Goal: Task Accomplishment & Management: Manage account settings

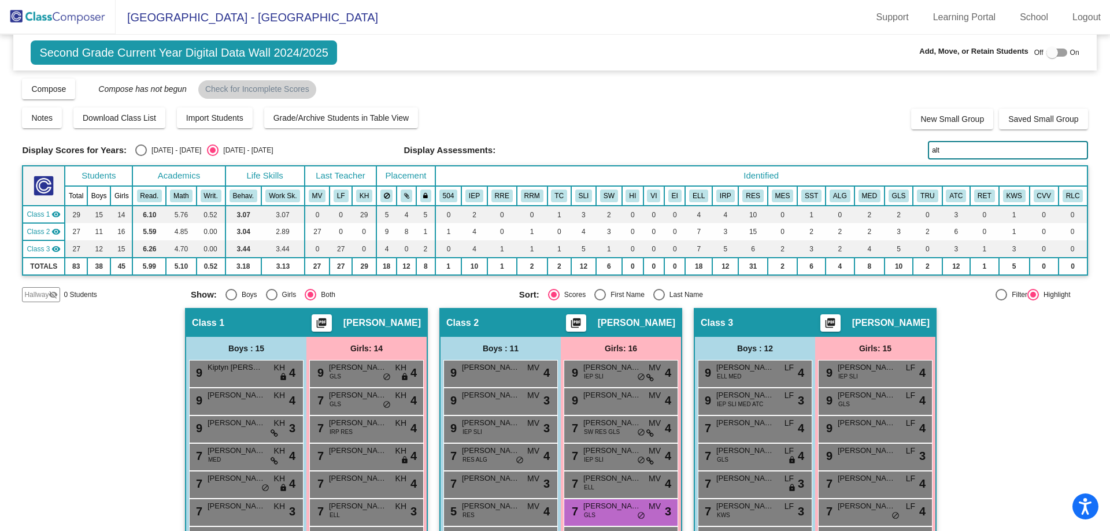
scroll to position [173, 0]
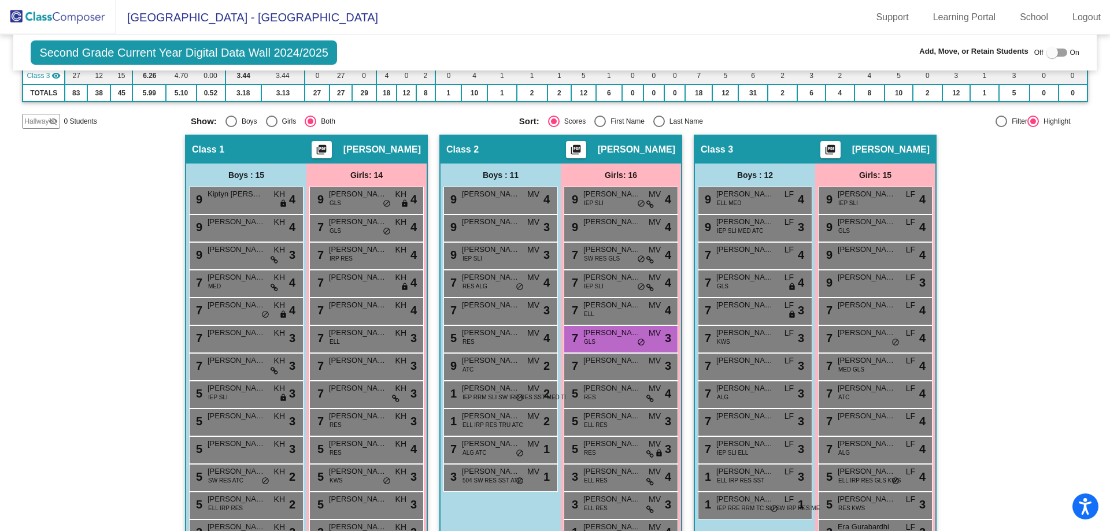
click at [58, 14] on img at bounding box center [58, 17] width 116 height 34
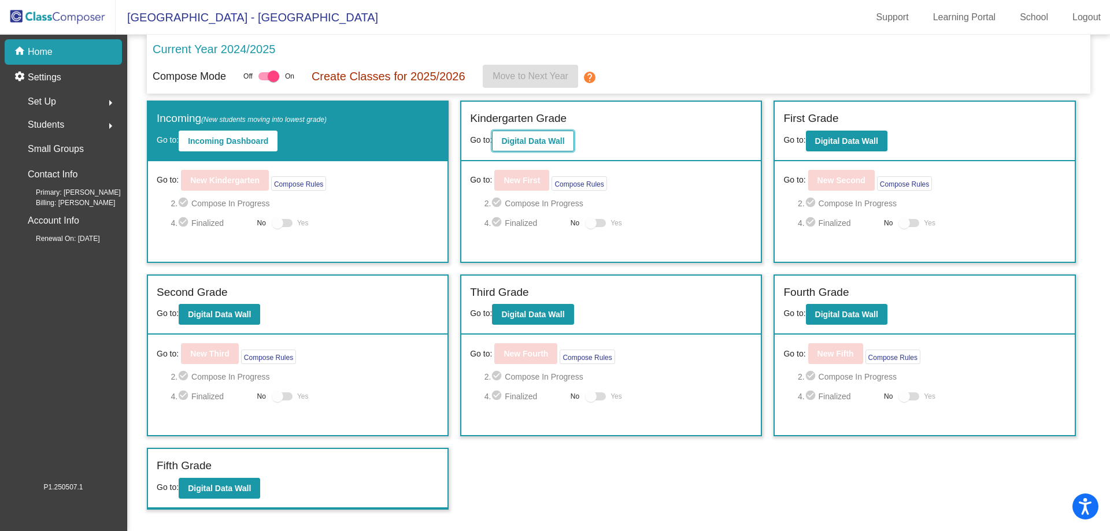
click at [547, 139] on b "Digital Data Wall" at bounding box center [532, 140] width 63 height 9
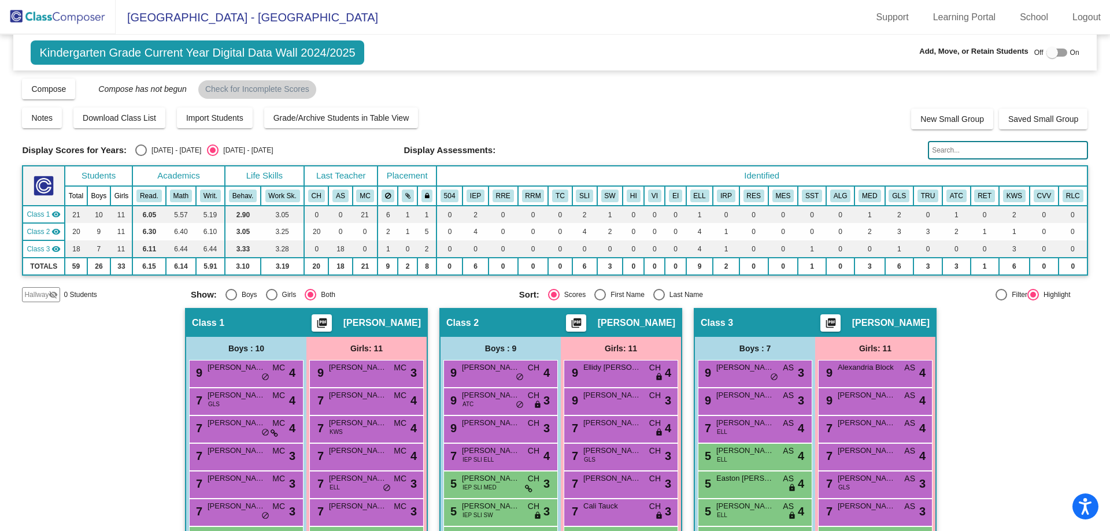
click at [952, 157] on input "text" at bounding box center [1008, 150] width 160 height 18
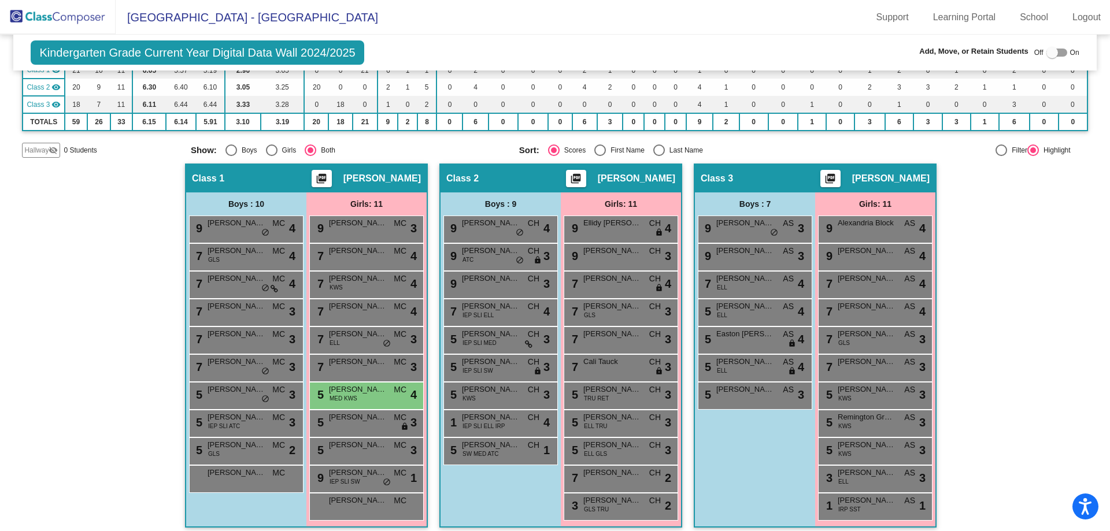
scroll to position [153, 0]
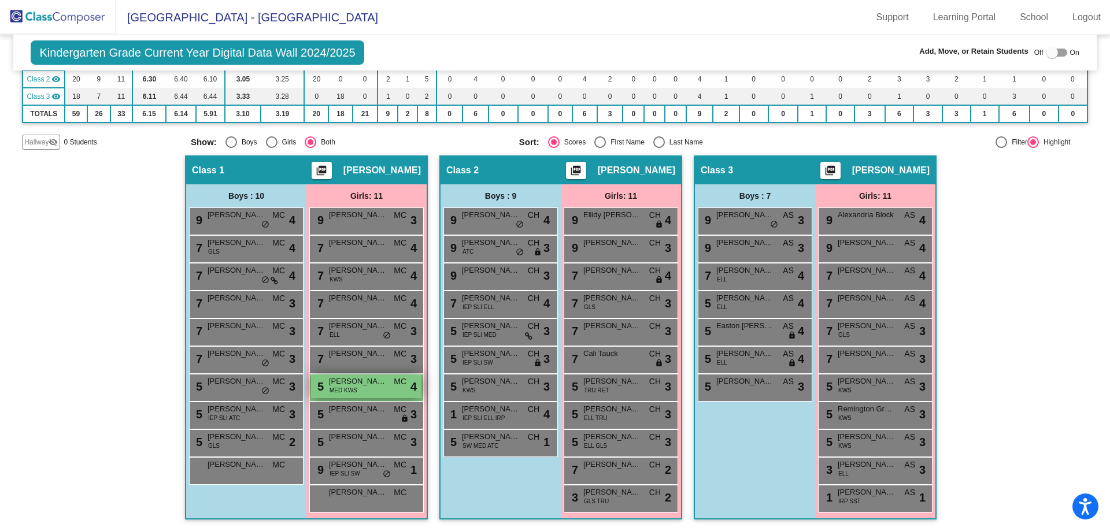
click at [357, 387] on span "[PERSON_NAME]" at bounding box center [358, 382] width 58 height 12
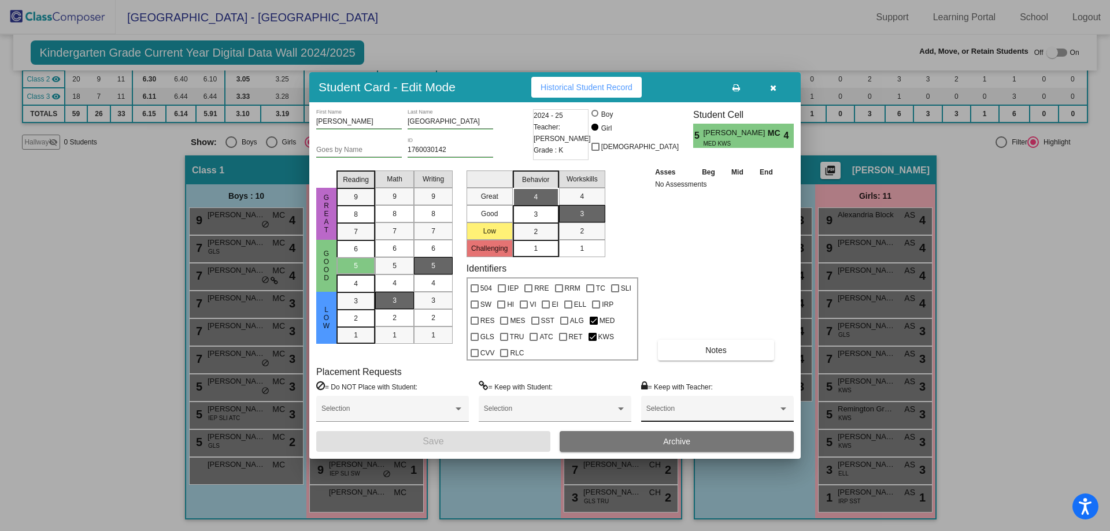
click at [677, 404] on div "Selection" at bounding box center [717, 411] width 142 height 21
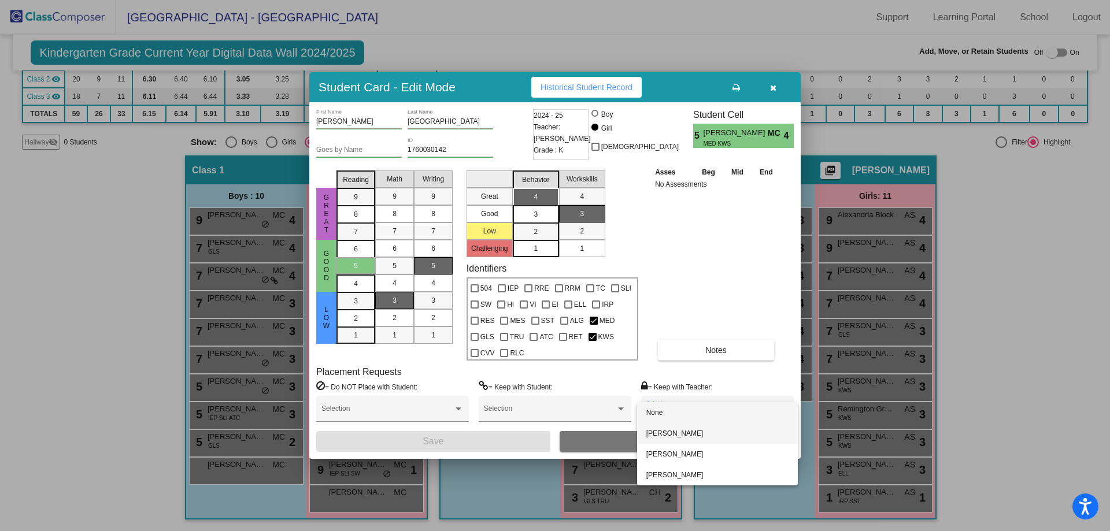
click at [677, 429] on span "[PERSON_NAME]" at bounding box center [717, 433] width 142 height 21
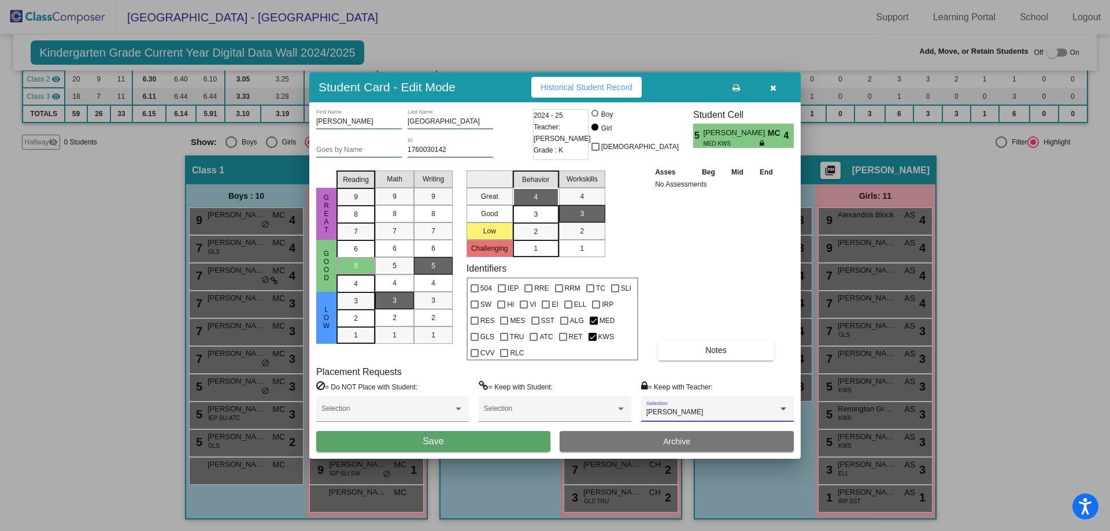
click at [502, 435] on button "Save" at bounding box center [433, 441] width 234 height 21
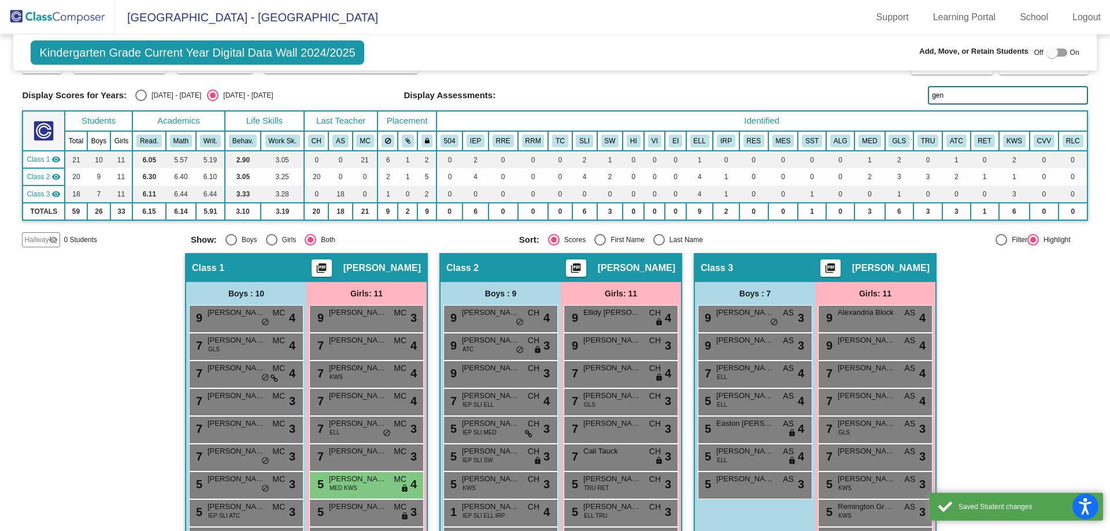
scroll to position [0, 0]
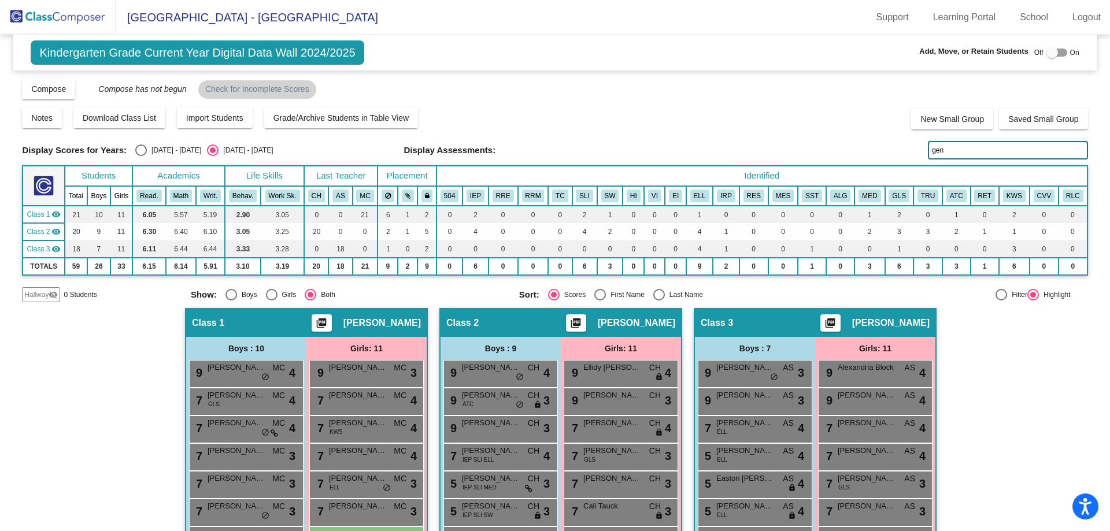
click at [944, 150] on input "gen" at bounding box center [1008, 150] width 160 height 18
type input "noor"
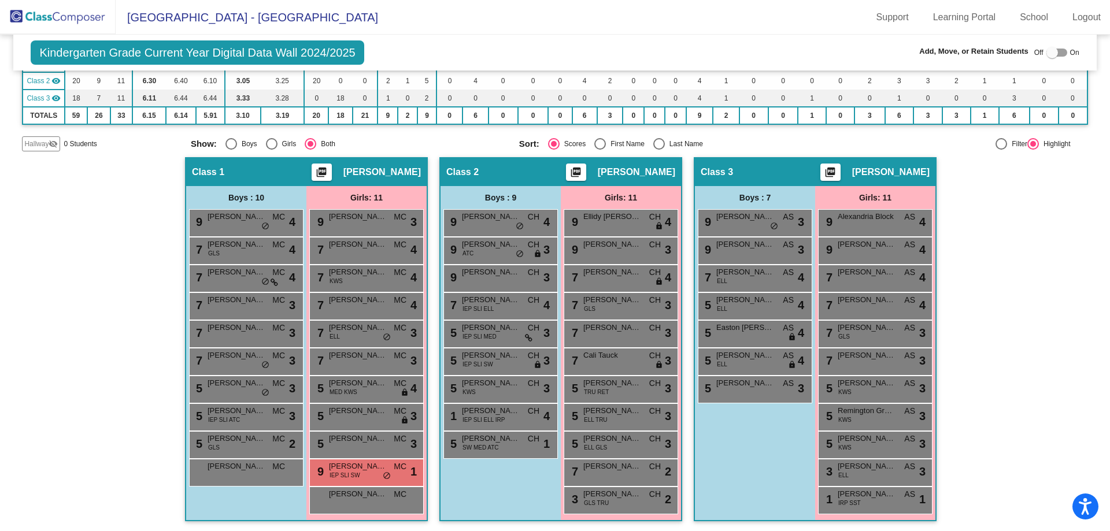
scroll to position [153, 0]
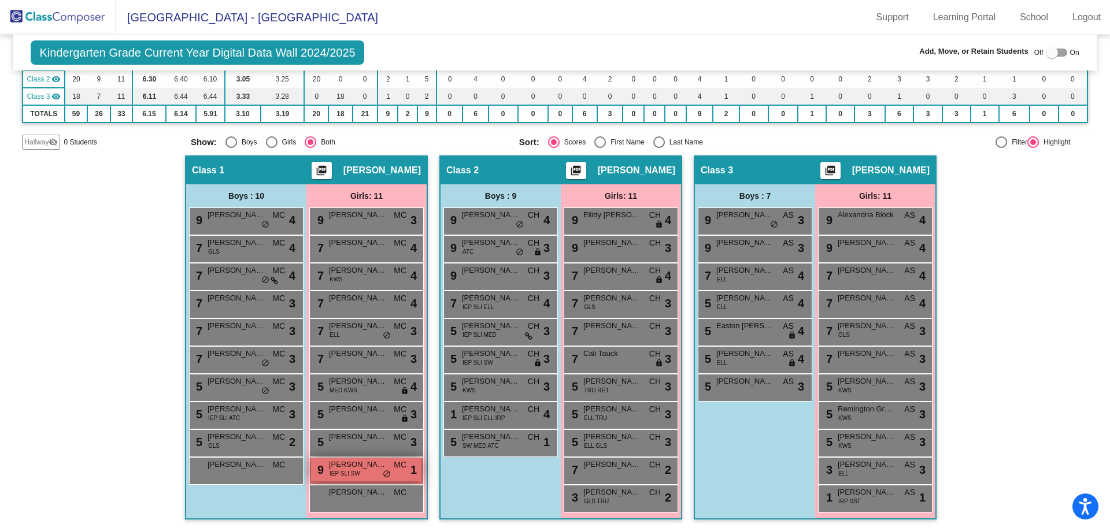
click at [351, 472] on span "IEP SLI SW" at bounding box center [344, 473] width 31 height 9
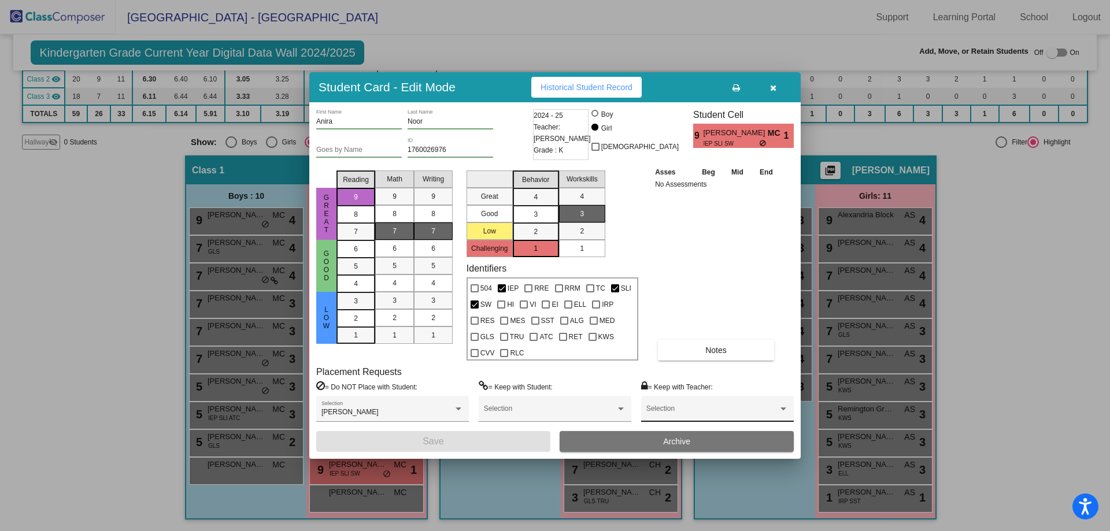
click at [669, 406] on div "Selection" at bounding box center [717, 411] width 142 height 21
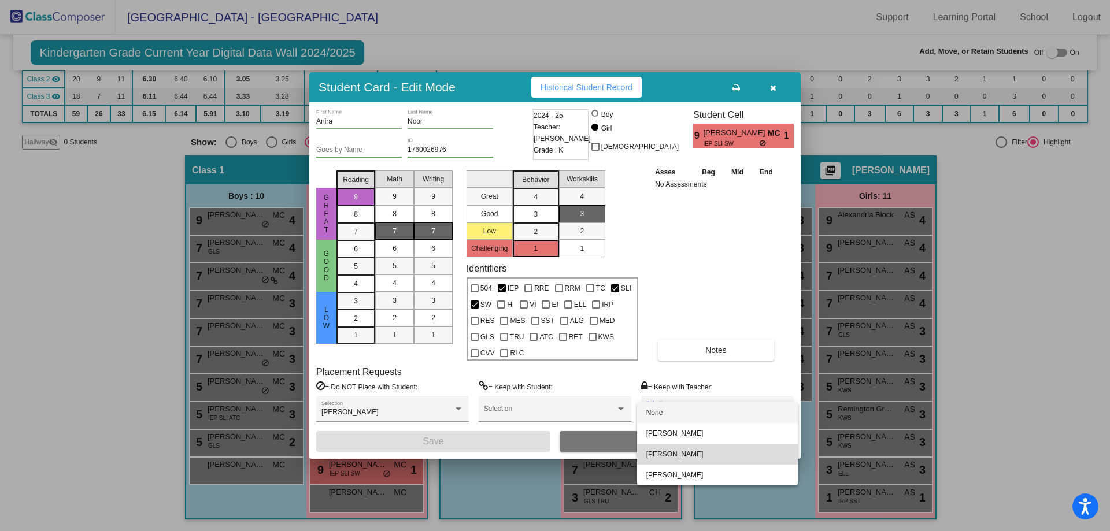
click at [667, 457] on span "[PERSON_NAME]" at bounding box center [717, 454] width 142 height 21
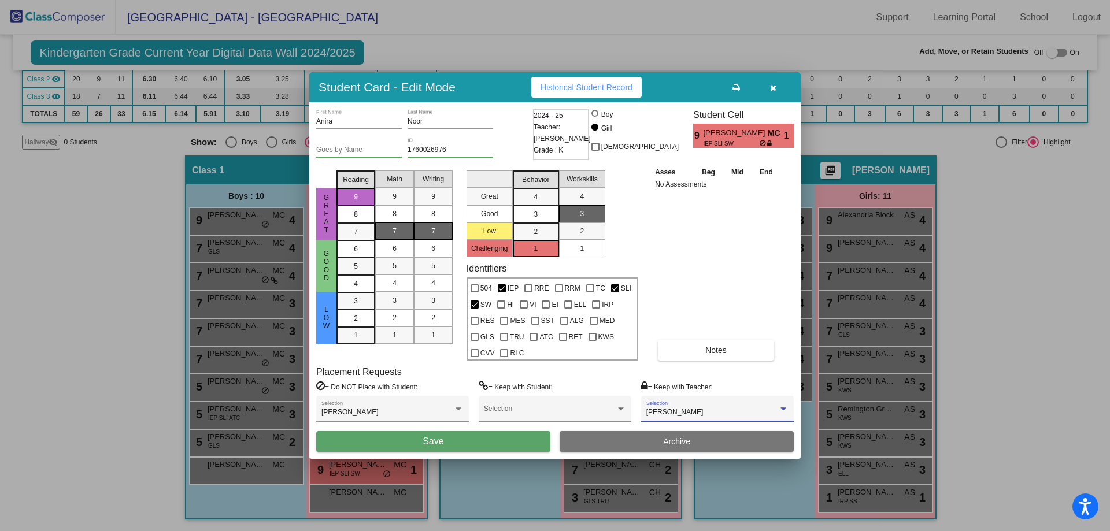
click at [465, 437] on button "Save" at bounding box center [433, 441] width 234 height 21
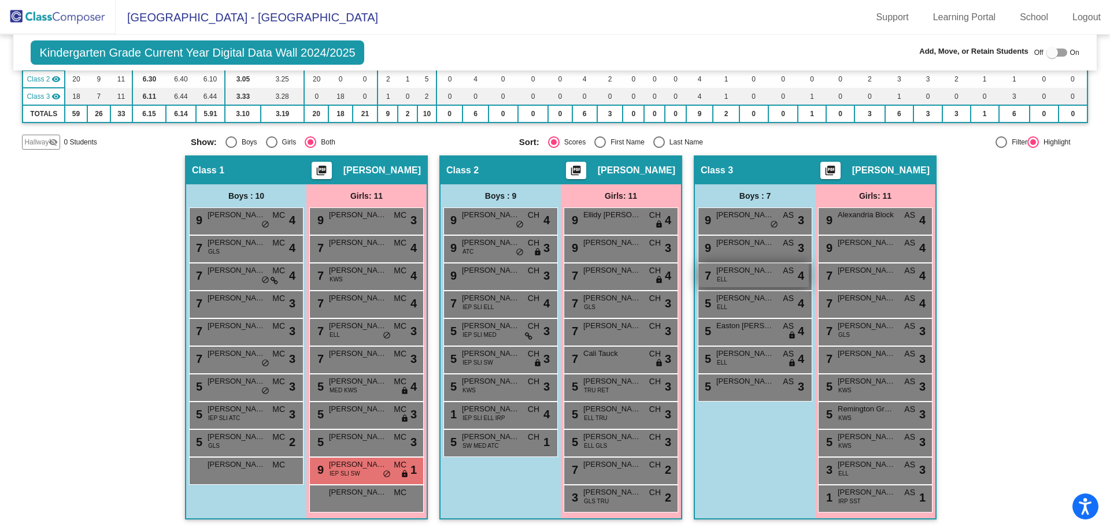
scroll to position [0, 0]
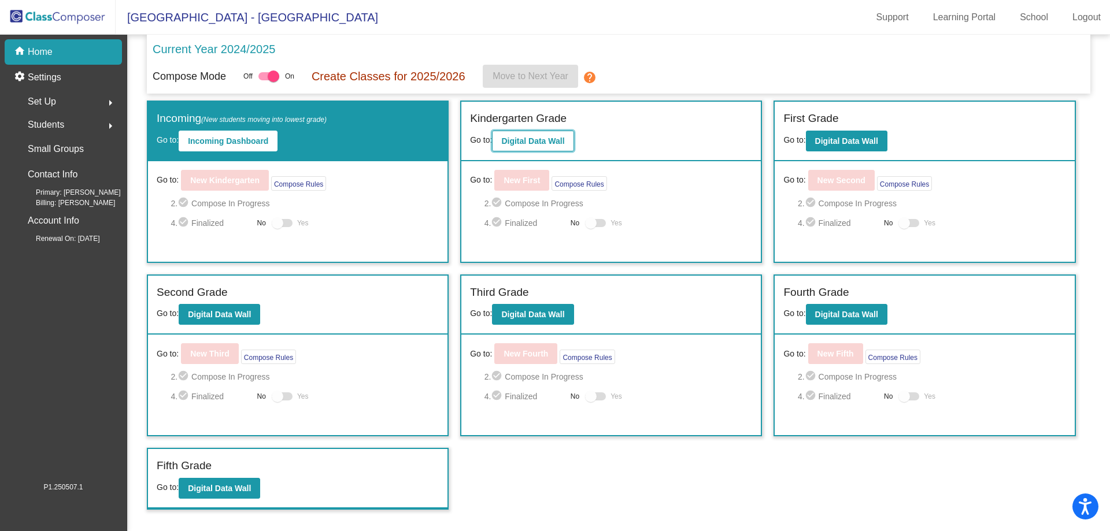
click at [528, 137] on b "Digital Data Wall" at bounding box center [532, 140] width 63 height 9
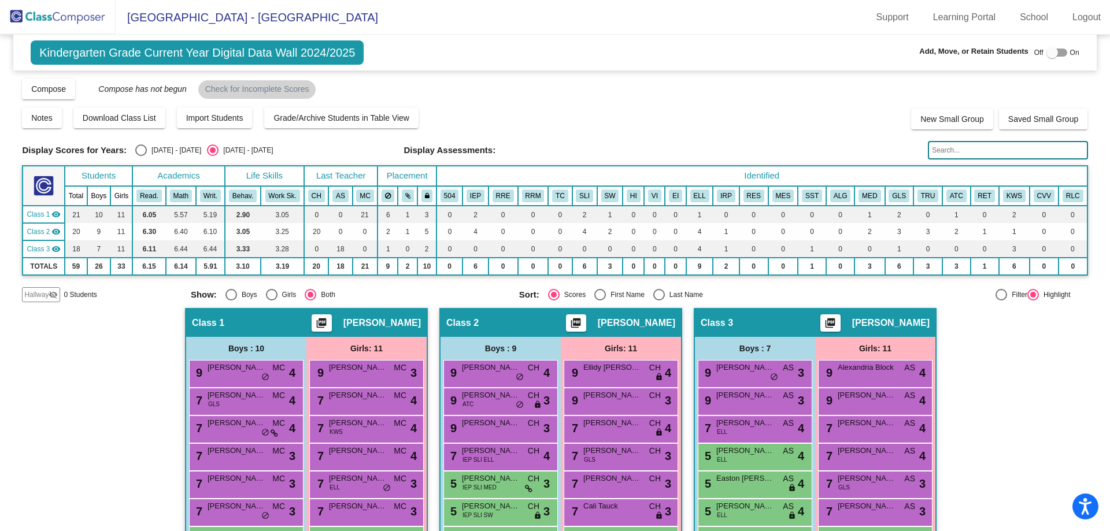
click at [977, 151] on input "text" at bounding box center [1008, 150] width 160 height 18
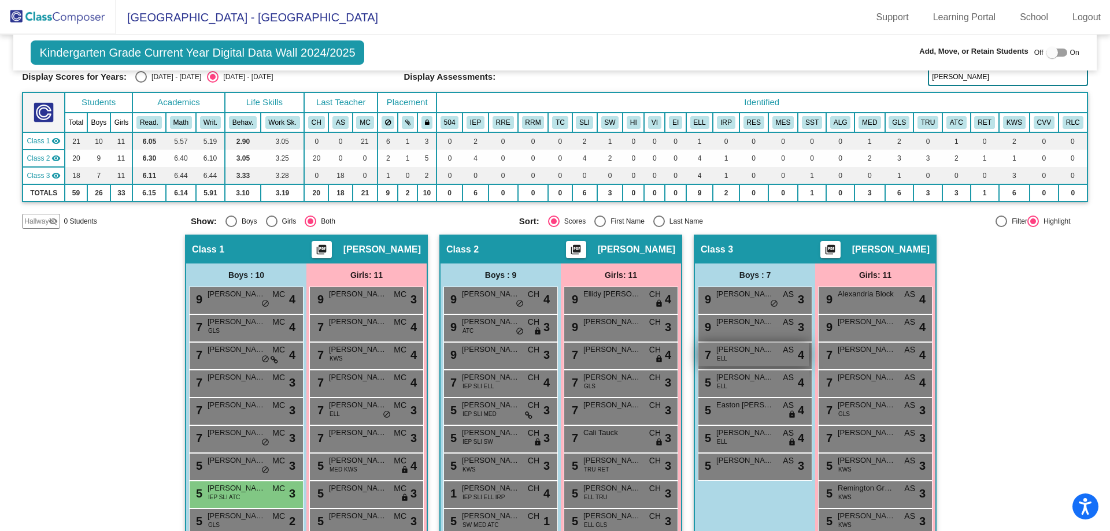
scroll to position [153, 0]
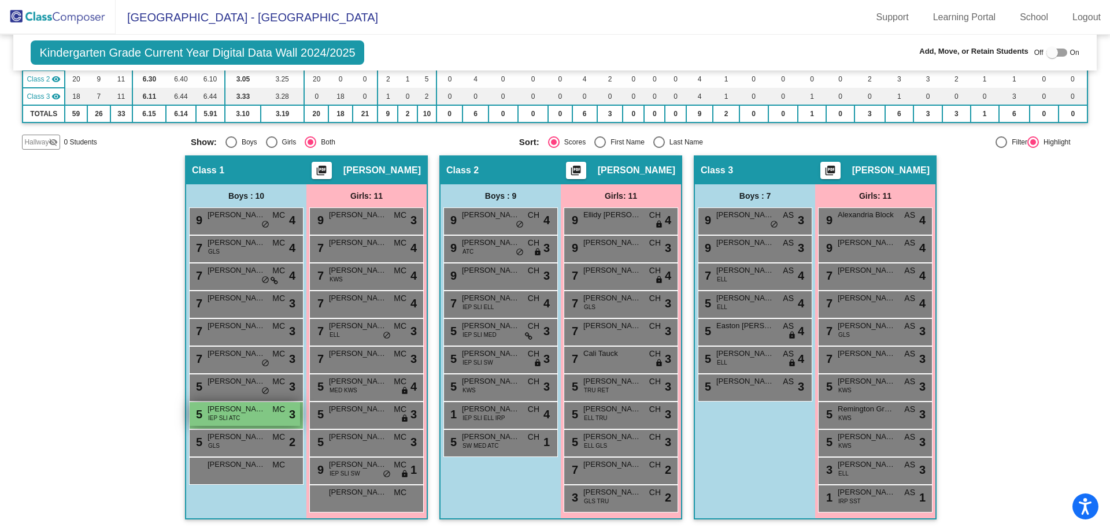
type input "[PERSON_NAME]"
click at [228, 414] on span "IEP SLI ATC" at bounding box center [224, 418] width 32 height 9
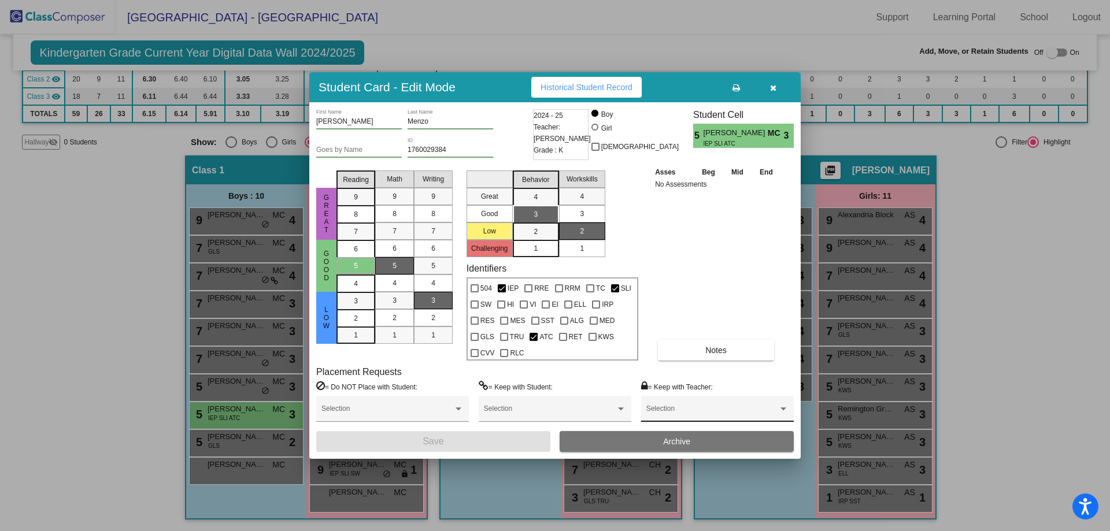
click at [690, 405] on div "Selection" at bounding box center [717, 411] width 142 height 21
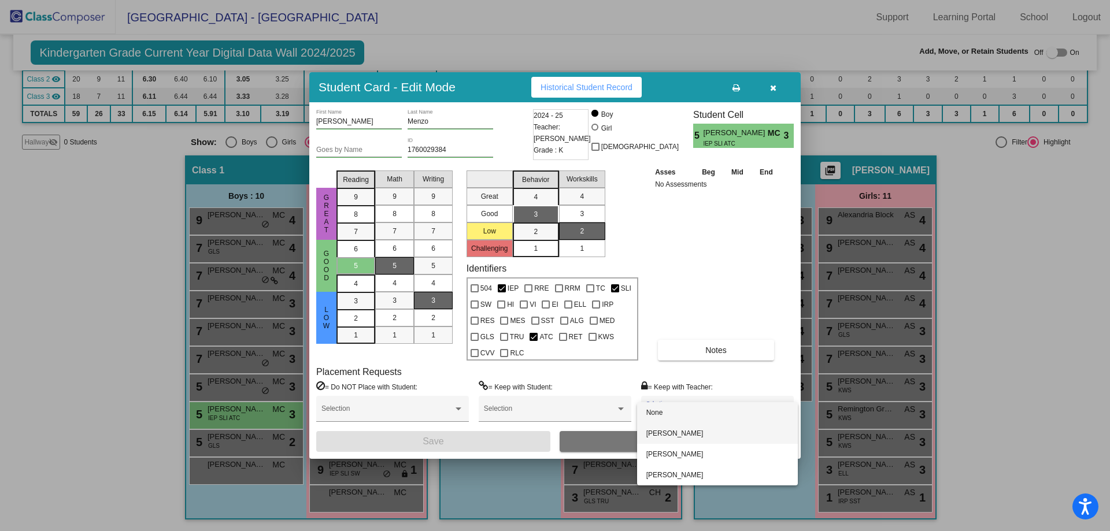
click at [691, 435] on span "[PERSON_NAME]" at bounding box center [717, 433] width 142 height 21
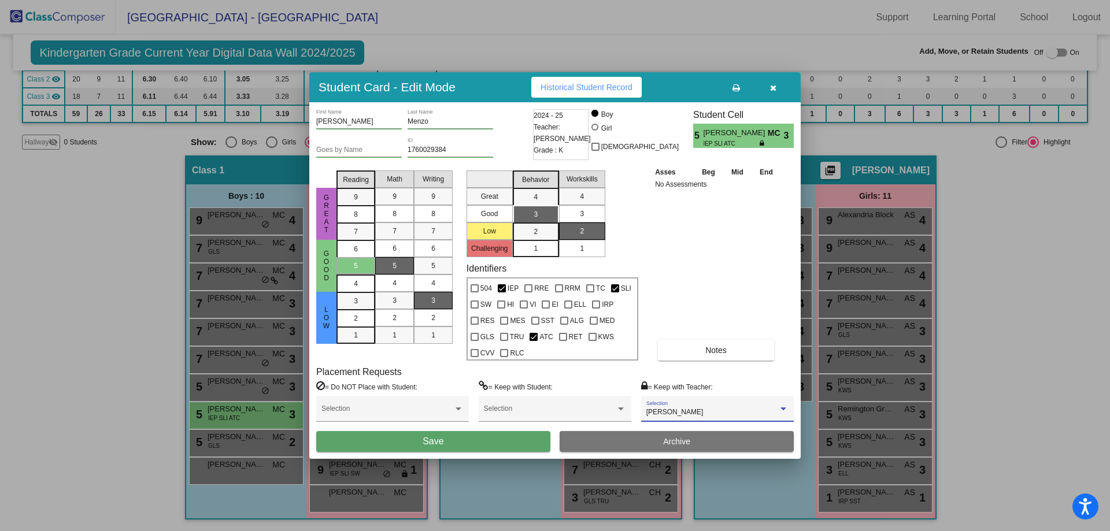
click at [454, 444] on button "Save" at bounding box center [433, 441] width 234 height 21
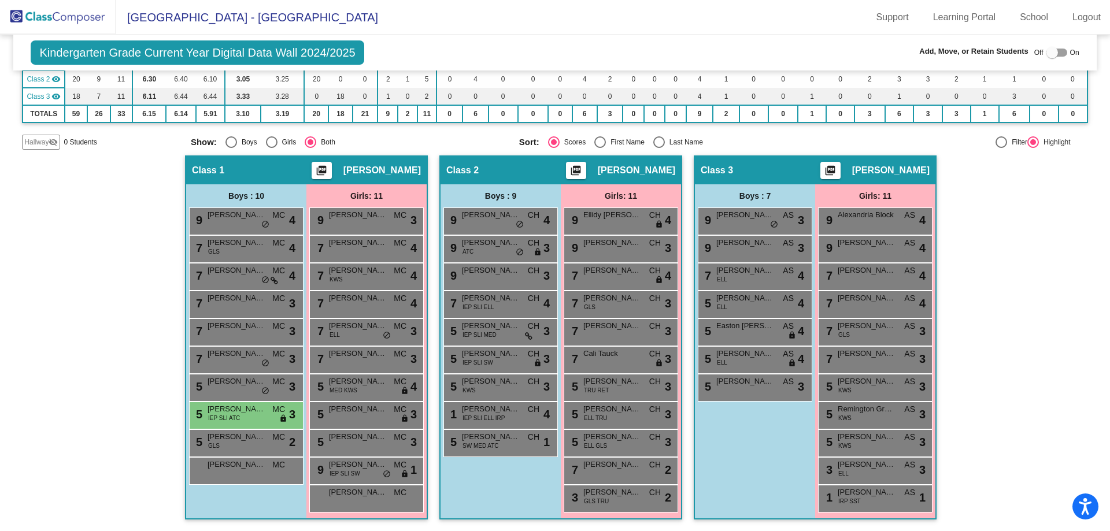
click at [37, 16] on img at bounding box center [58, 17] width 116 height 34
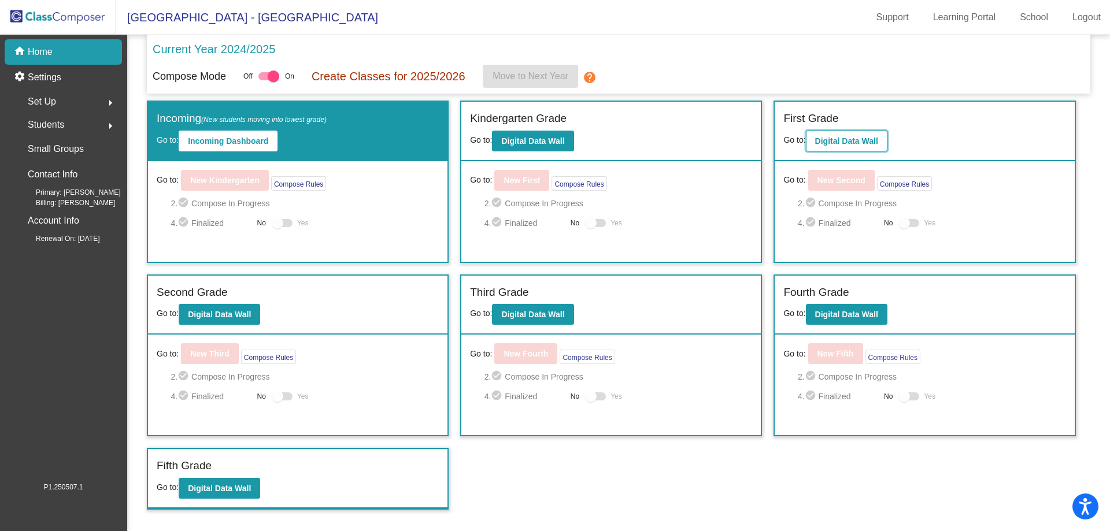
click at [861, 142] on b "Digital Data Wall" at bounding box center [846, 140] width 63 height 9
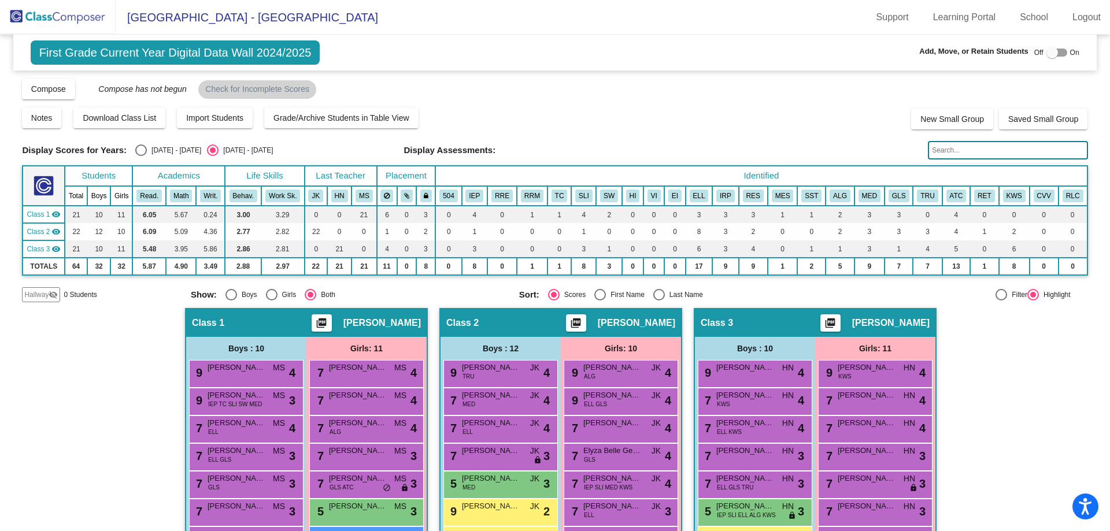
click at [932, 151] on input "text" at bounding box center [1008, 150] width 160 height 18
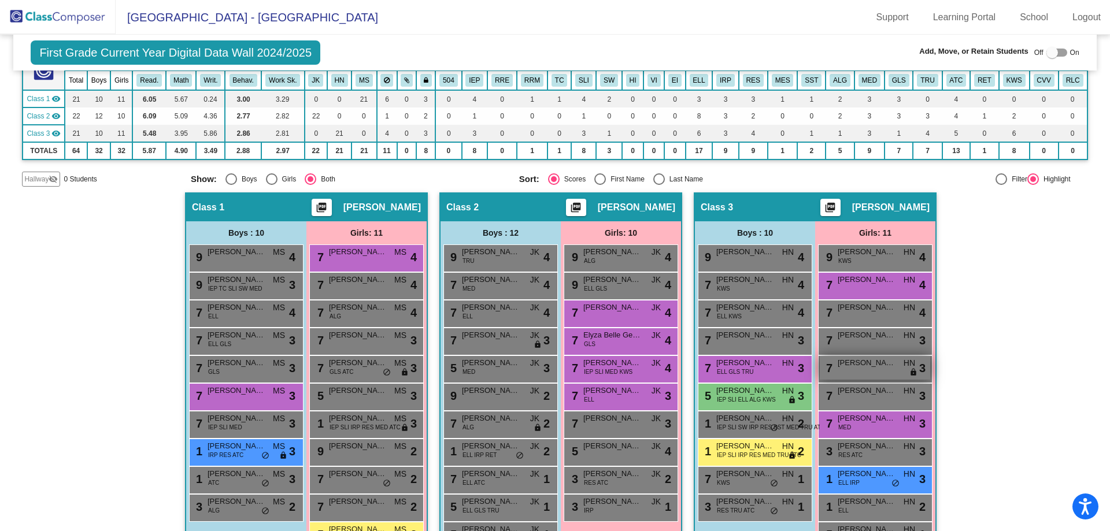
scroll to position [173, 0]
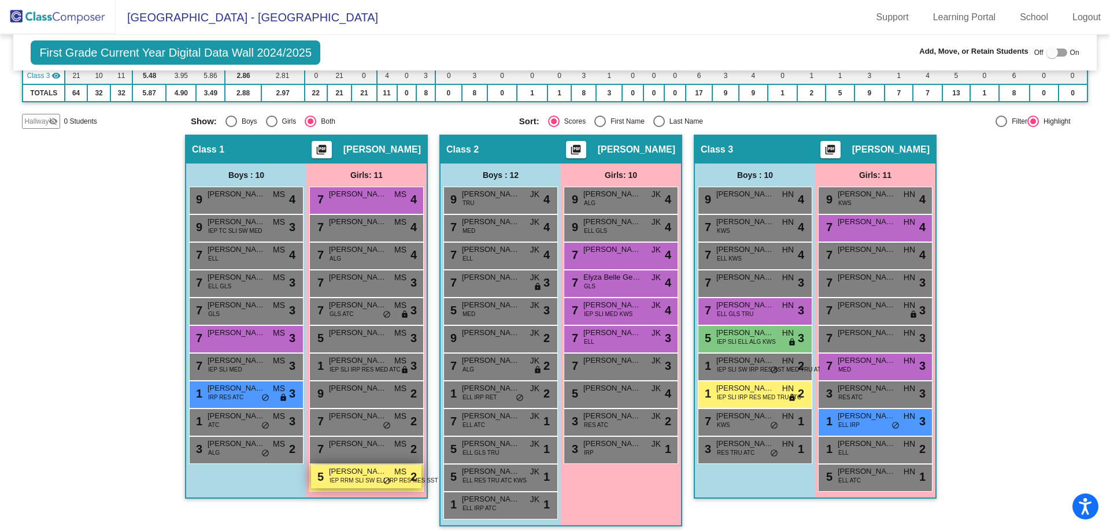
click at [348, 476] on span "IEP RRM SLI SW ELL IRP RES MES SST" at bounding box center [383, 480] width 109 height 9
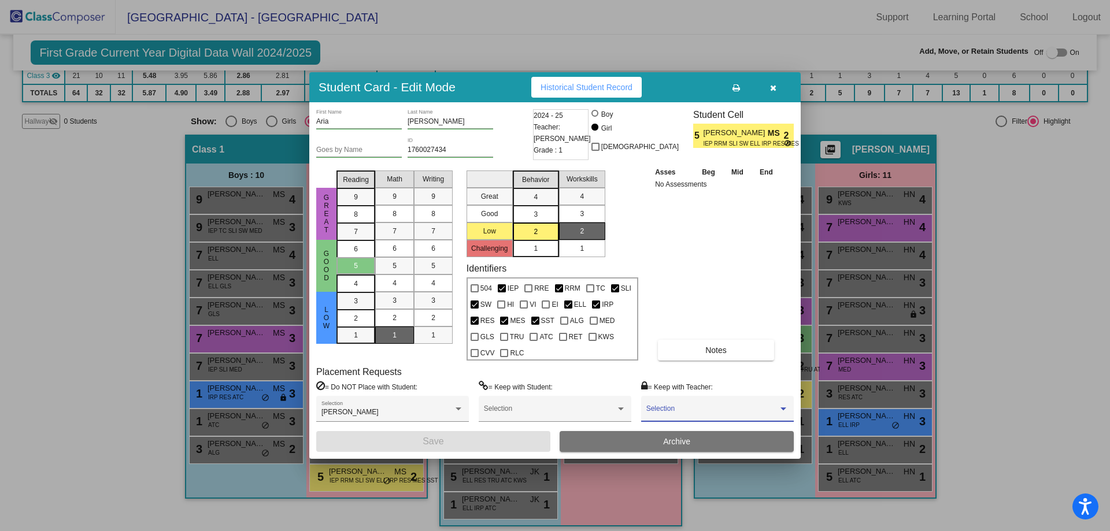
click at [665, 410] on span at bounding box center [712, 413] width 132 height 8
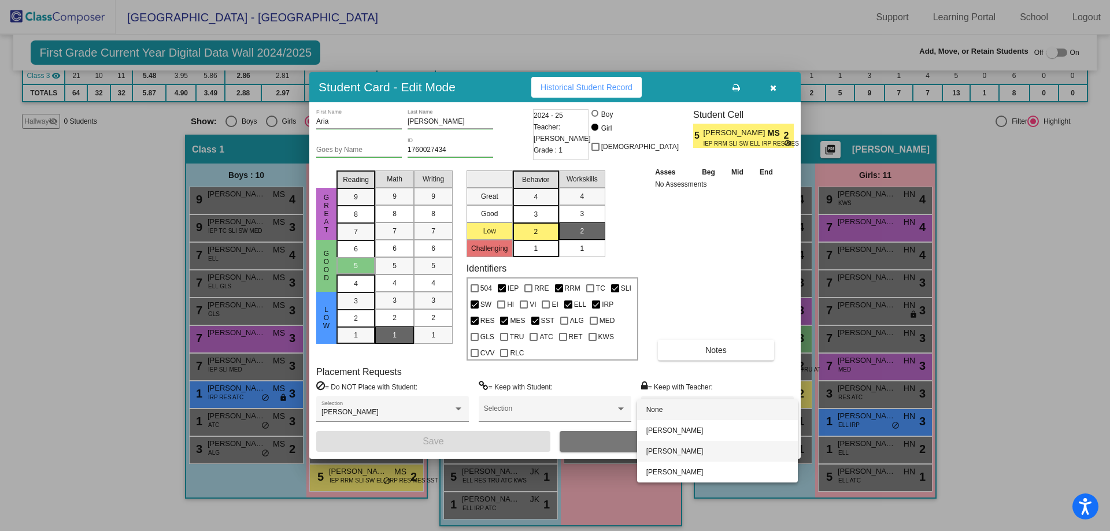
click at [664, 450] on span "[PERSON_NAME]" at bounding box center [717, 451] width 142 height 21
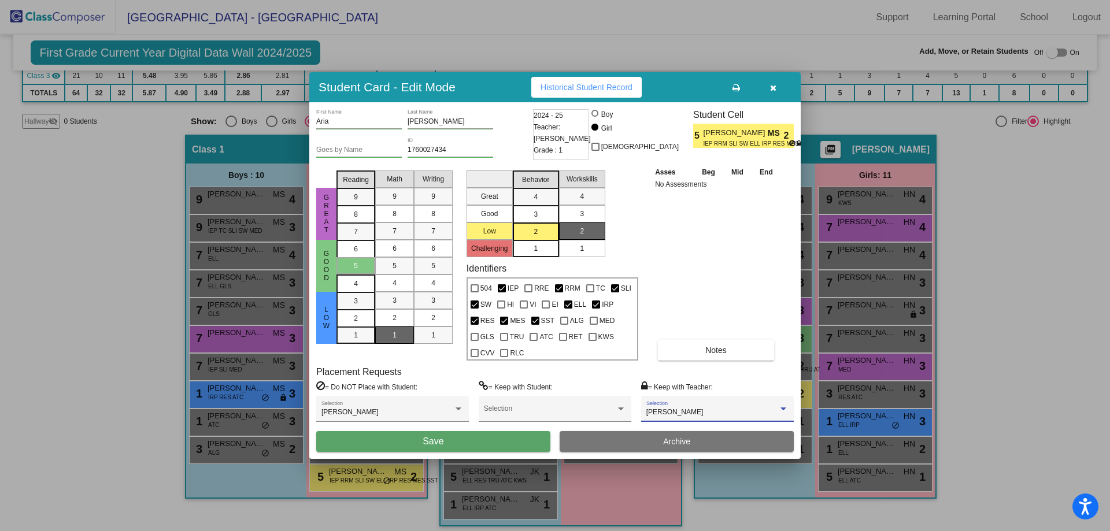
click at [505, 439] on button "Save" at bounding box center [433, 441] width 234 height 21
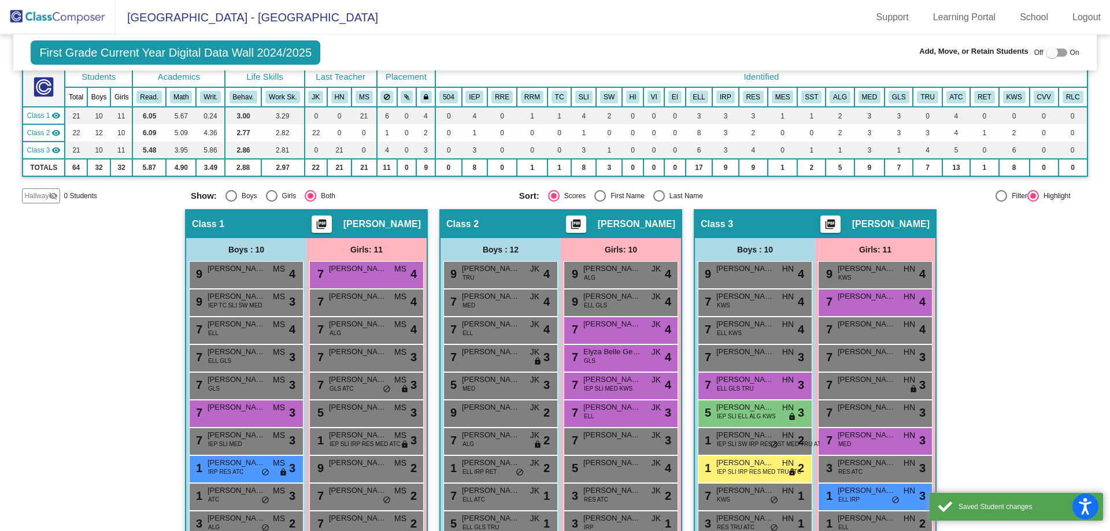
scroll to position [0, 0]
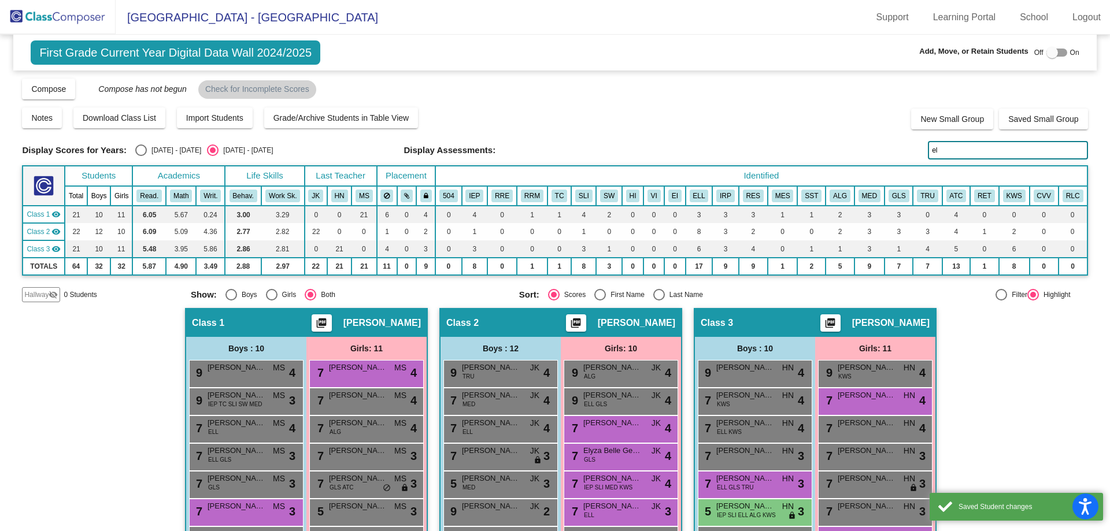
click at [957, 153] on input "el" at bounding box center [1008, 150] width 160 height 18
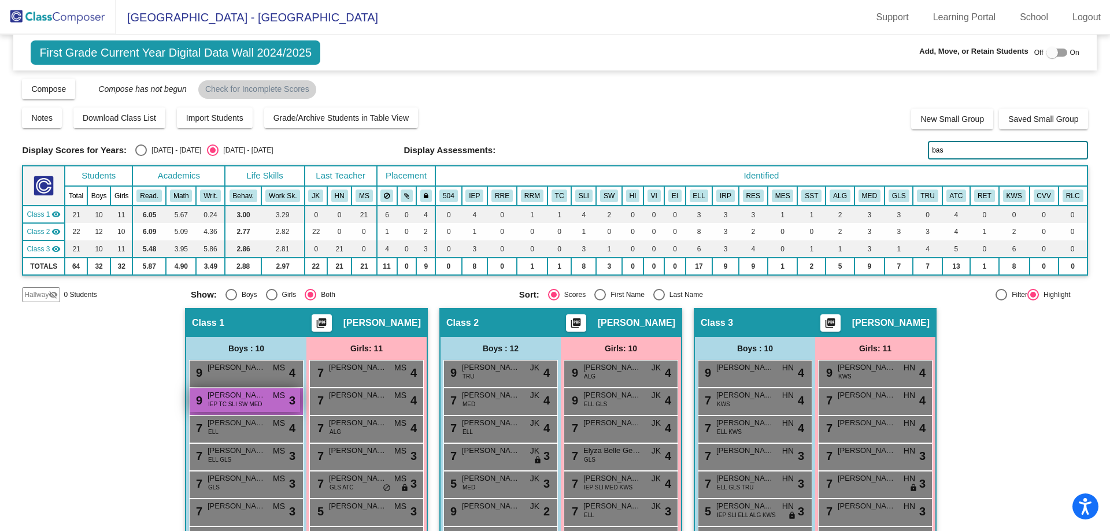
click at [210, 402] on span "IEP TC SLI SW MED" at bounding box center [235, 404] width 54 height 9
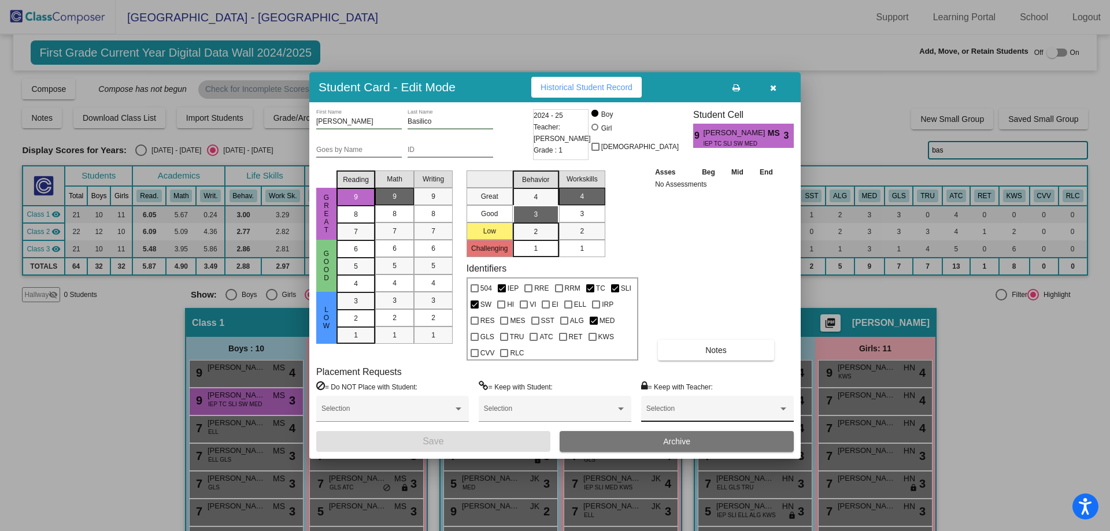
click at [677, 409] on span at bounding box center [712, 413] width 132 height 8
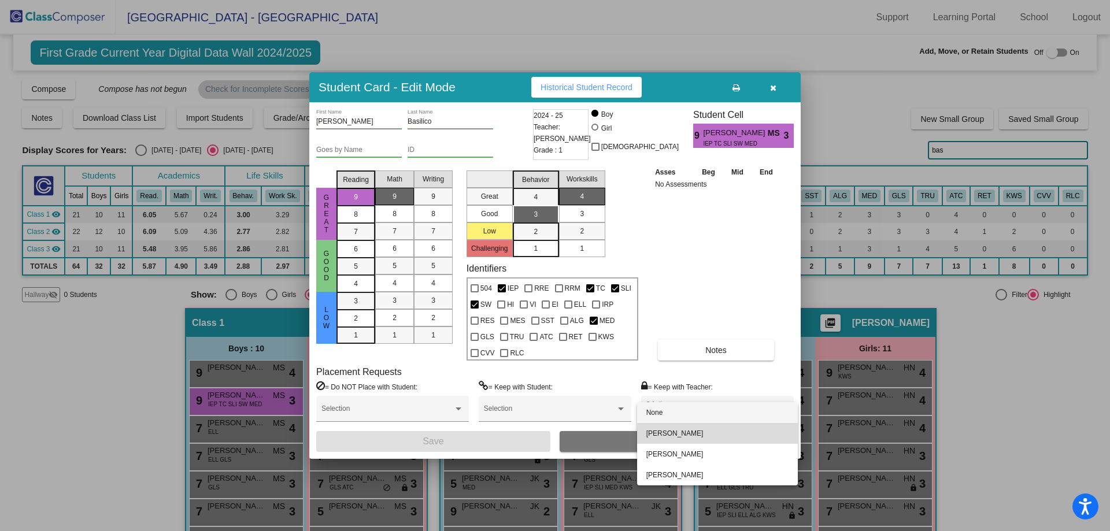
click at [677, 433] on span "[PERSON_NAME]" at bounding box center [717, 433] width 142 height 21
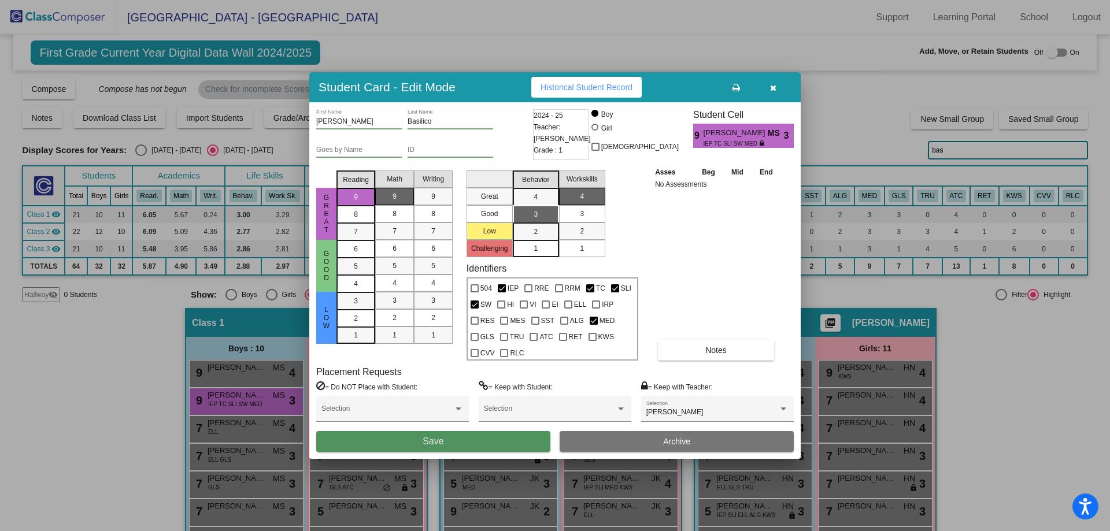
click at [488, 447] on button "Save" at bounding box center [433, 441] width 234 height 21
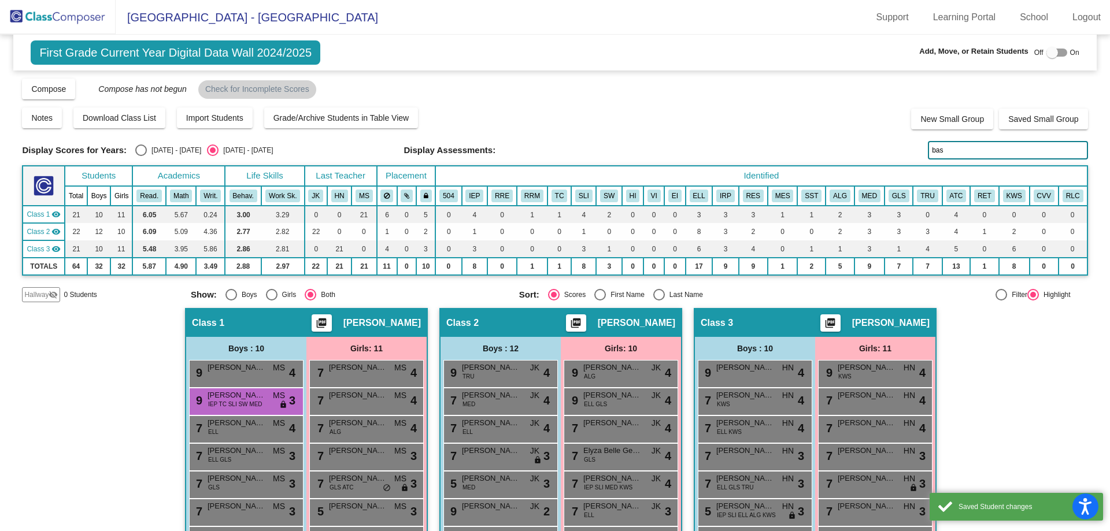
click at [945, 146] on input "bas" at bounding box center [1008, 150] width 160 height 18
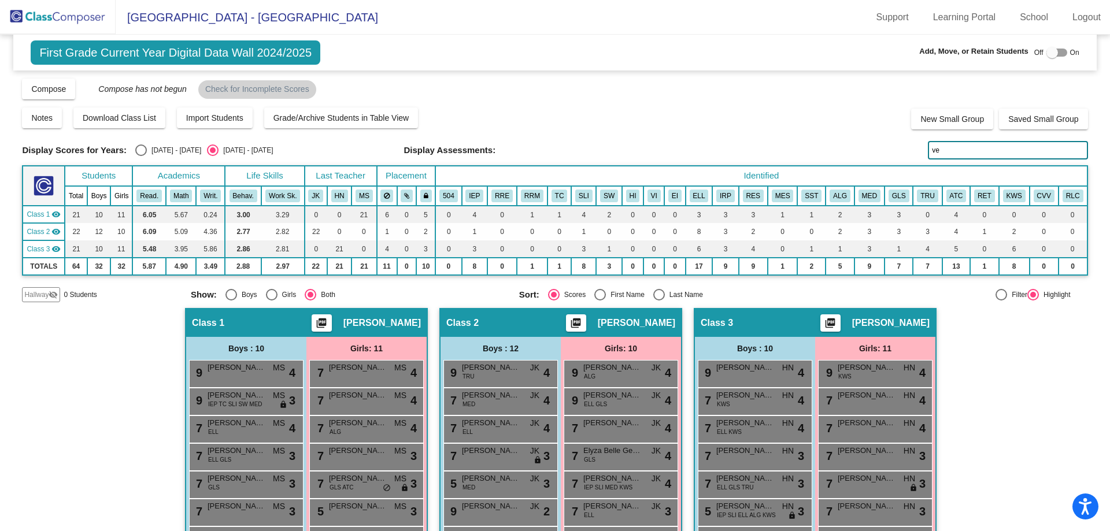
type input "v"
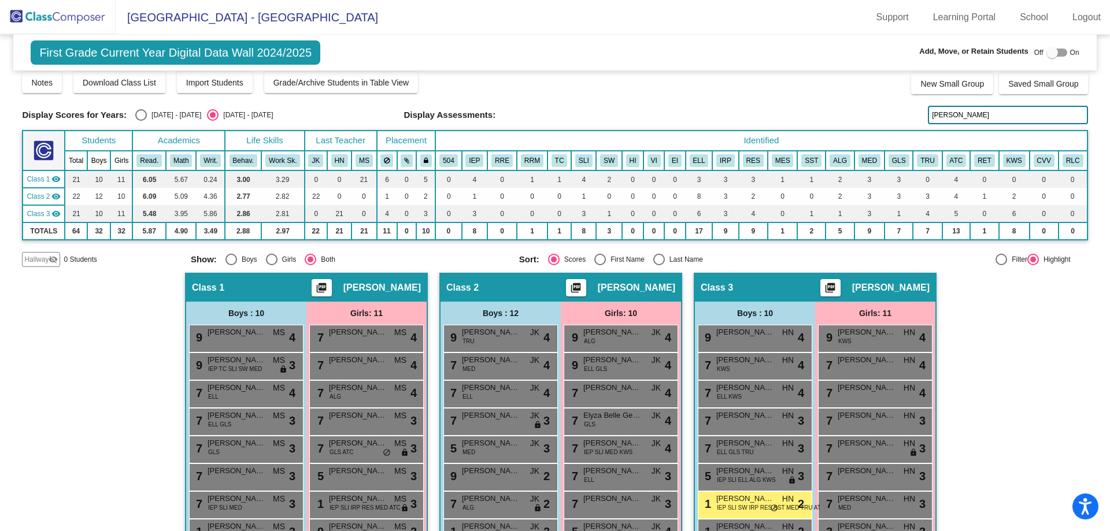
scroll to position [116, 0]
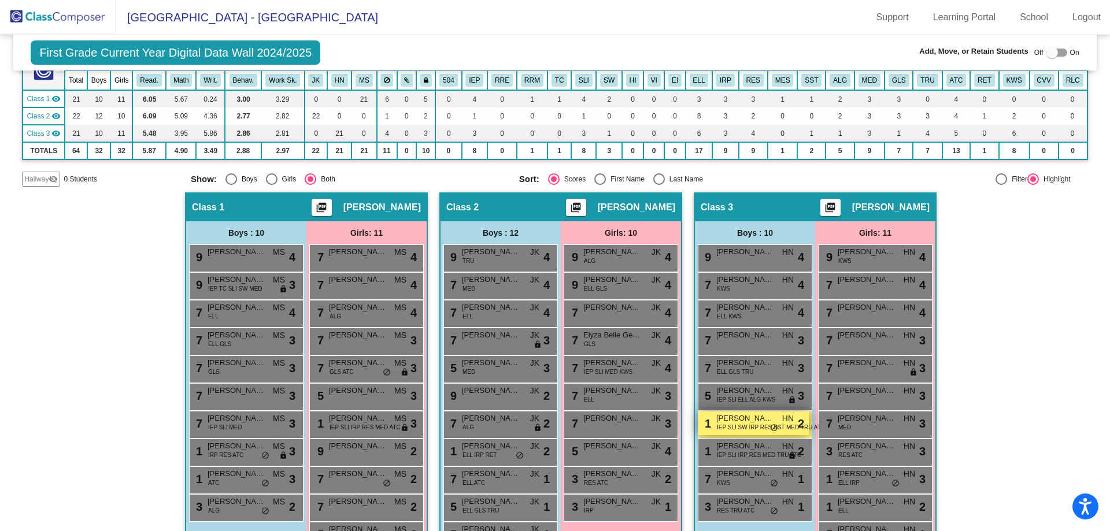
click at [740, 423] on span "IEP SLI SW IRP RES SST MED TRU ATC KWS" at bounding box center [778, 427] width 123 height 9
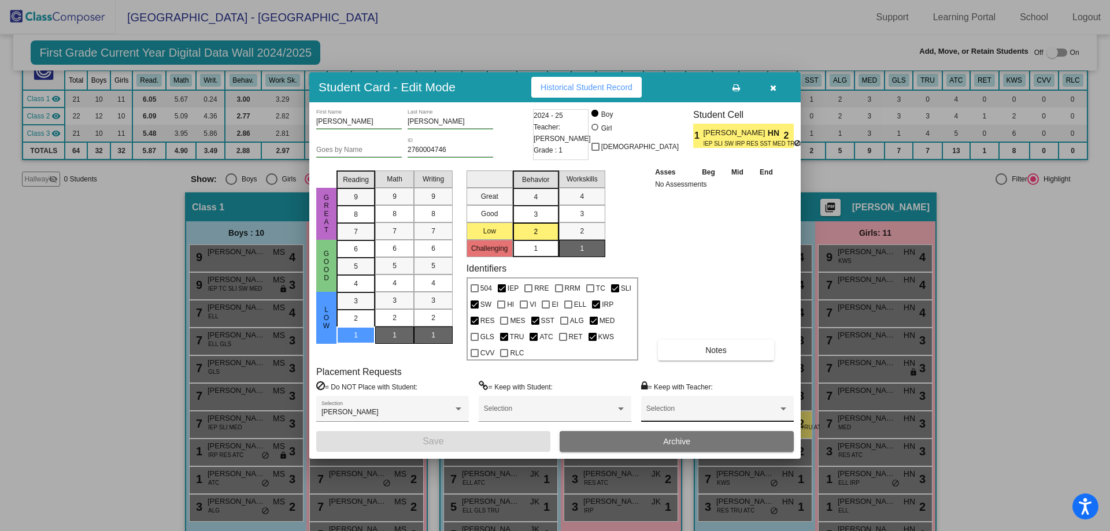
click at [745, 412] on span at bounding box center [712, 413] width 132 height 8
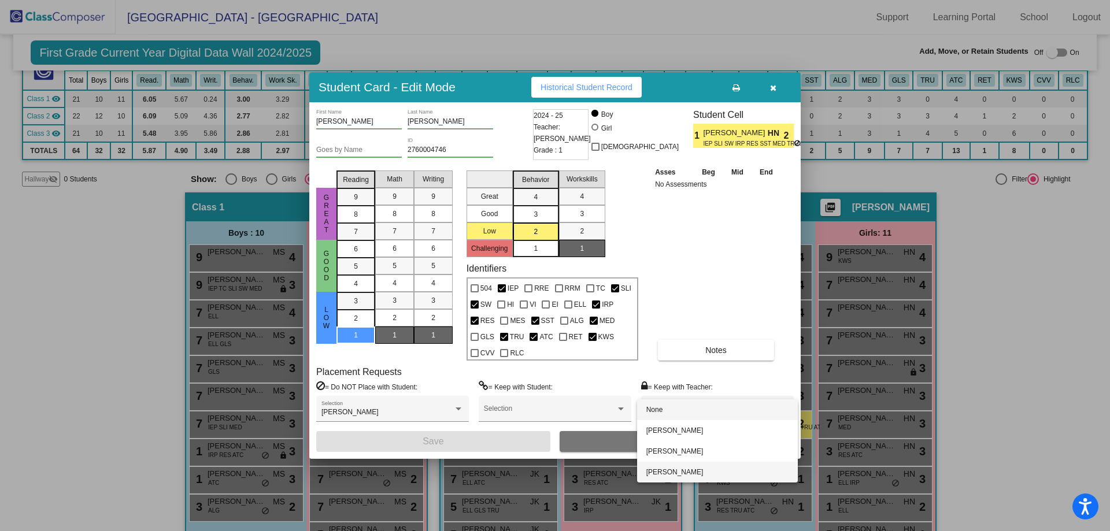
click at [745, 464] on span "[PERSON_NAME]" at bounding box center [717, 472] width 142 height 21
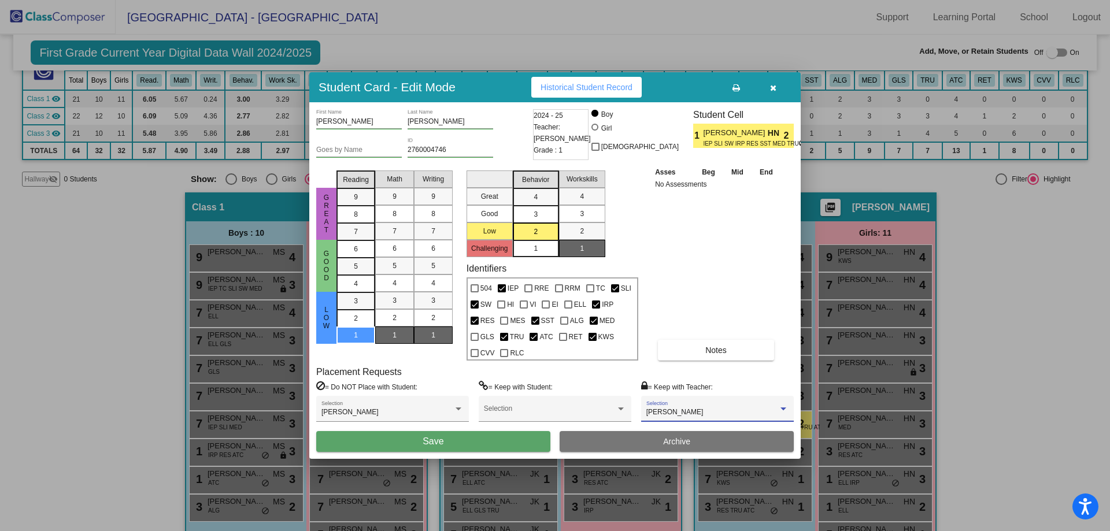
click at [518, 436] on button "Save" at bounding box center [433, 441] width 234 height 21
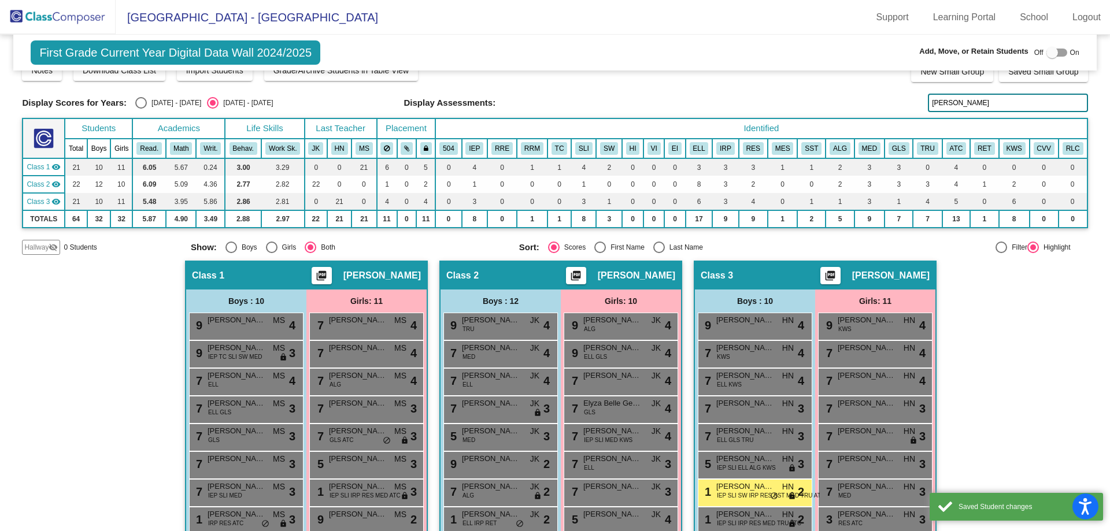
scroll to position [0, 0]
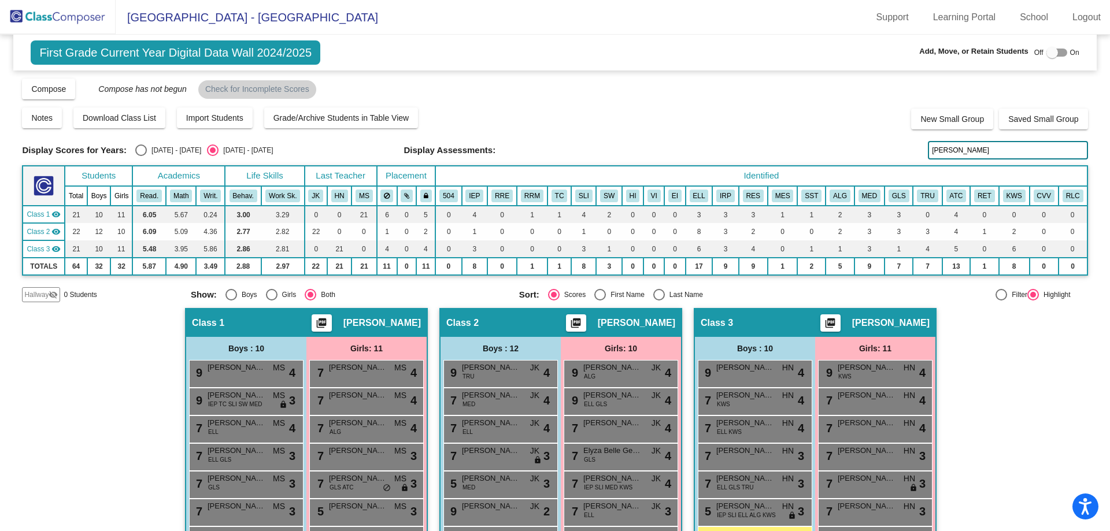
click at [975, 150] on input "[PERSON_NAME]" at bounding box center [1008, 150] width 160 height 18
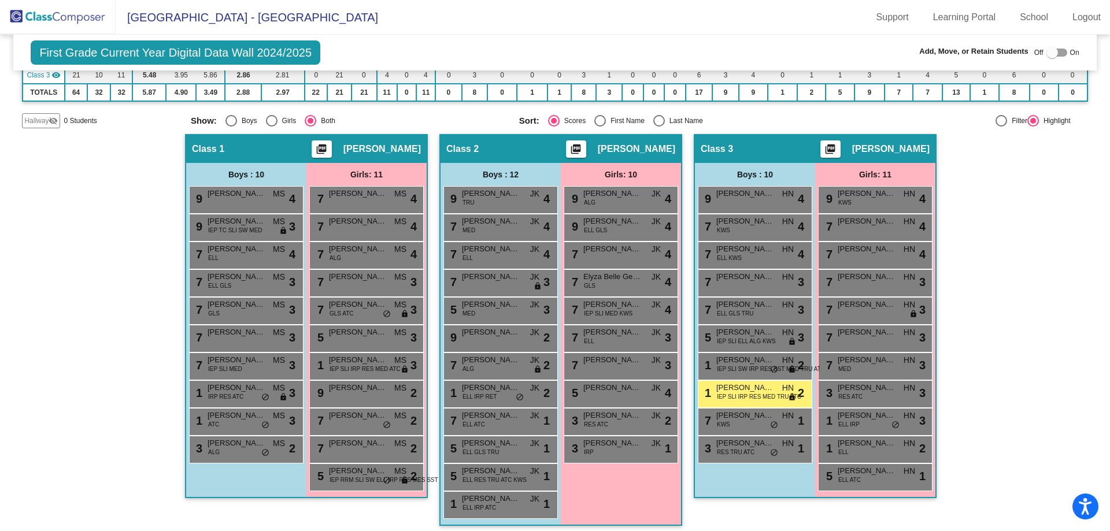
scroll to position [180, 0]
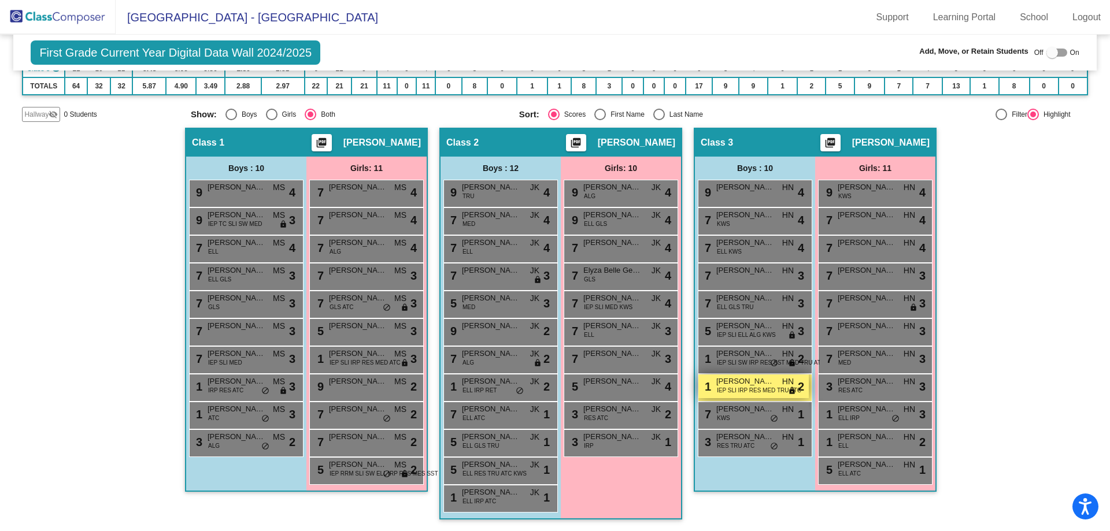
click at [729, 388] on span "IEP SLI IRP RES MED TRU ATC" at bounding box center [759, 390] width 84 height 9
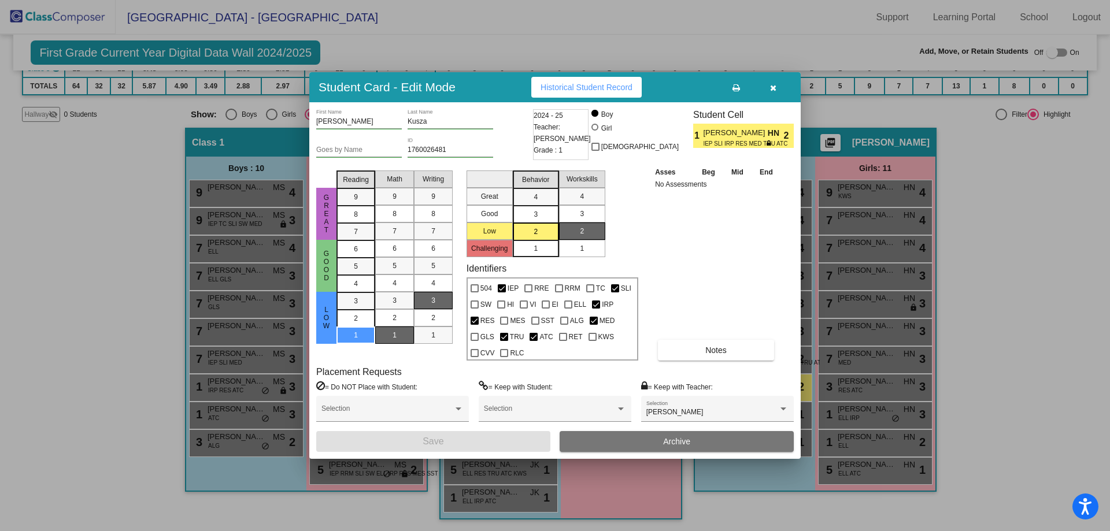
click at [776, 81] on button "button" at bounding box center [772, 87] width 37 height 21
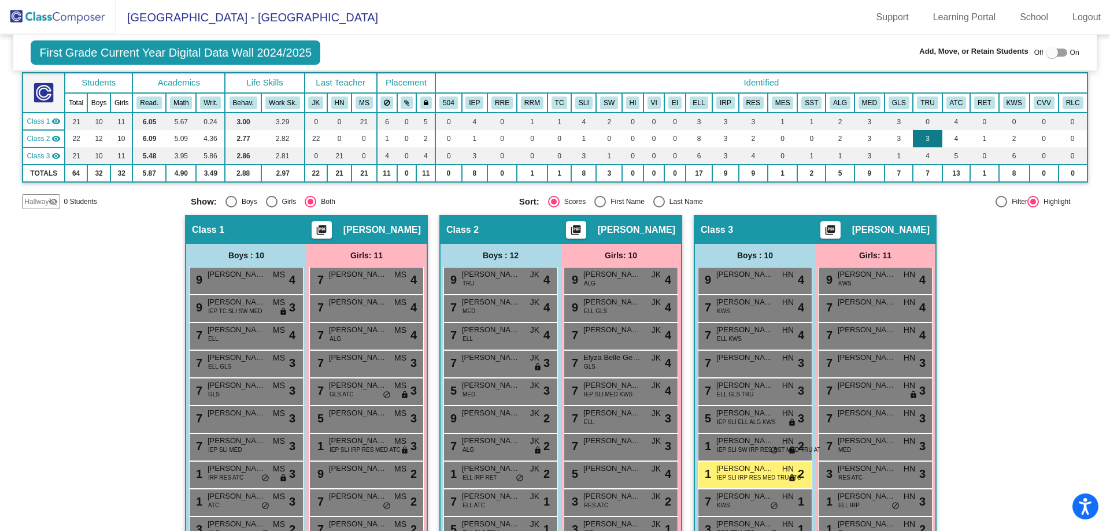
scroll to position [0, 0]
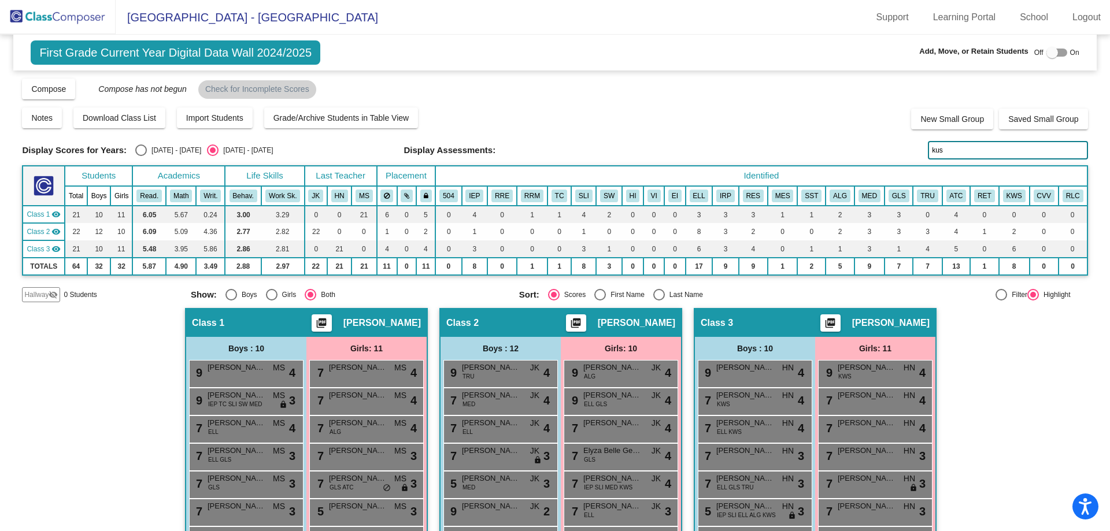
click at [945, 150] on input "kus" at bounding box center [1008, 150] width 160 height 18
type input "pul"
click at [81, 12] on img at bounding box center [58, 17] width 116 height 34
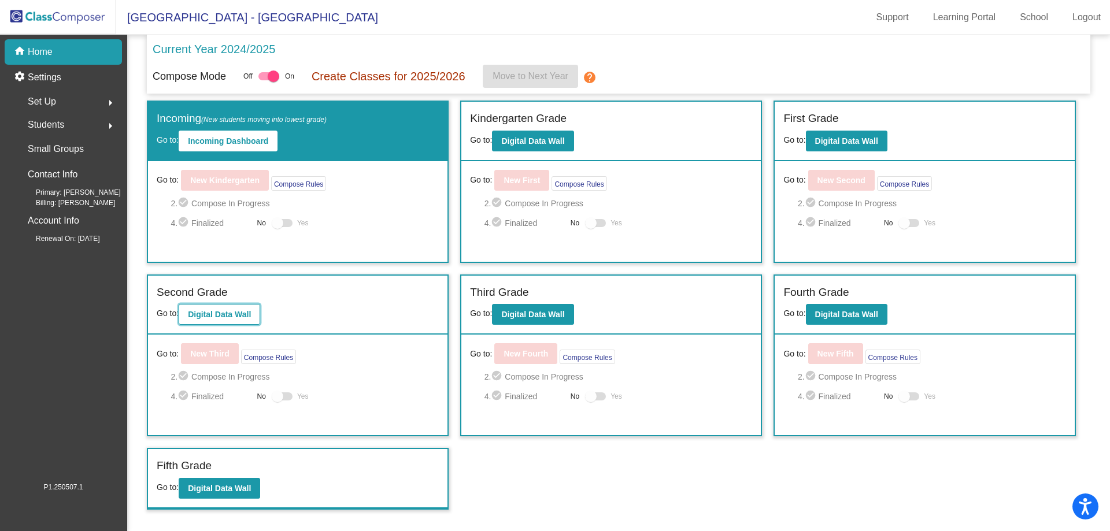
click at [242, 314] on b "Digital Data Wall" at bounding box center [219, 314] width 63 height 9
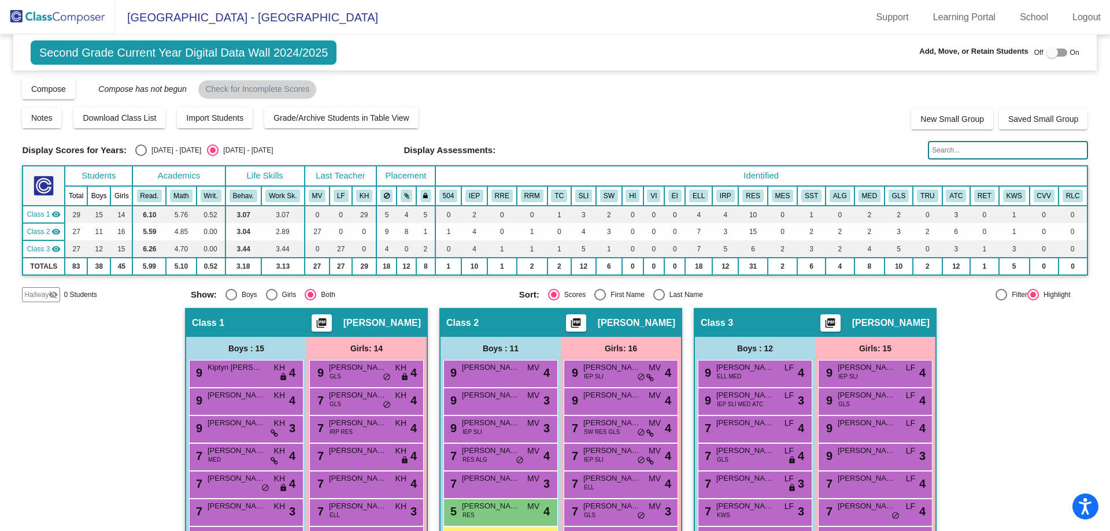
click at [1000, 148] on input "text" at bounding box center [1008, 150] width 160 height 18
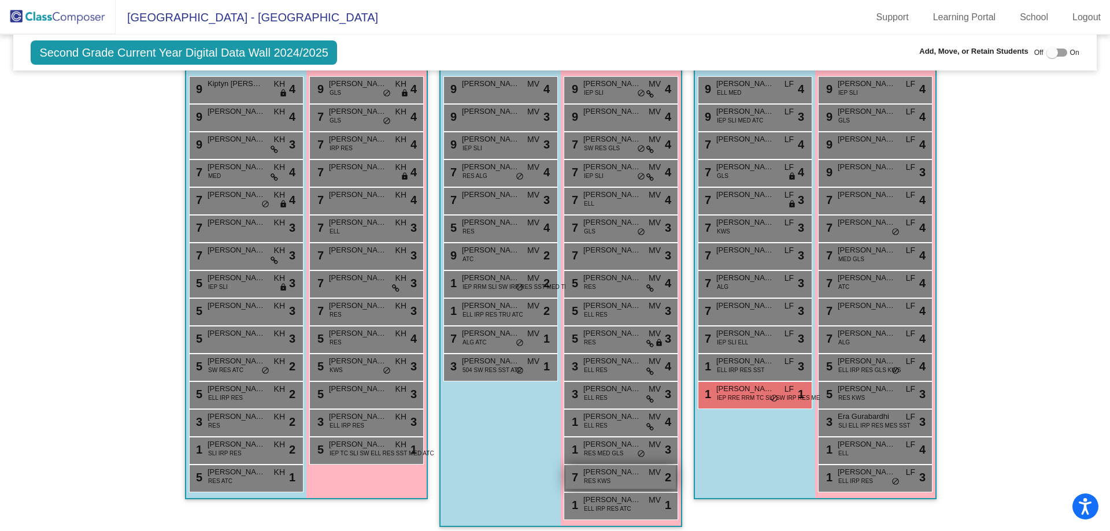
scroll to position [291, 0]
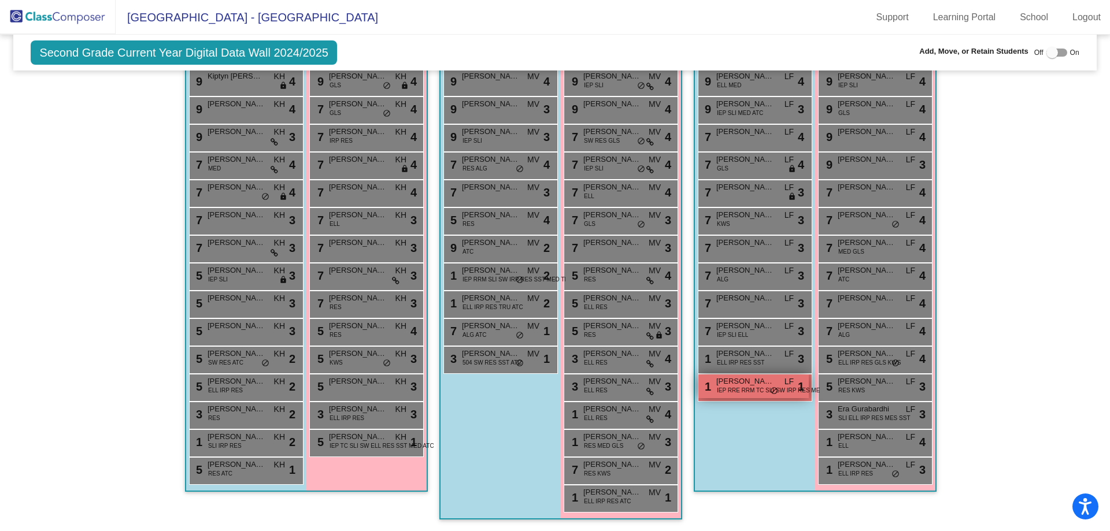
click at [731, 383] on span "[PERSON_NAME]" at bounding box center [745, 382] width 58 height 12
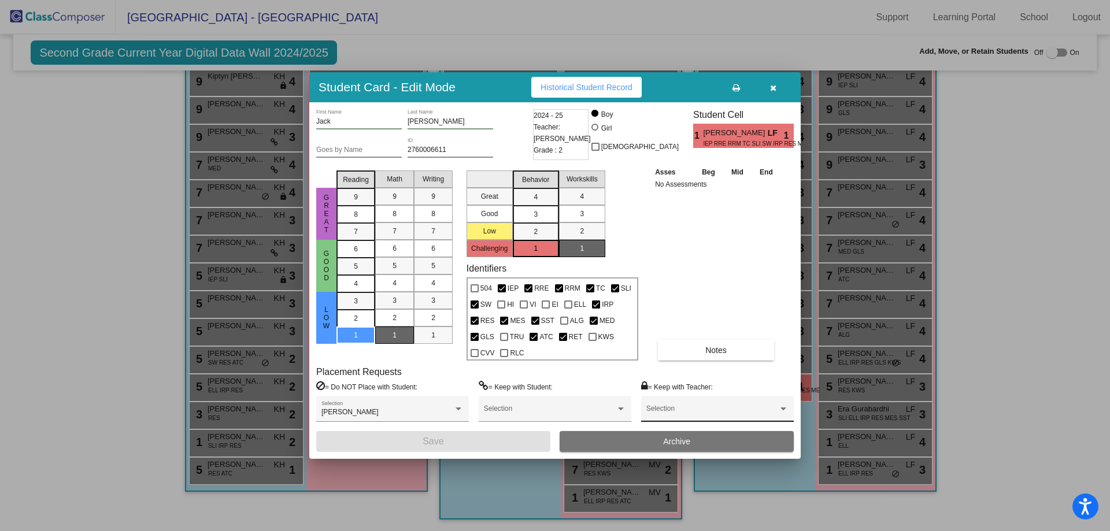
click at [729, 402] on div "Selection" at bounding box center [717, 411] width 142 height 21
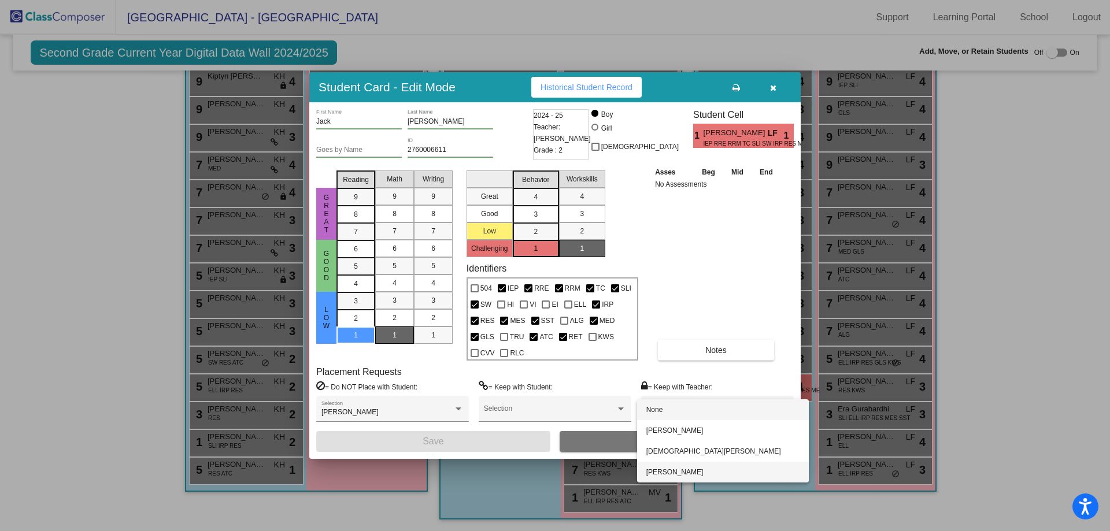
click at [719, 465] on span "[PERSON_NAME]" at bounding box center [722, 472] width 153 height 21
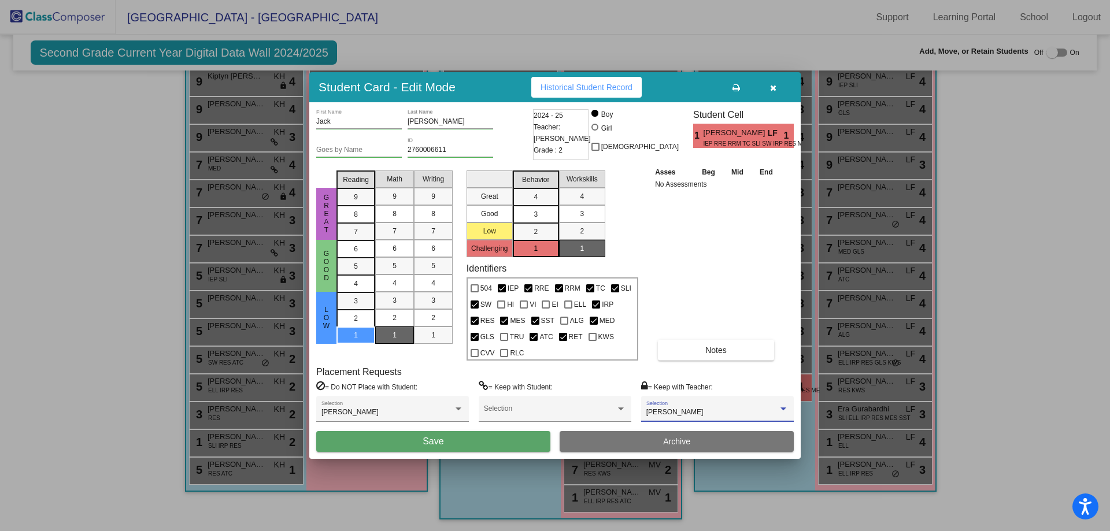
click at [464, 431] on button "Save" at bounding box center [433, 441] width 234 height 21
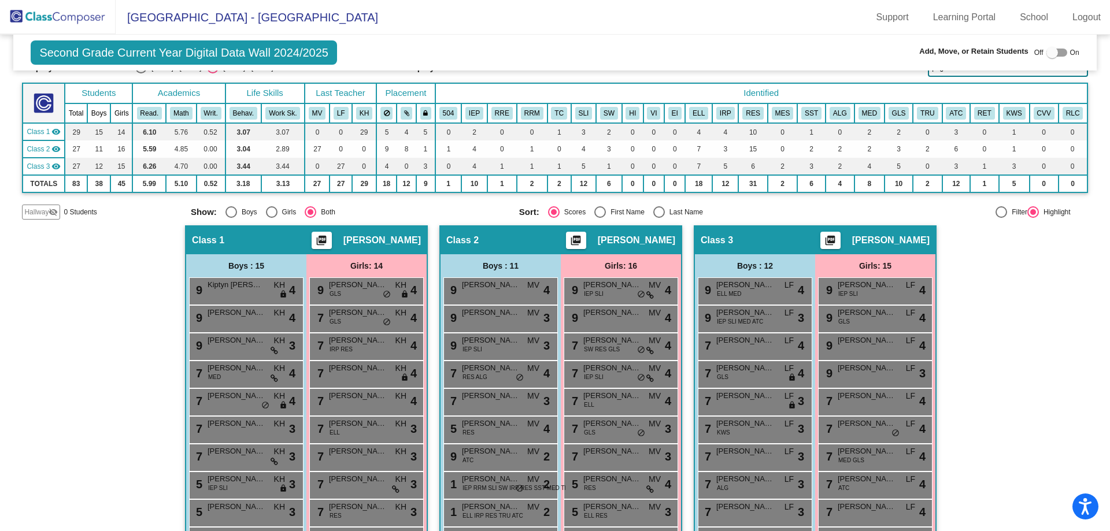
scroll to position [0, 0]
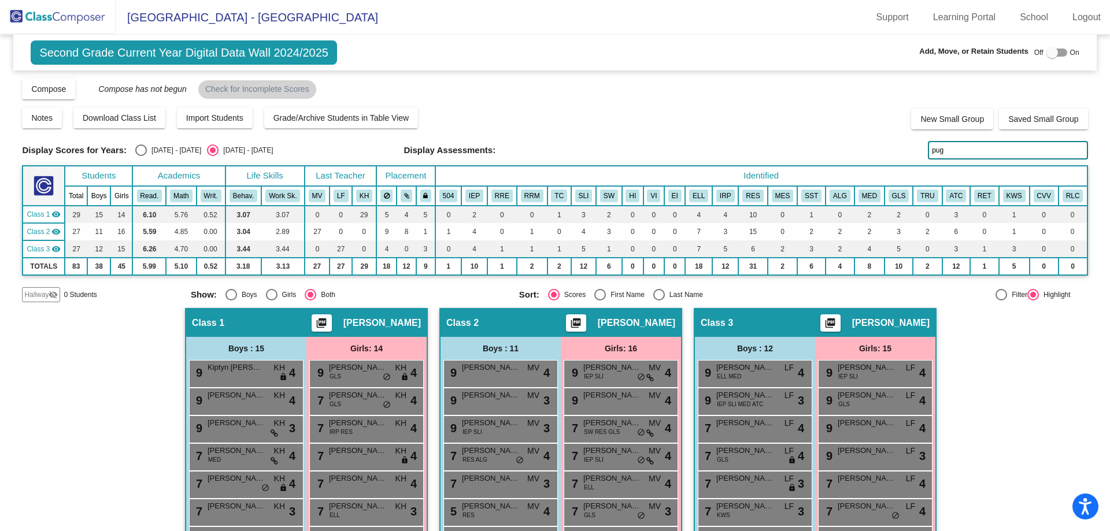
click at [957, 147] on input "pug" at bounding box center [1008, 150] width 160 height 18
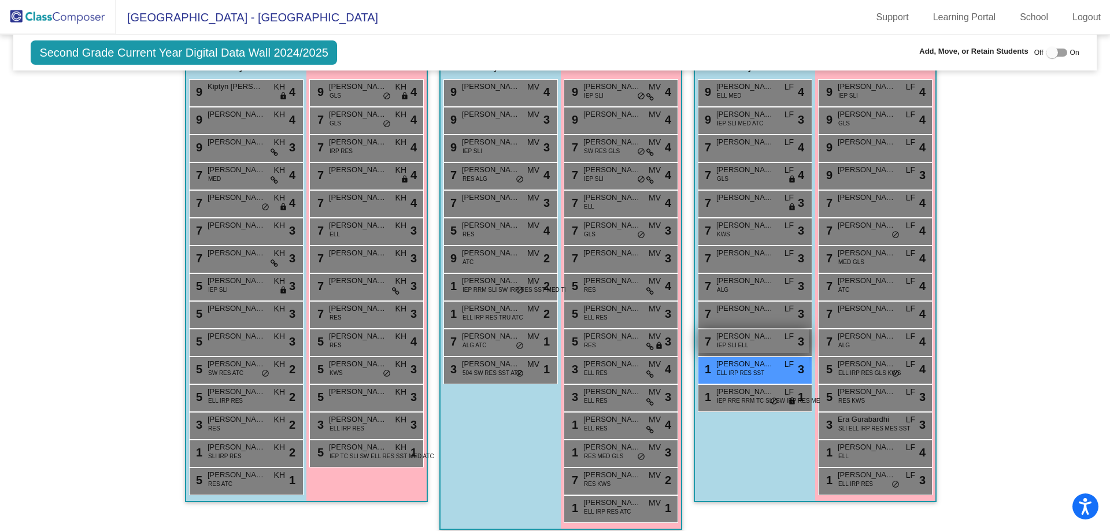
scroll to position [291, 0]
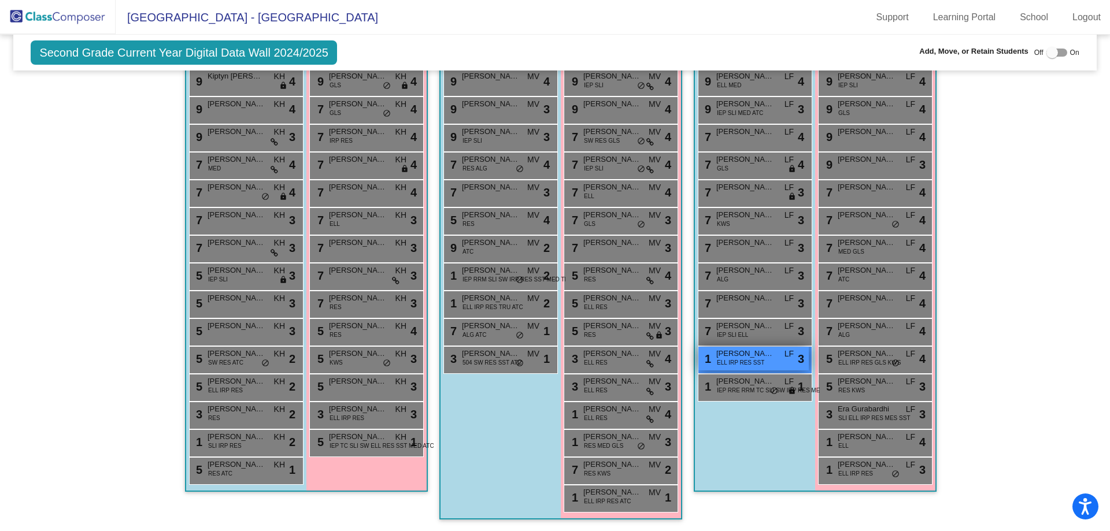
click at [722, 356] on span "[PERSON_NAME]" at bounding box center [745, 354] width 58 height 12
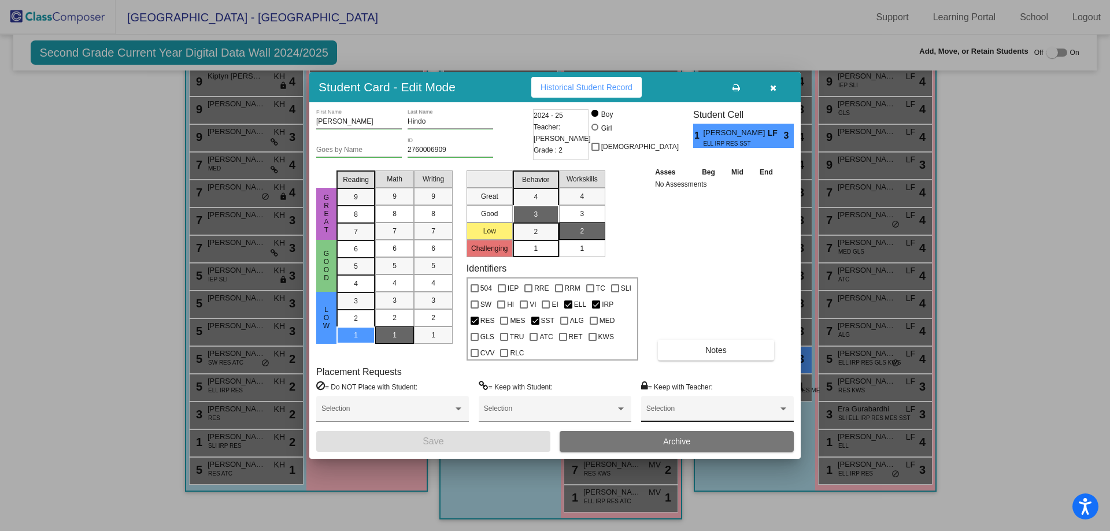
click at [714, 409] on span at bounding box center [712, 413] width 132 height 8
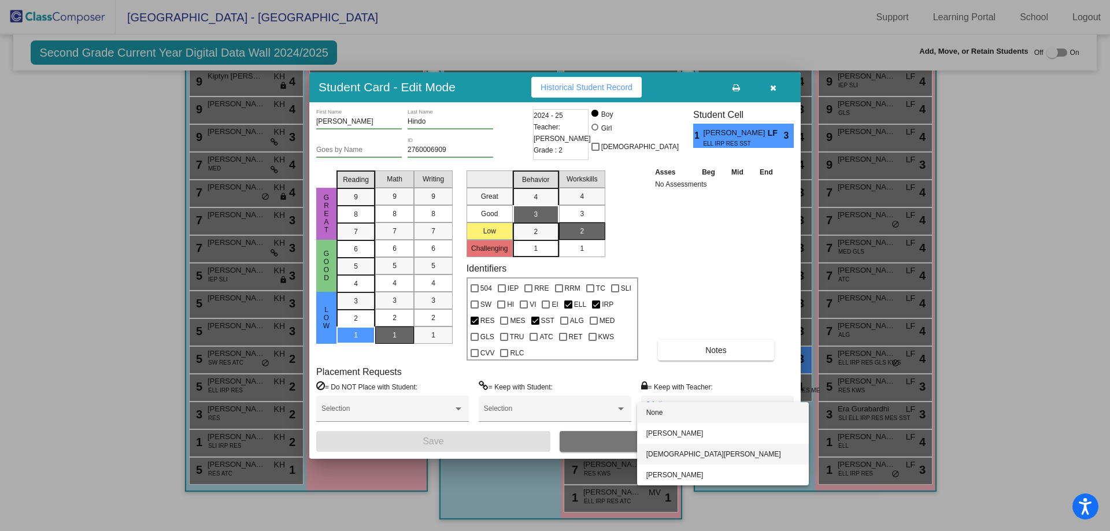
click at [713, 456] on span "[DEMOGRAPHIC_DATA][PERSON_NAME]" at bounding box center [722, 454] width 153 height 21
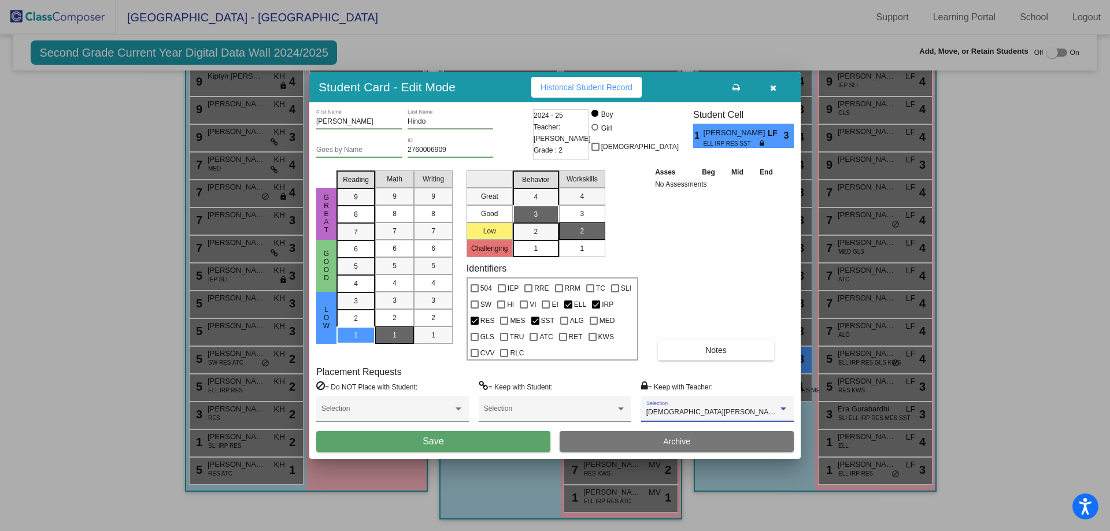
click at [511, 442] on button "Save" at bounding box center [433, 441] width 234 height 21
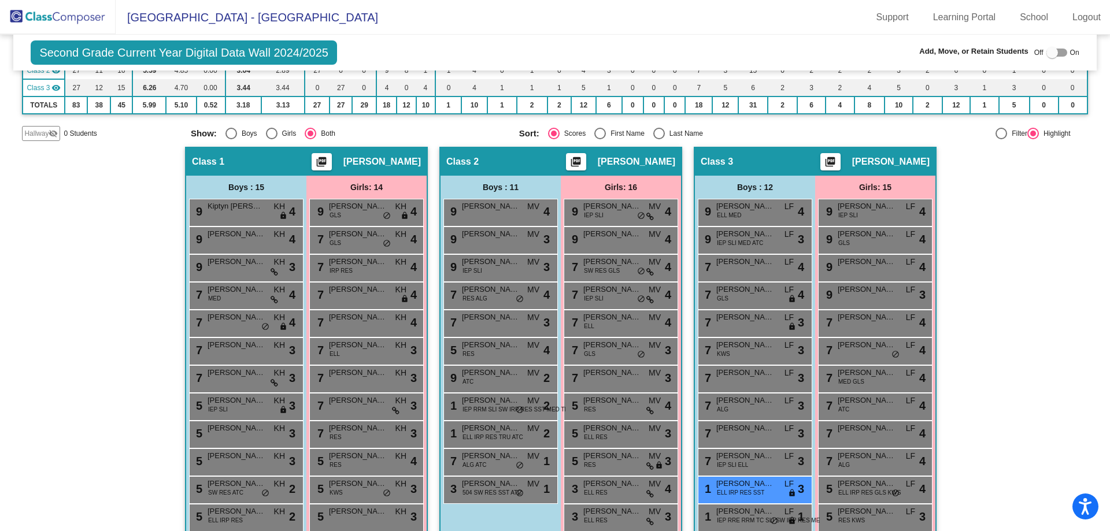
scroll to position [0, 0]
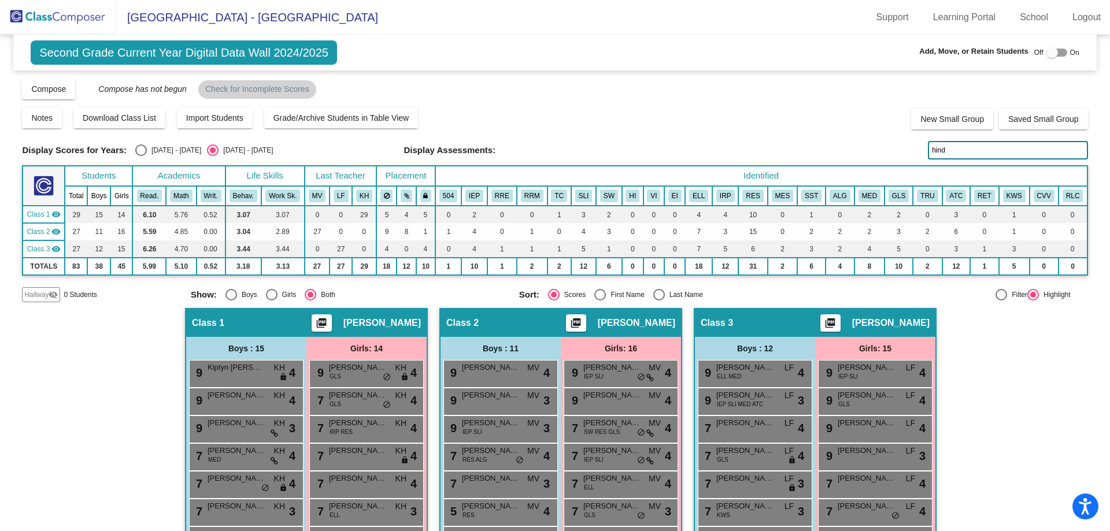
click at [952, 151] on input "hind" at bounding box center [1008, 150] width 160 height 18
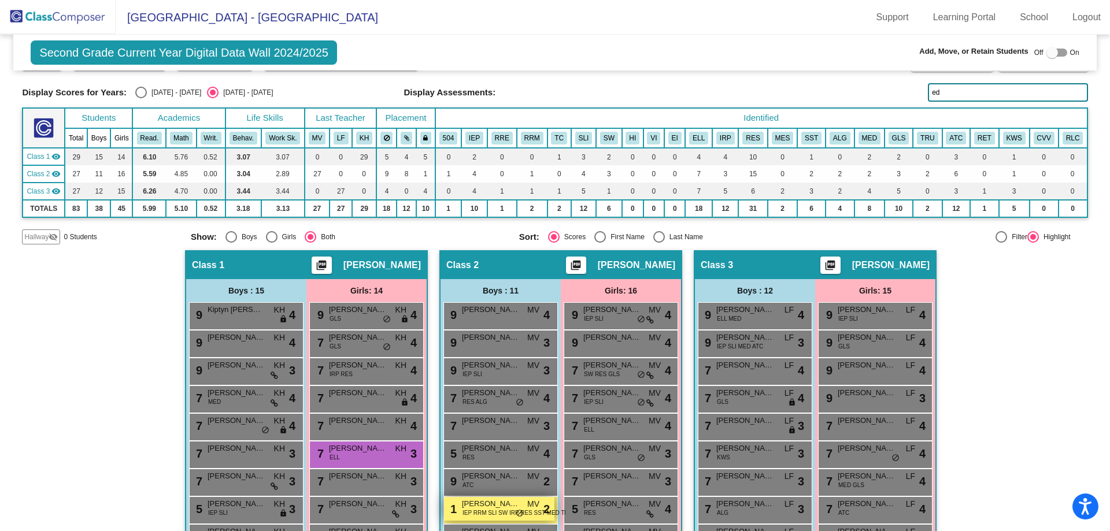
click at [495, 509] on span "IEP RRM SLI SW IRP RES SST MED TRU ATC" at bounding box center [523, 513] width 123 height 9
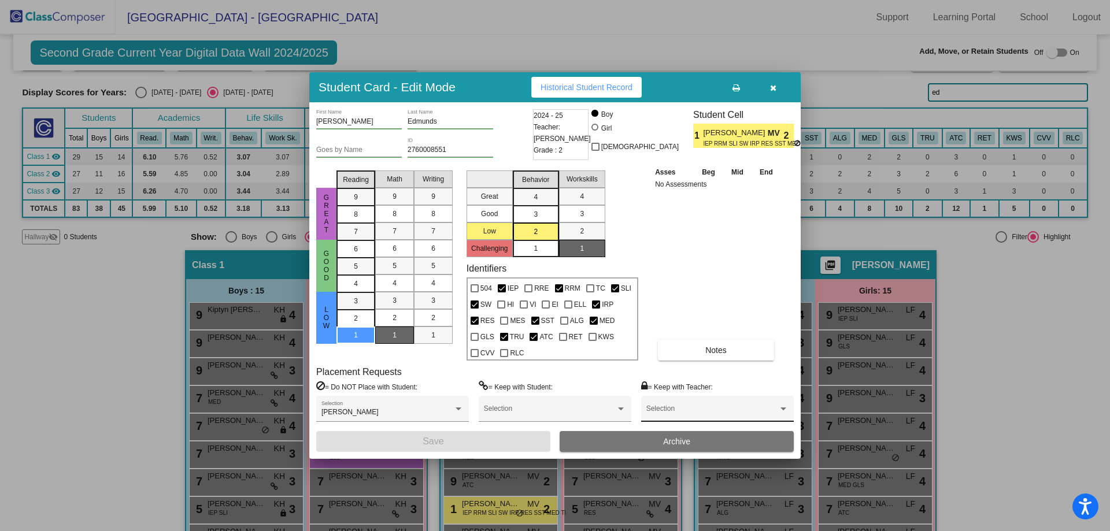
click at [666, 401] on div "Selection" at bounding box center [717, 411] width 142 height 21
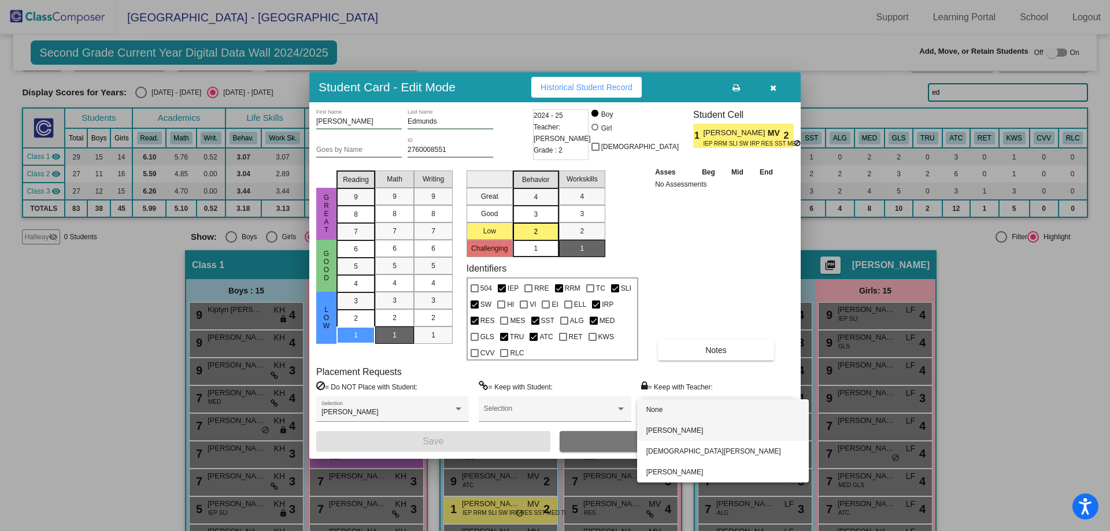
click at [668, 430] on span "[PERSON_NAME]" at bounding box center [722, 430] width 153 height 21
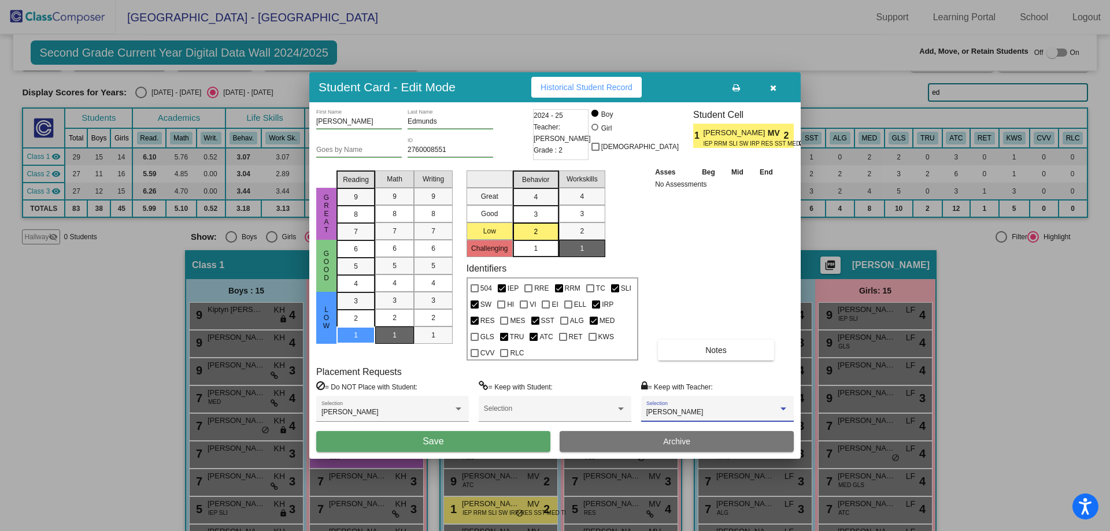
click at [523, 439] on button "Save" at bounding box center [433, 441] width 234 height 21
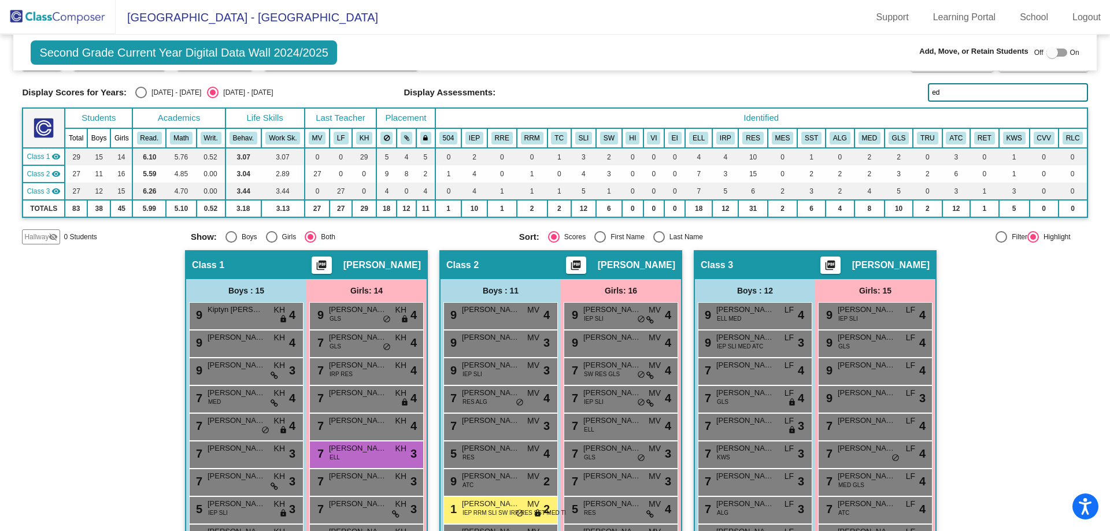
click at [943, 86] on input "ed" at bounding box center [1008, 92] width 160 height 18
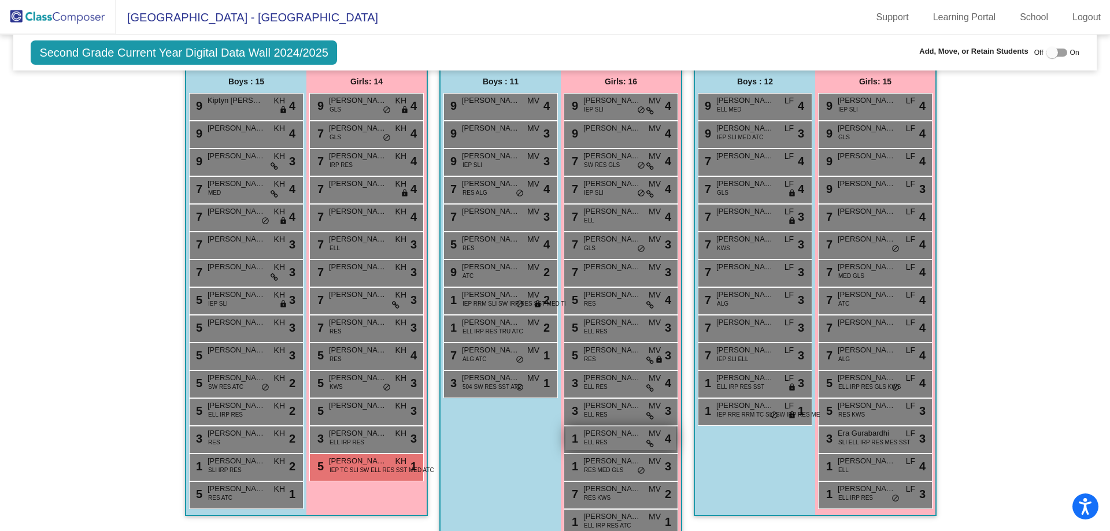
scroll to position [289, 0]
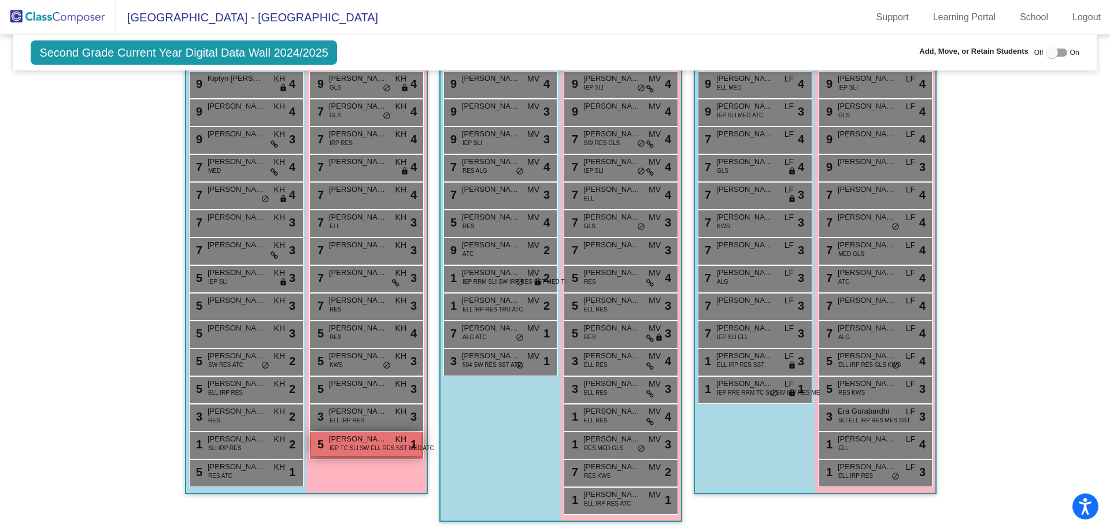
click at [338, 446] on span "IEP TC SLI SW ELL RES SST MED ATC" at bounding box center [381, 448] width 105 height 9
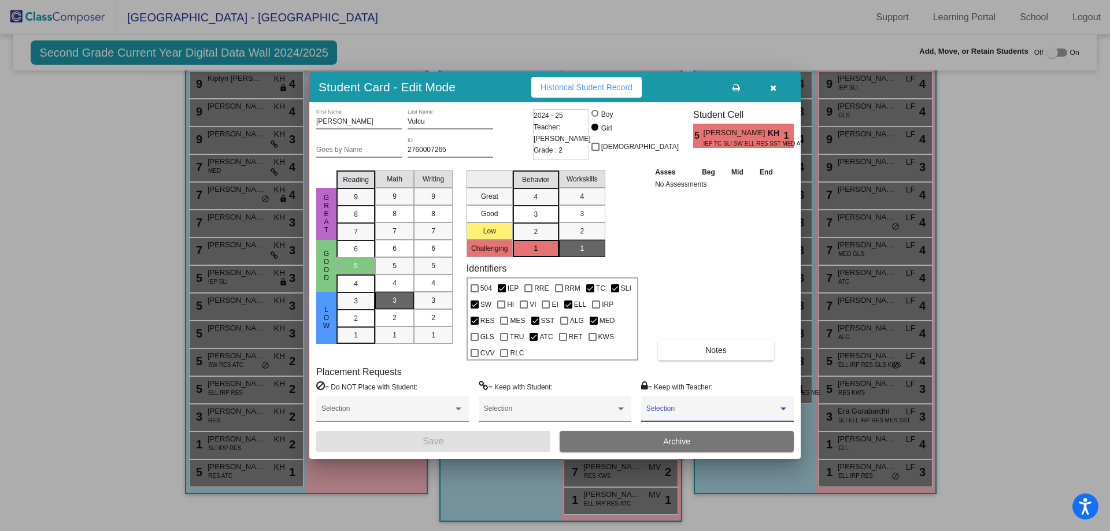
click at [679, 409] on span at bounding box center [712, 413] width 132 height 8
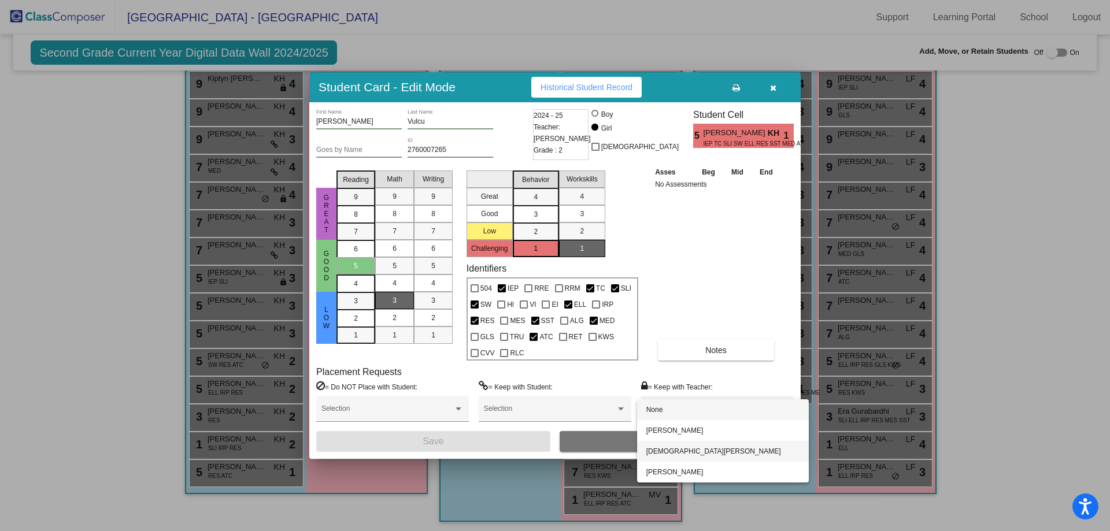
click at [676, 447] on span "[DEMOGRAPHIC_DATA][PERSON_NAME]" at bounding box center [722, 451] width 153 height 21
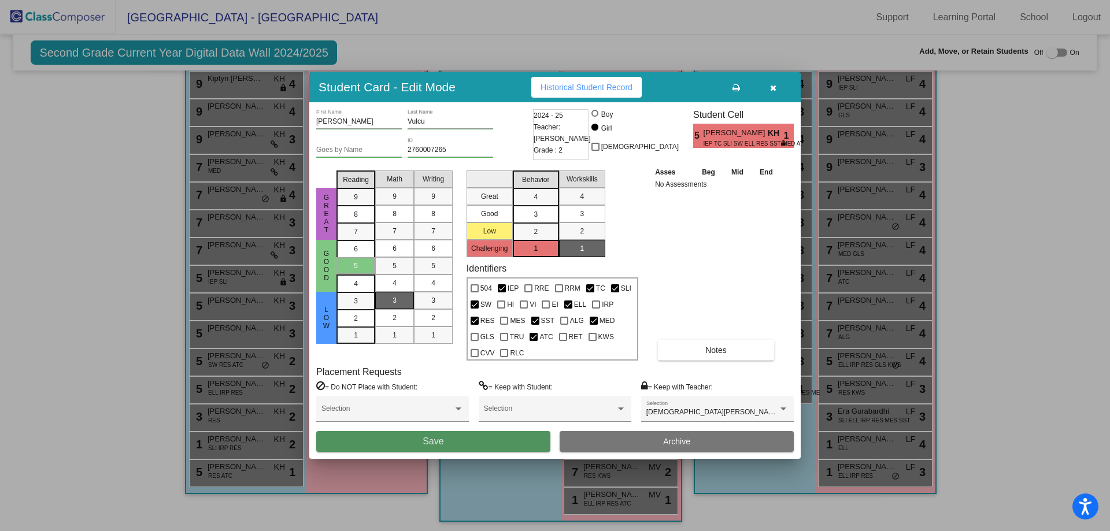
click at [520, 442] on button "Save" at bounding box center [433, 441] width 234 height 21
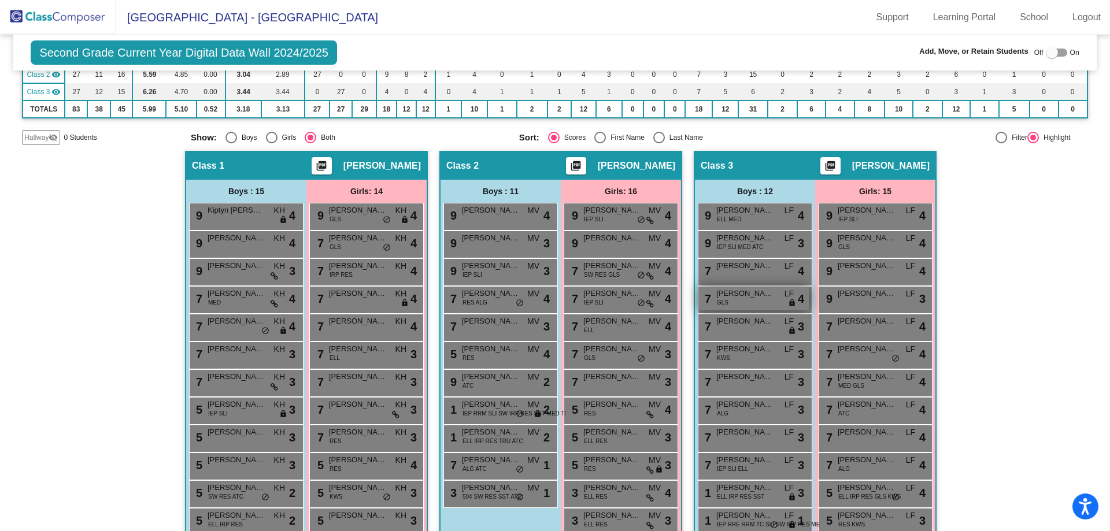
scroll to position [0, 0]
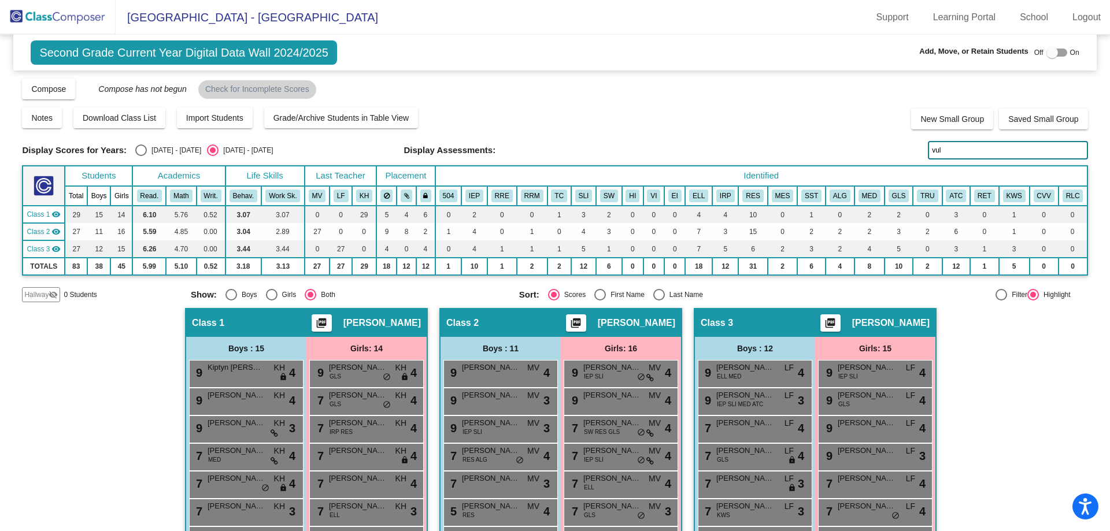
click at [966, 150] on input "vul" at bounding box center [1008, 150] width 160 height 18
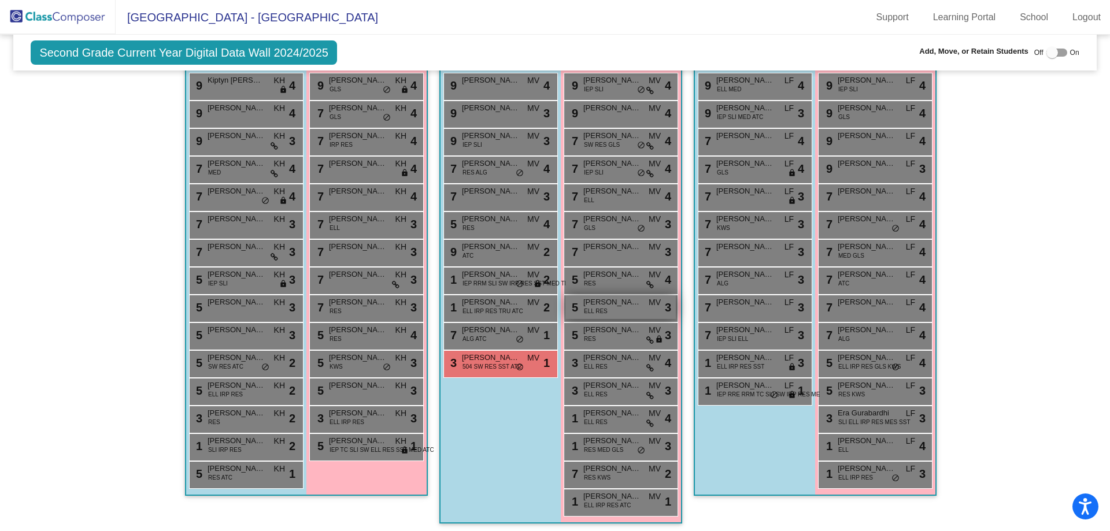
scroll to position [291, 0]
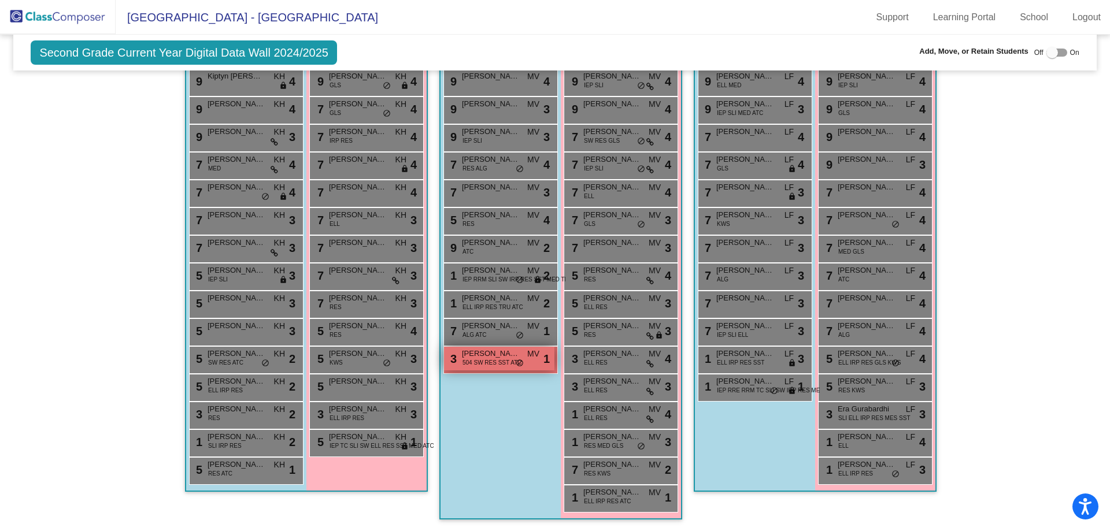
click at [488, 368] on div "3 [PERSON_NAME] 504 SW RES SST ATC MV lock do_not_disturb_alt 1" at bounding box center [499, 359] width 110 height 24
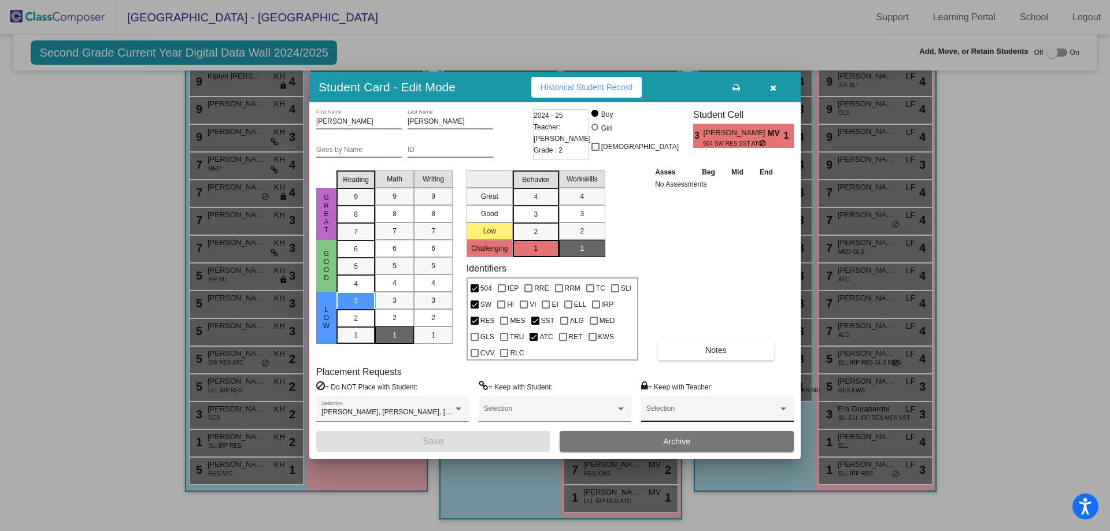
click at [667, 409] on span at bounding box center [712, 413] width 132 height 8
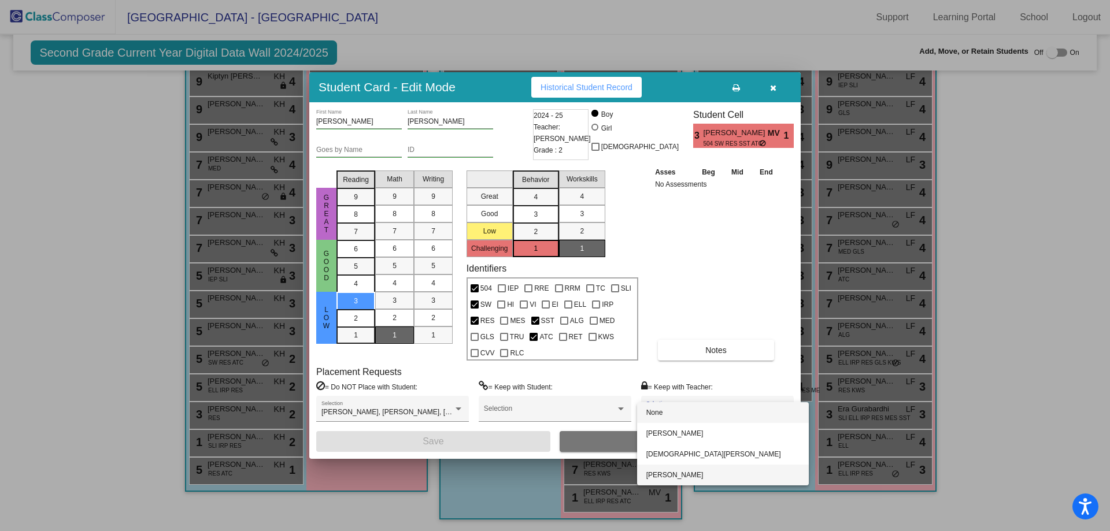
click at [674, 472] on span "[PERSON_NAME]" at bounding box center [722, 475] width 153 height 21
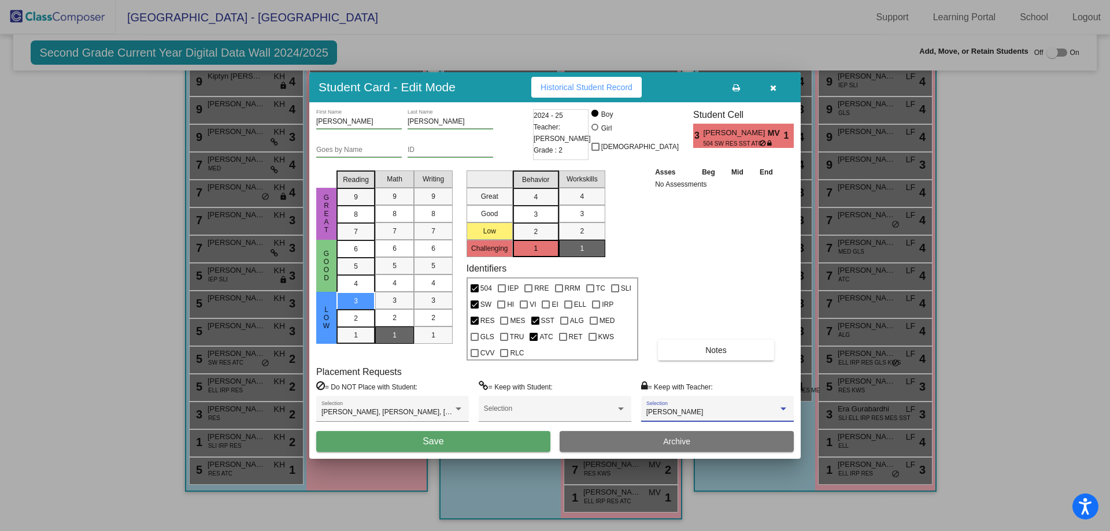
click at [500, 439] on button "Save" at bounding box center [433, 441] width 234 height 21
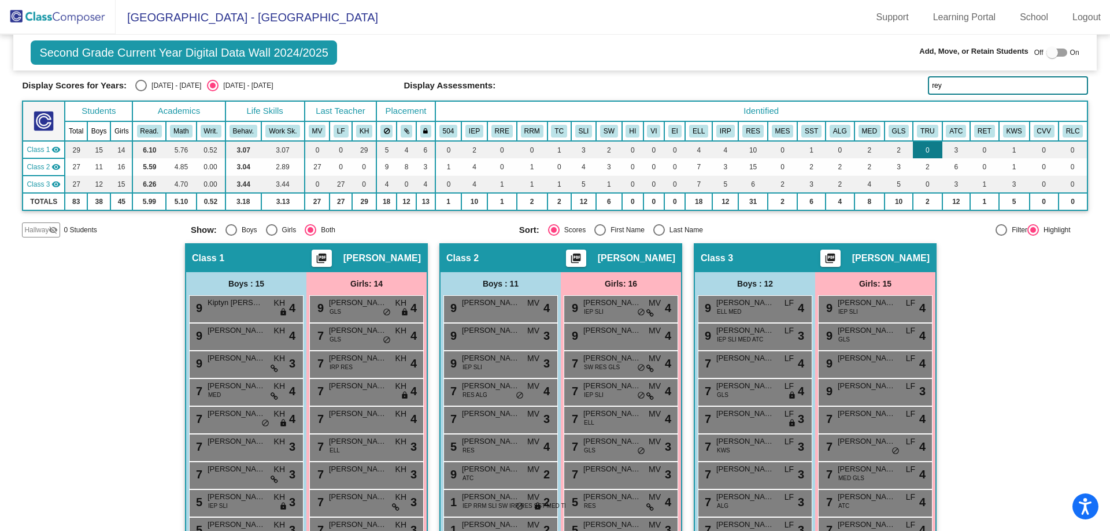
scroll to position [0, 0]
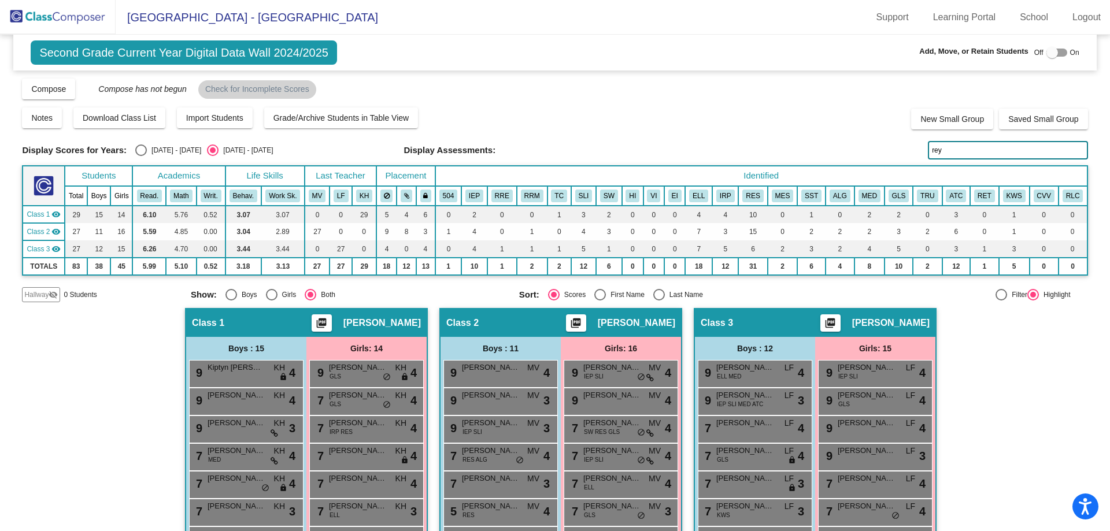
click at [946, 154] on input "rey" at bounding box center [1008, 150] width 160 height 18
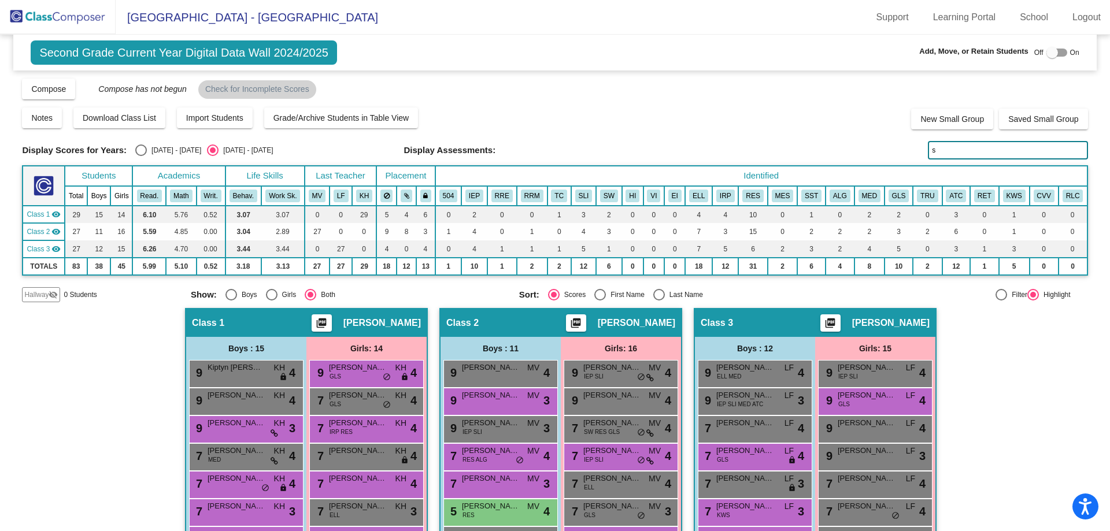
type input "s"
click at [100, 51] on span "Second Grade Current Year Digital Data Wall 2024/2025" at bounding box center [184, 52] width 306 height 24
click at [72, 18] on img at bounding box center [58, 17] width 116 height 34
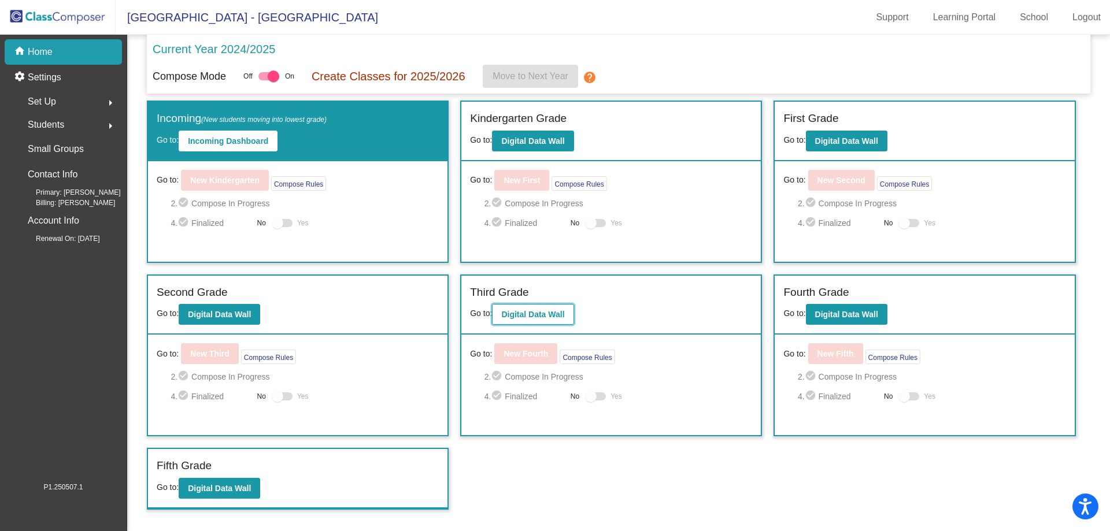
click at [550, 312] on b "Digital Data Wall" at bounding box center [532, 314] width 63 height 9
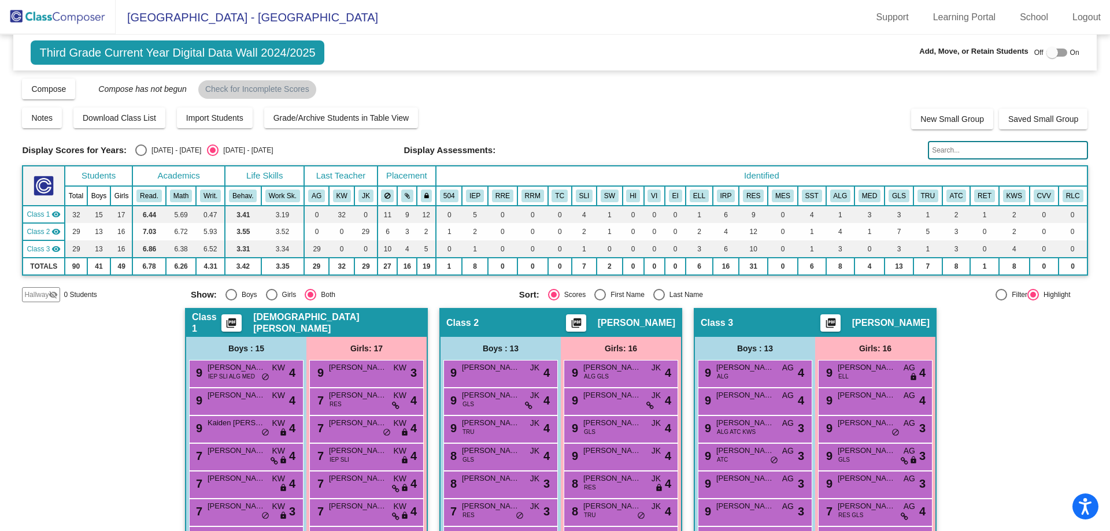
click at [940, 152] on input "text" at bounding box center [1008, 150] width 160 height 18
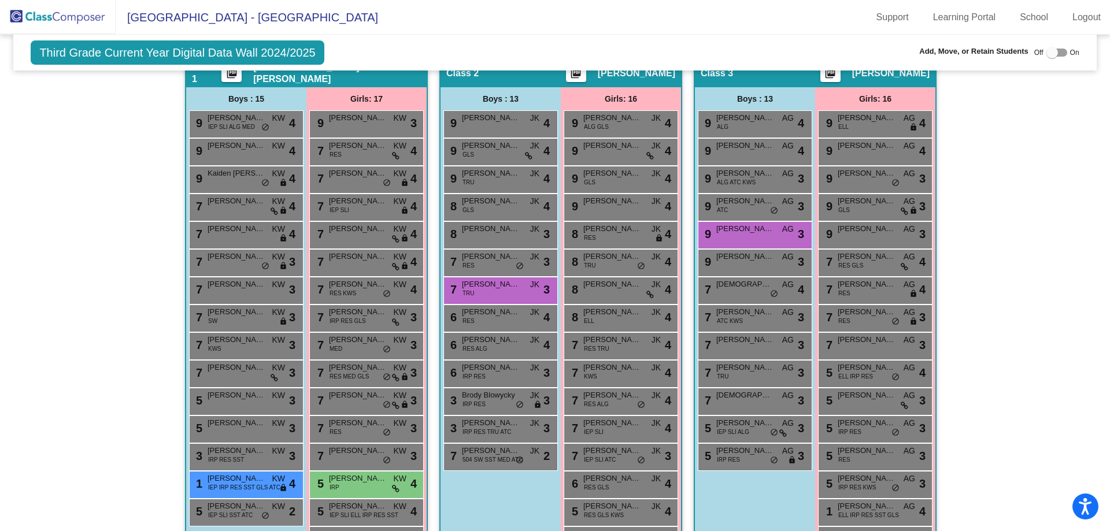
scroll to position [289, 0]
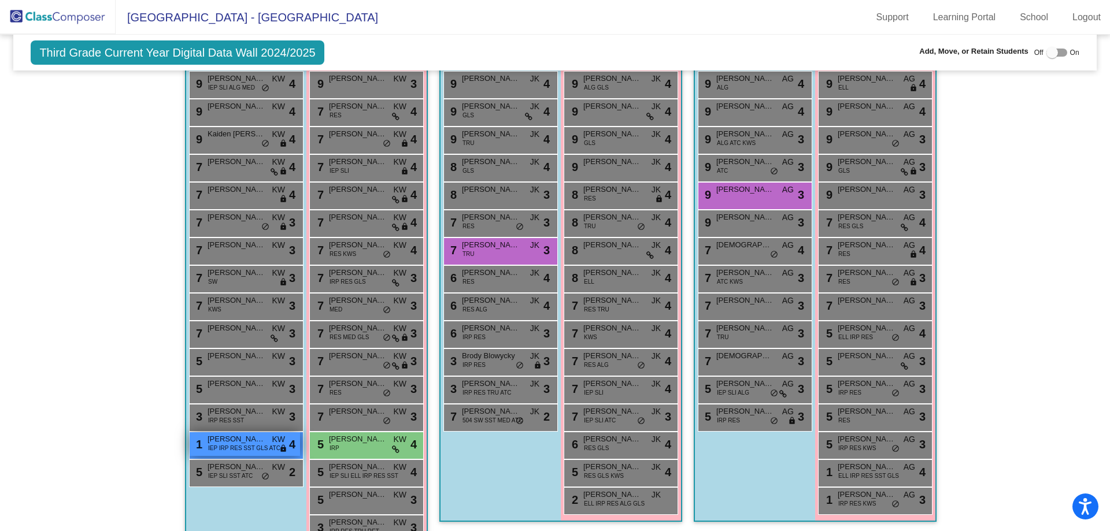
click at [244, 446] on span "IEP IRP RES SST GLS ATC" at bounding box center [244, 448] width 72 height 9
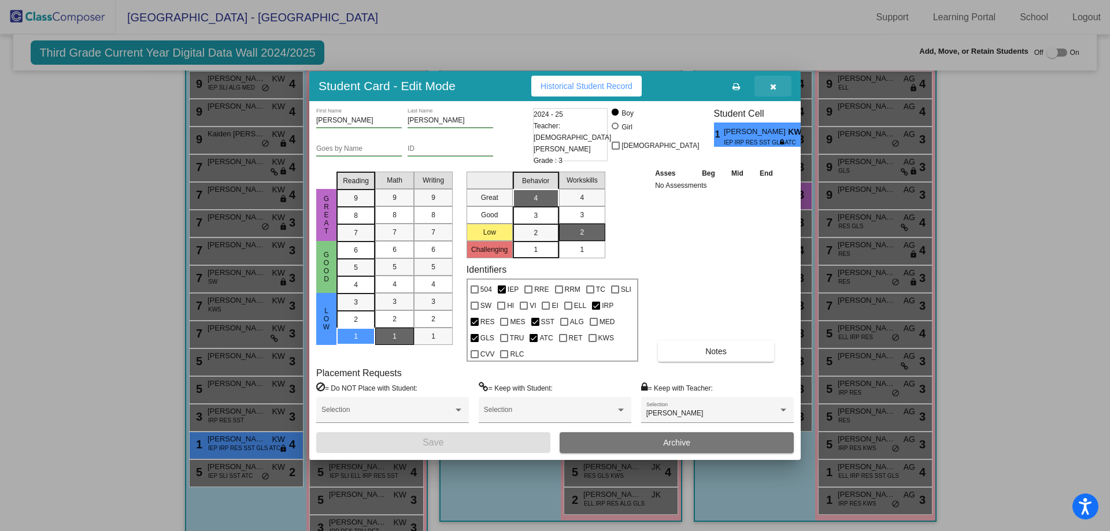
click at [770, 88] on icon "button" at bounding box center [773, 87] width 6 height 8
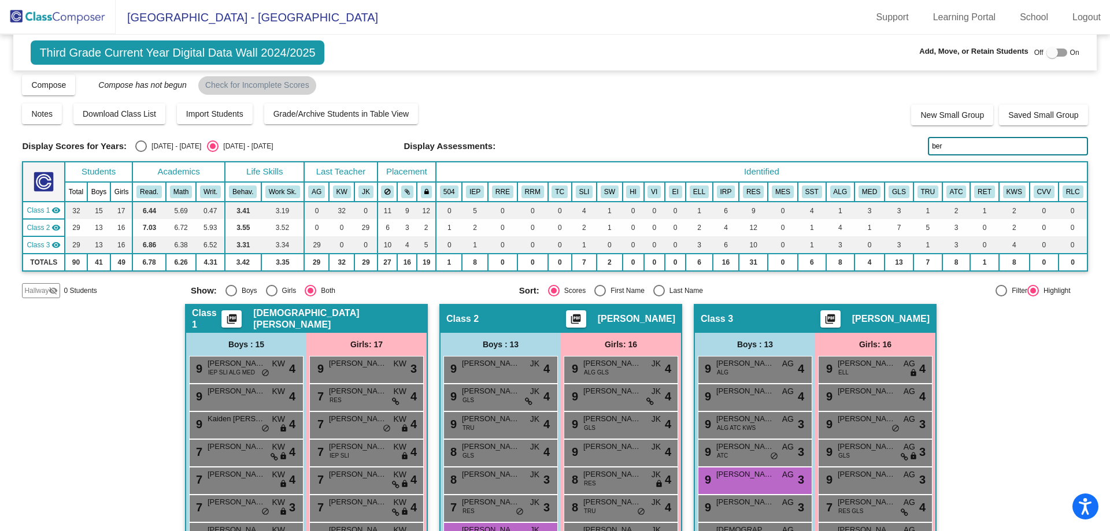
scroll to position [0, 0]
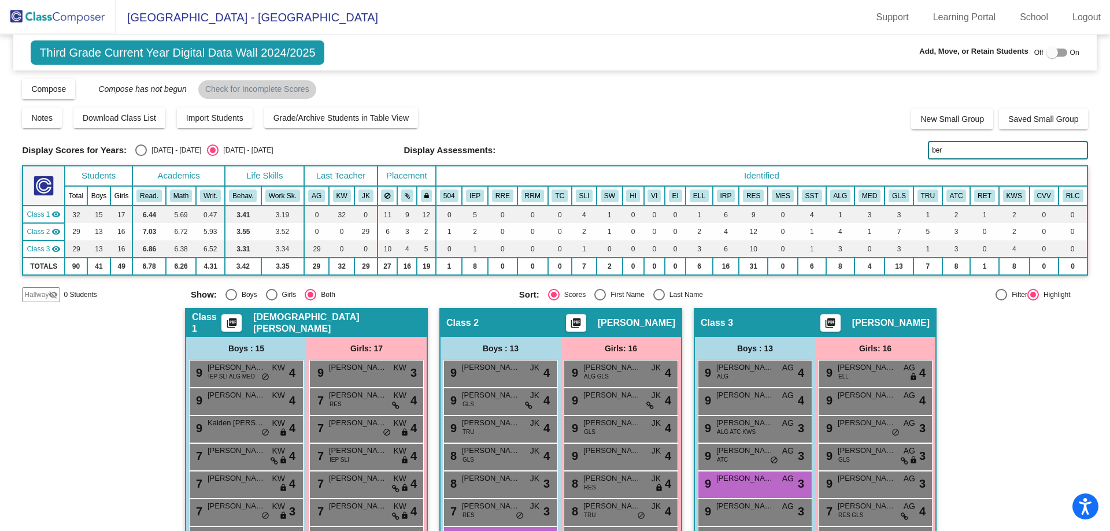
click at [939, 151] on input "ber" at bounding box center [1008, 150] width 160 height 18
click at [938, 151] on input "ber" at bounding box center [1008, 150] width 160 height 18
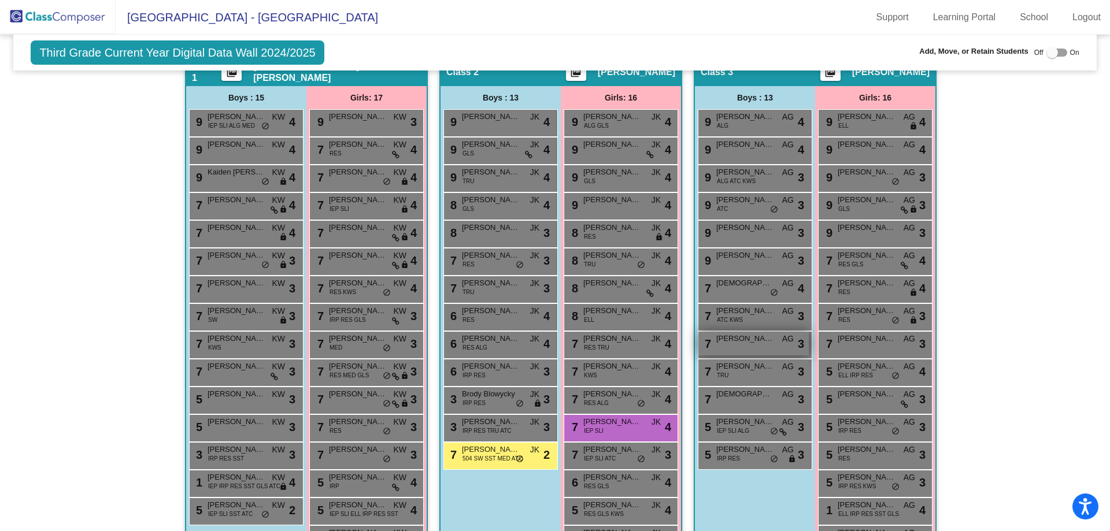
scroll to position [289, 0]
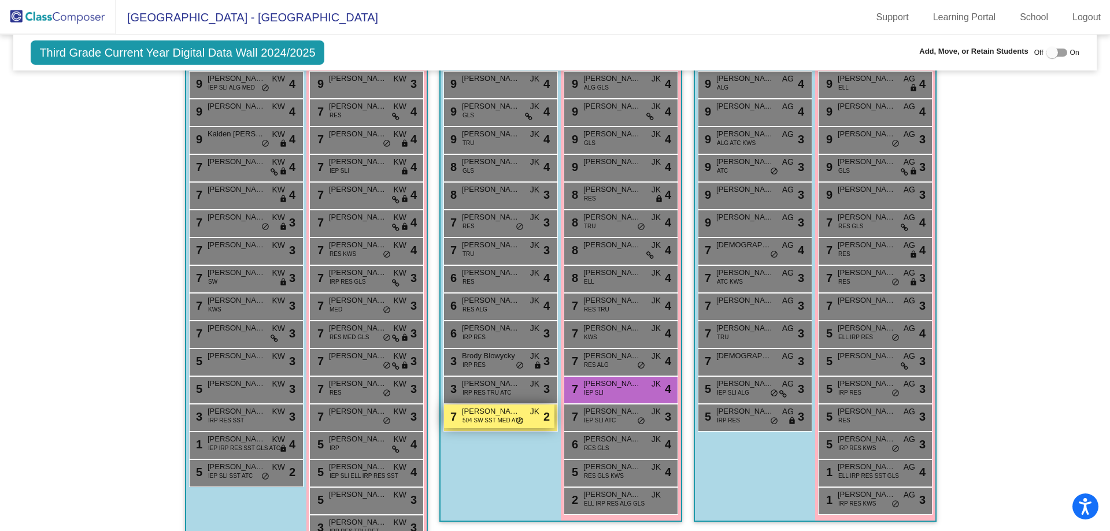
type input "das"
click at [487, 414] on span "[PERSON_NAME]" at bounding box center [491, 412] width 58 height 12
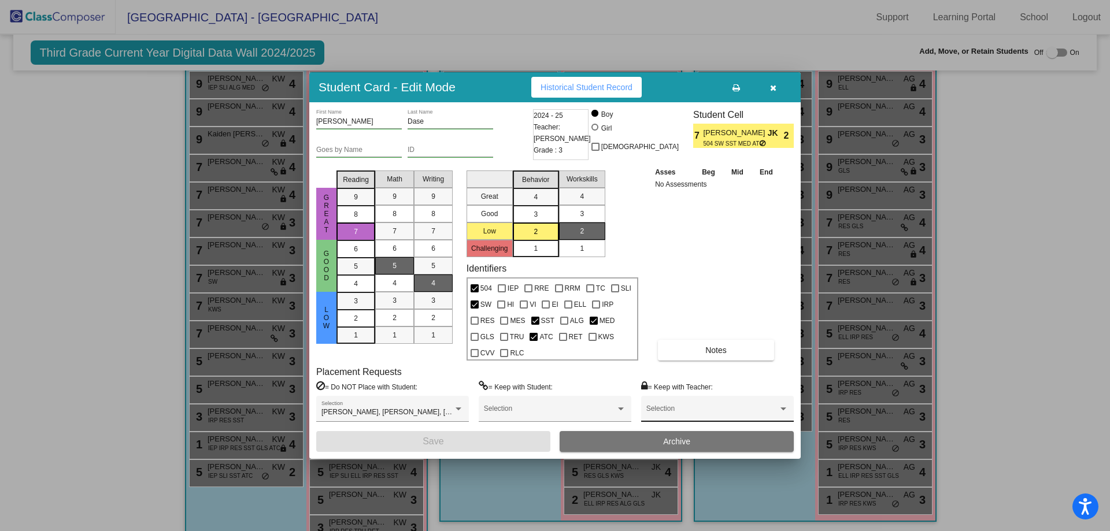
click at [691, 414] on span at bounding box center [712, 413] width 132 height 8
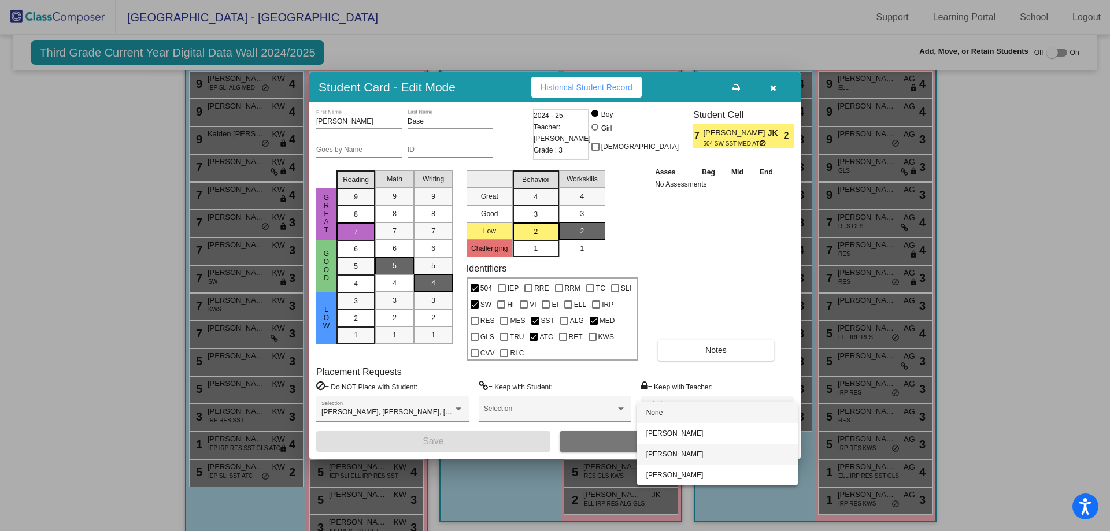
click at [680, 452] on span "[PERSON_NAME]" at bounding box center [717, 454] width 142 height 21
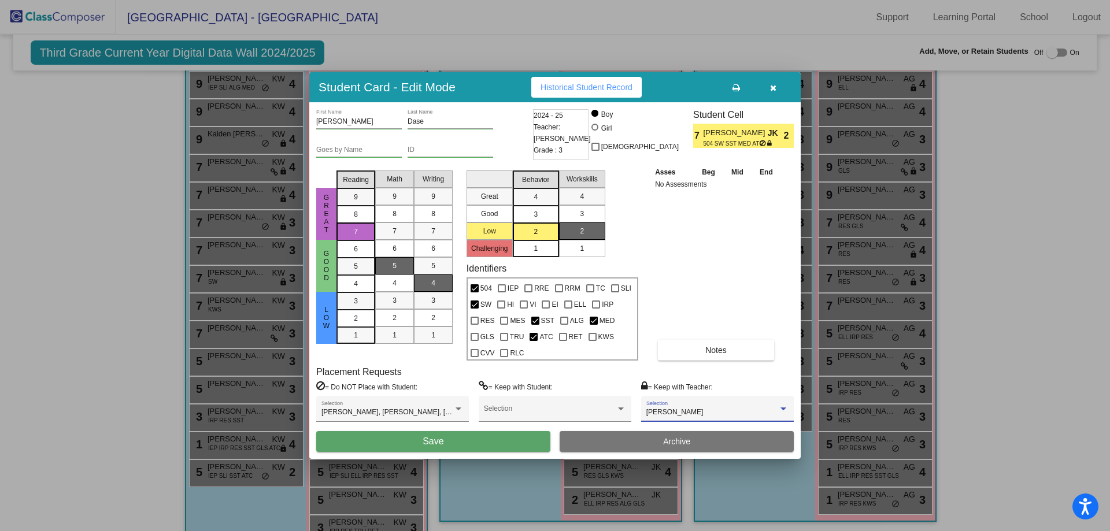
click at [514, 439] on button "Save" at bounding box center [433, 441] width 234 height 21
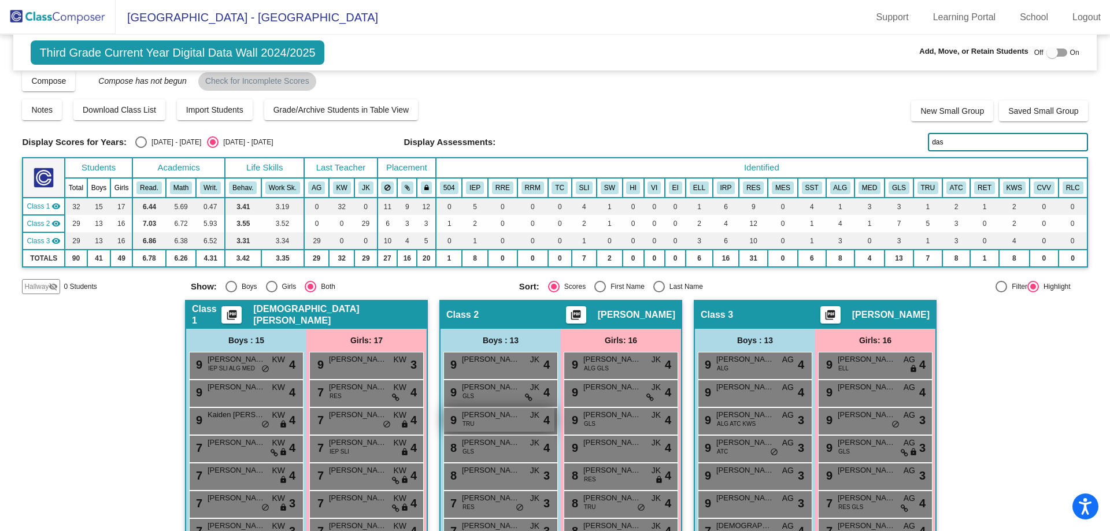
scroll to position [0, 0]
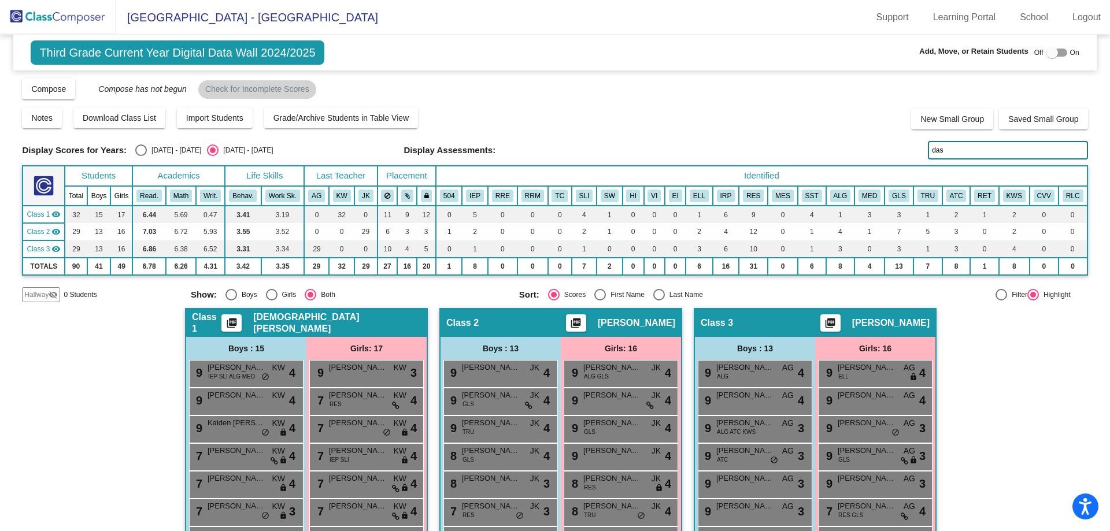
click at [42, 17] on img at bounding box center [58, 17] width 116 height 34
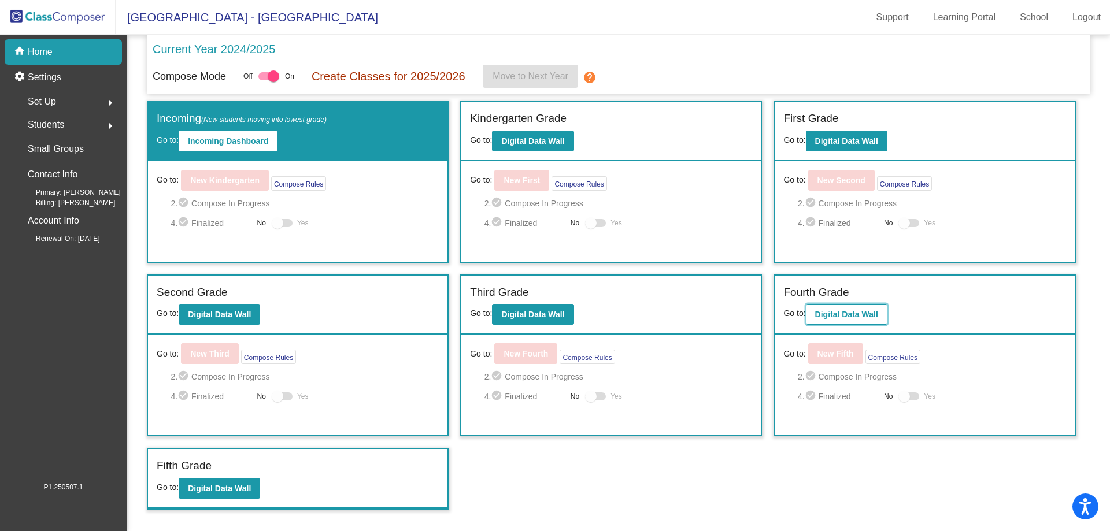
click at [836, 309] on button "Digital Data Wall" at bounding box center [846, 314] width 81 height 21
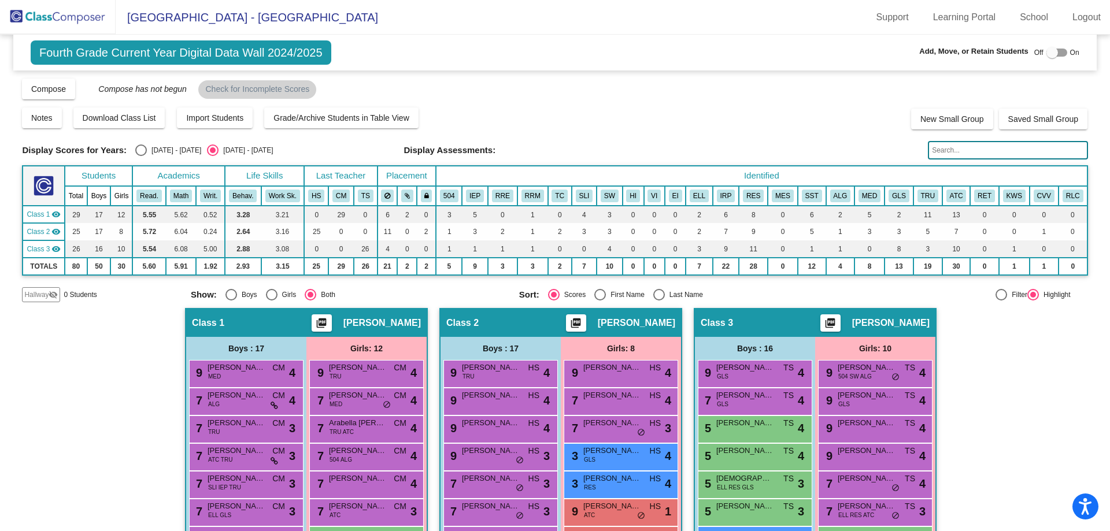
click at [947, 152] on input "text" at bounding box center [1008, 150] width 160 height 18
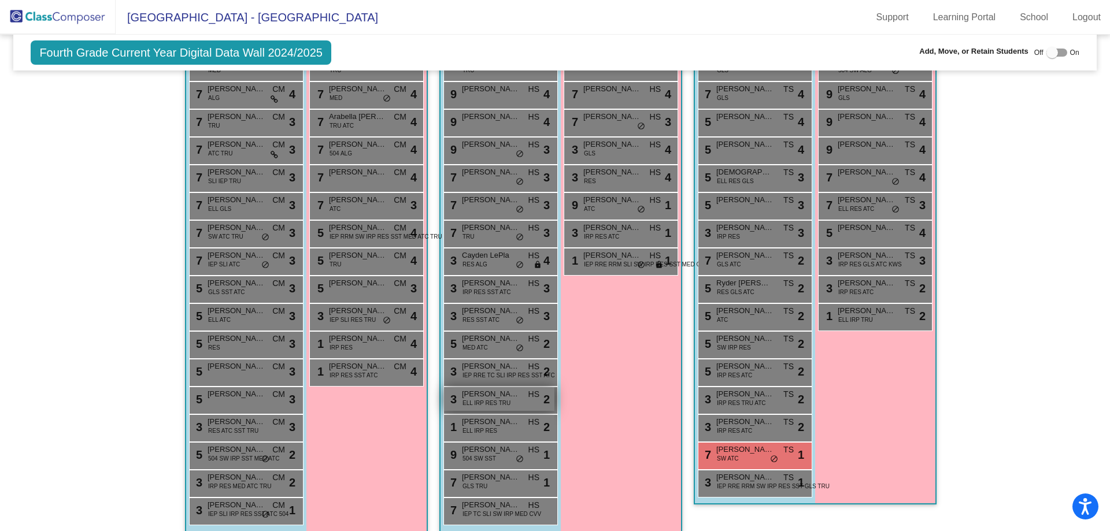
scroll to position [319, 0]
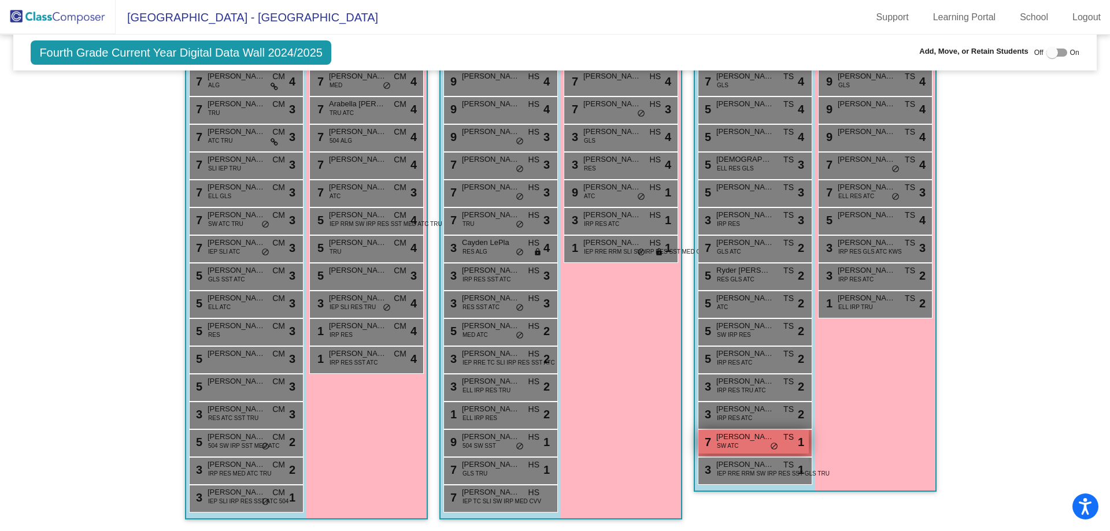
click at [737, 446] on div "7 [PERSON_NAME] SW ATC TS lock do_not_disturb_alt 1" at bounding box center [753, 442] width 110 height 24
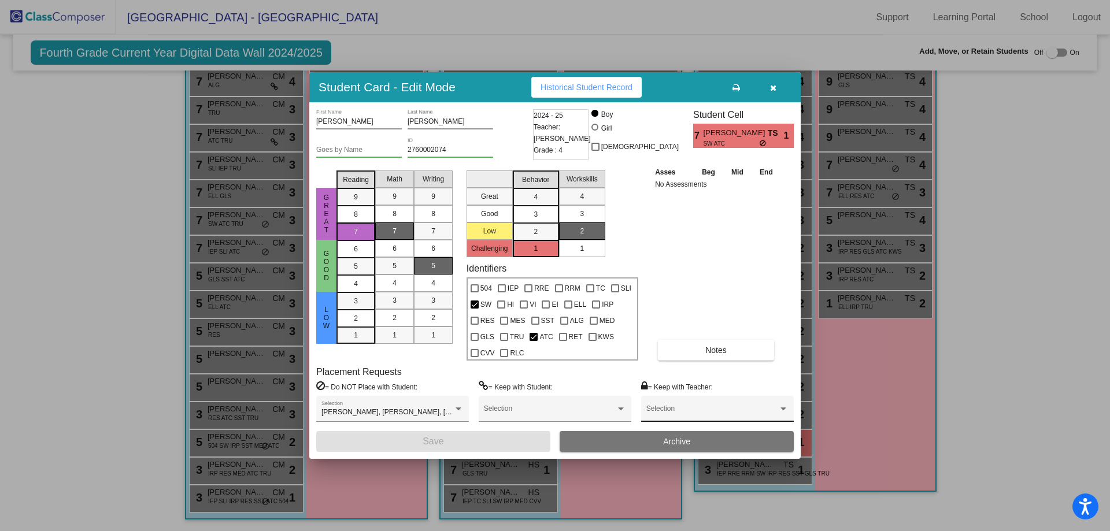
click at [670, 408] on div "Selection" at bounding box center [717, 411] width 142 height 21
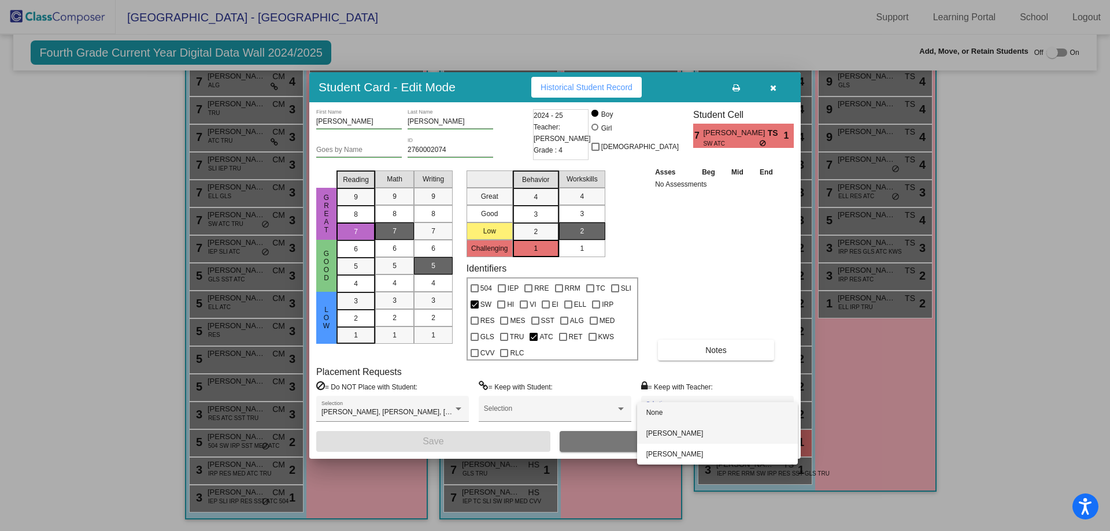
click at [663, 427] on span "[PERSON_NAME]" at bounding box center [717, 433] width 142 height 21
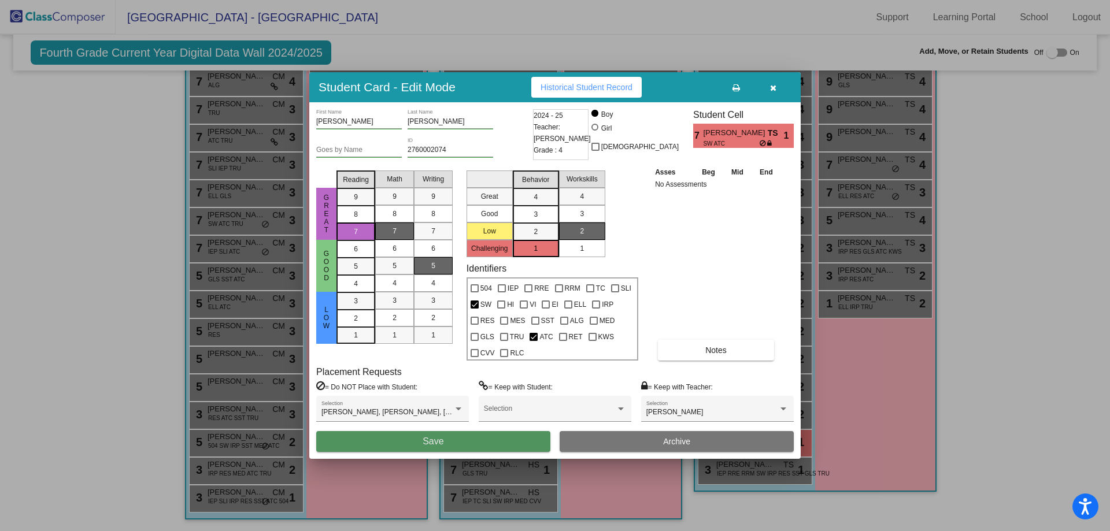
click at [524, 442] on button "Save" at bounding box center [433, 441] width 234 height 21
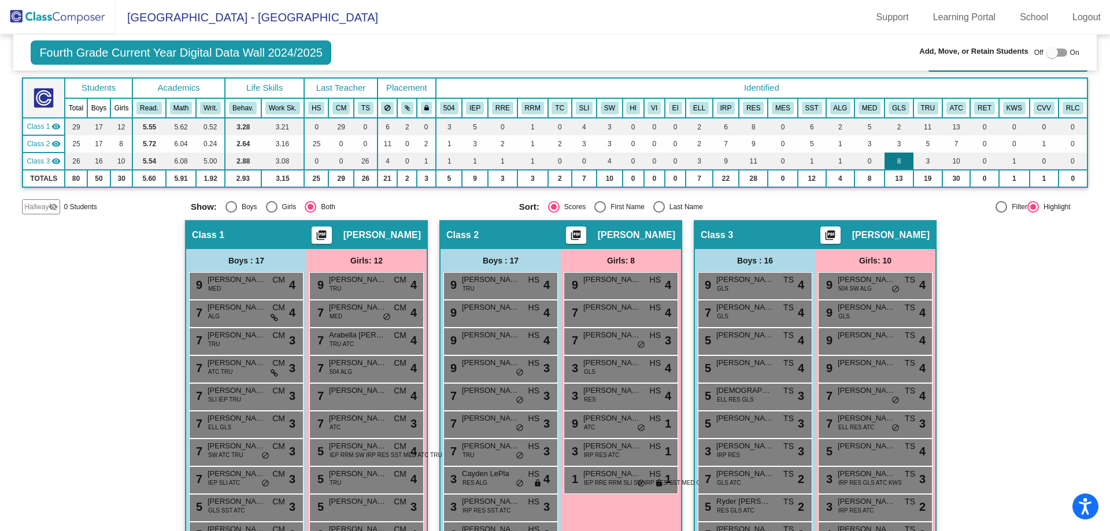
scroll to position [30, 0]
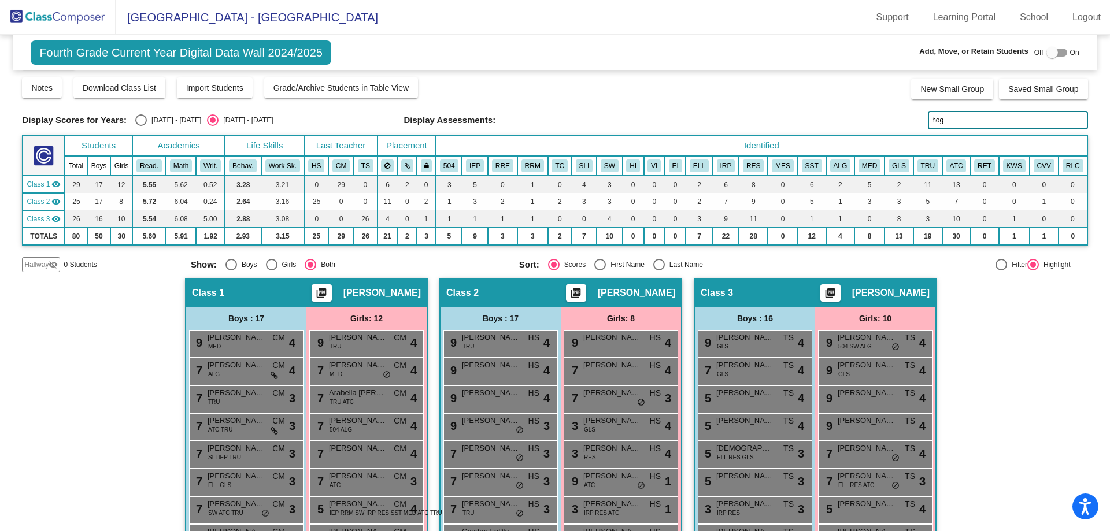
click at [957, 120] on input "hog" at bounding box center [1008, 120] width 160 height 18
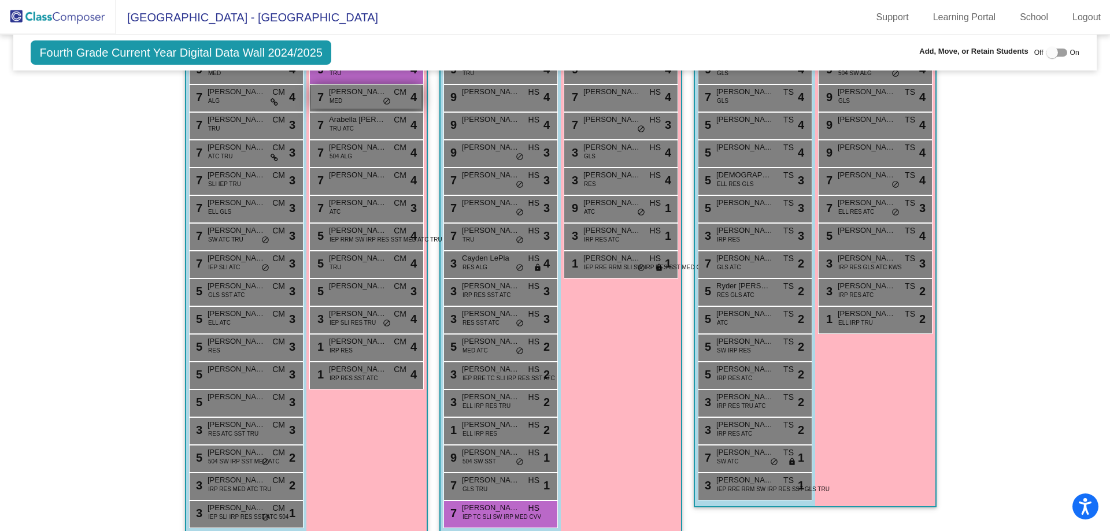
scroll to position [319, 0]
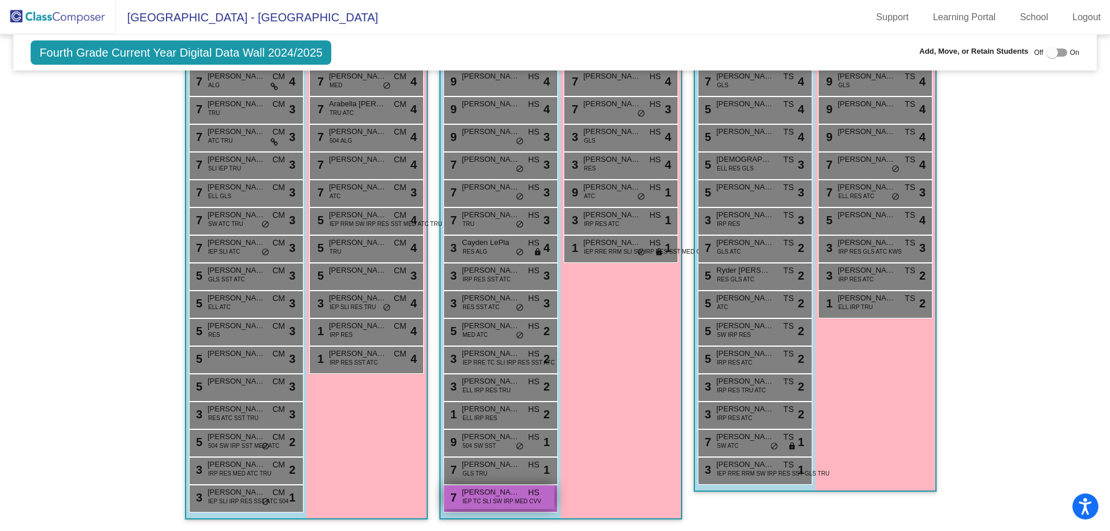
click at [462, 503] on span "IEP TC SLI SW IRP MED CVV" at bounding box center [501, 501] width 79 height 9
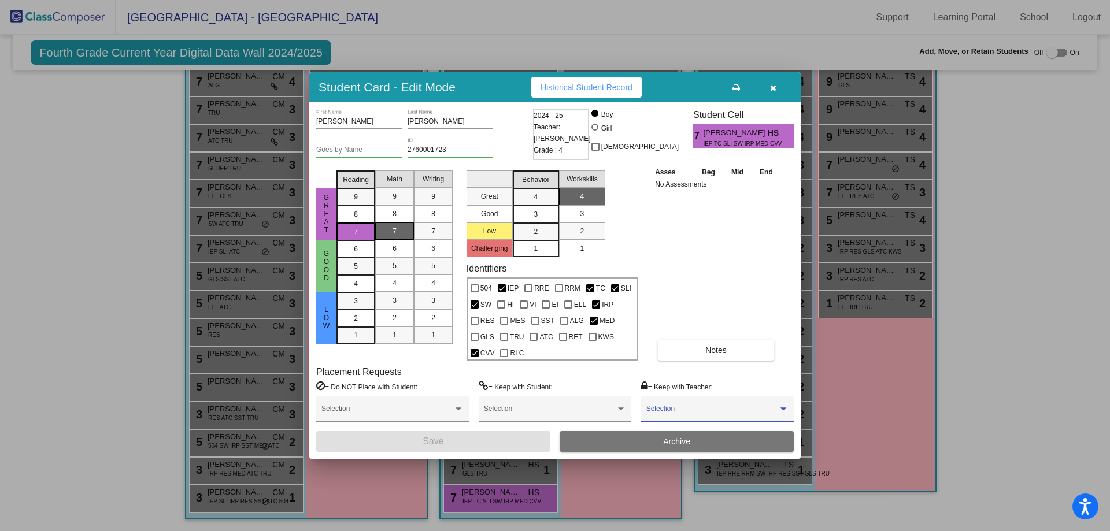
click at [704, 412] on span at bounding box center [712, 413] width 132 height 8
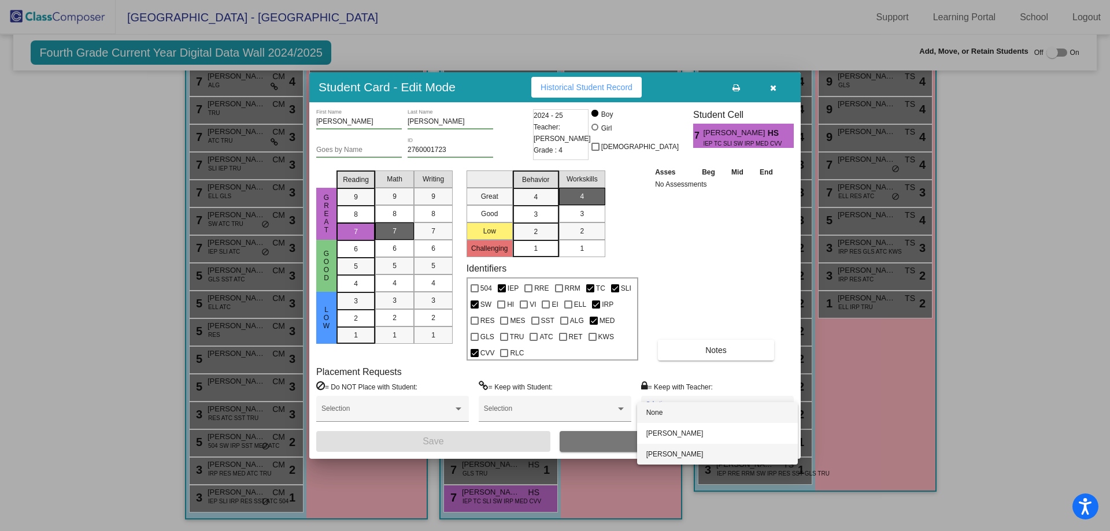
click at [681, 451] on span "[PERSON_NAME]" at bounding box center [717, 454] width 142 height 21
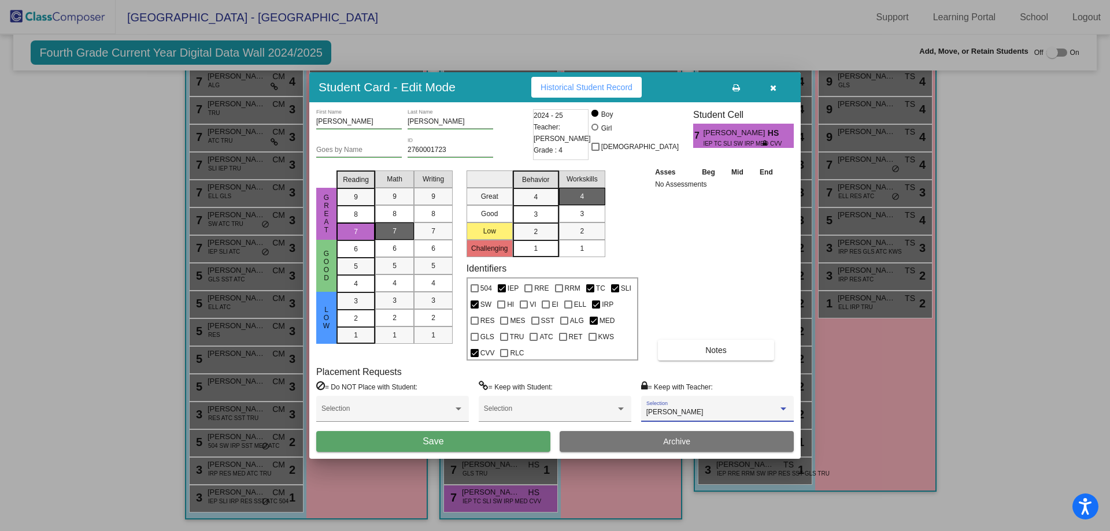
click at [483, 440] on button "Save" at bounding box center [433, 441] width 234 height 21
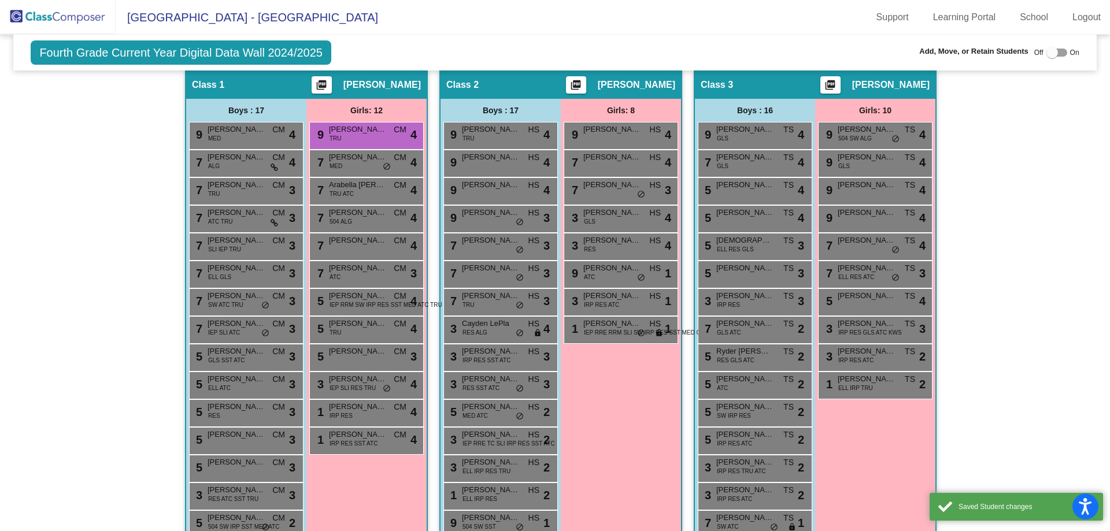
scroll to position [30, 0]
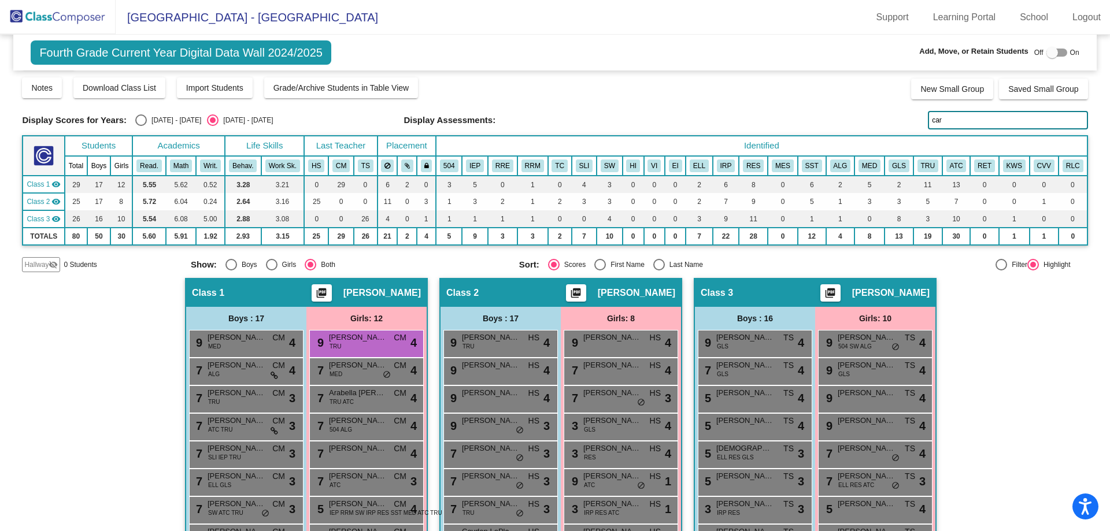
click at [936, 116] on input "car" at bounding box center [1008, 120] width 160 height 18
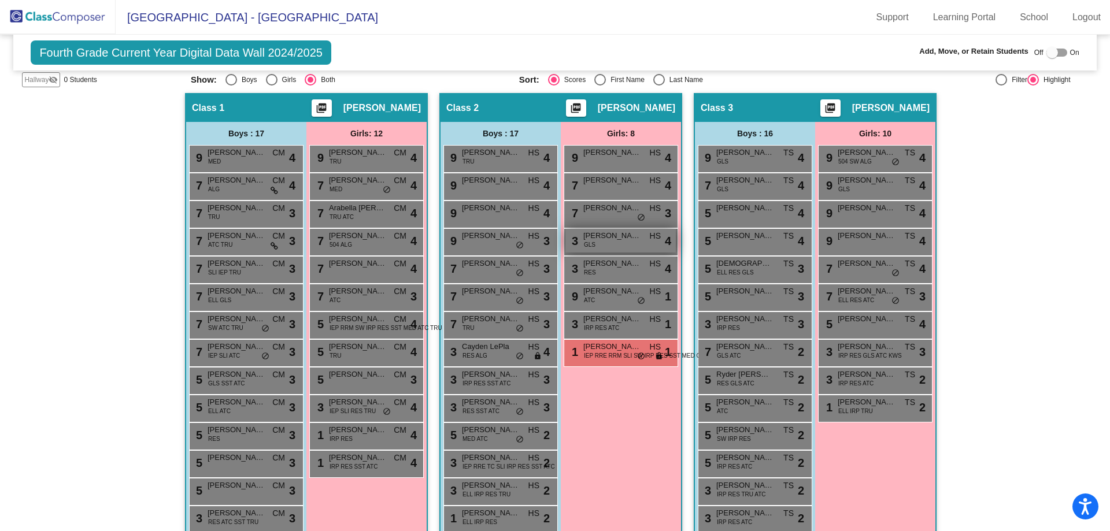
scroll to position [261, 0]
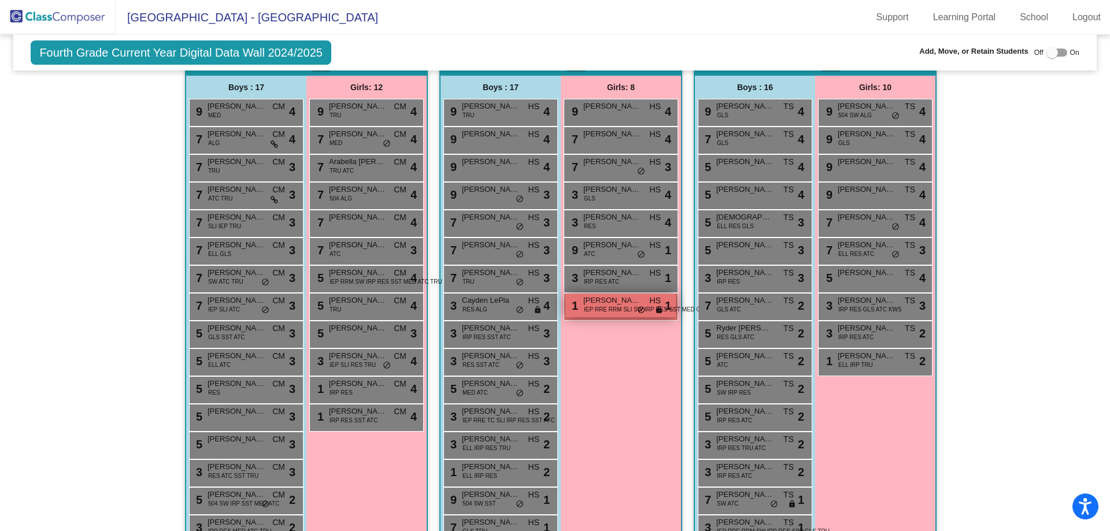
click at [603, 305] on span "IEP RRE RRM SLI SW IRP RES SST MED GLS TRU ATC" at bounding box center [659, 309] width 150 height 9
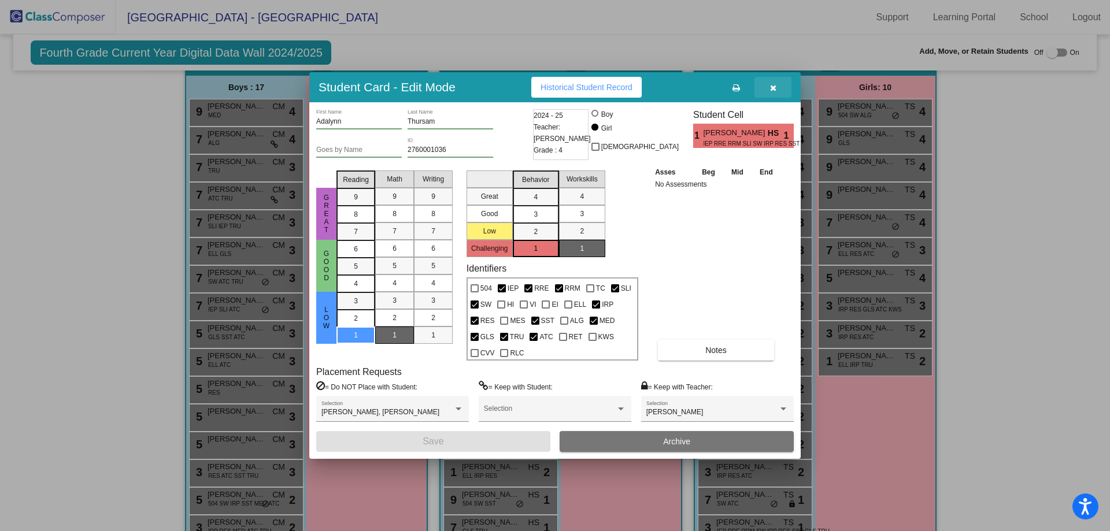
click at [772, 84] on icon "button" at bounding box center [773, 88] width 6 height 8
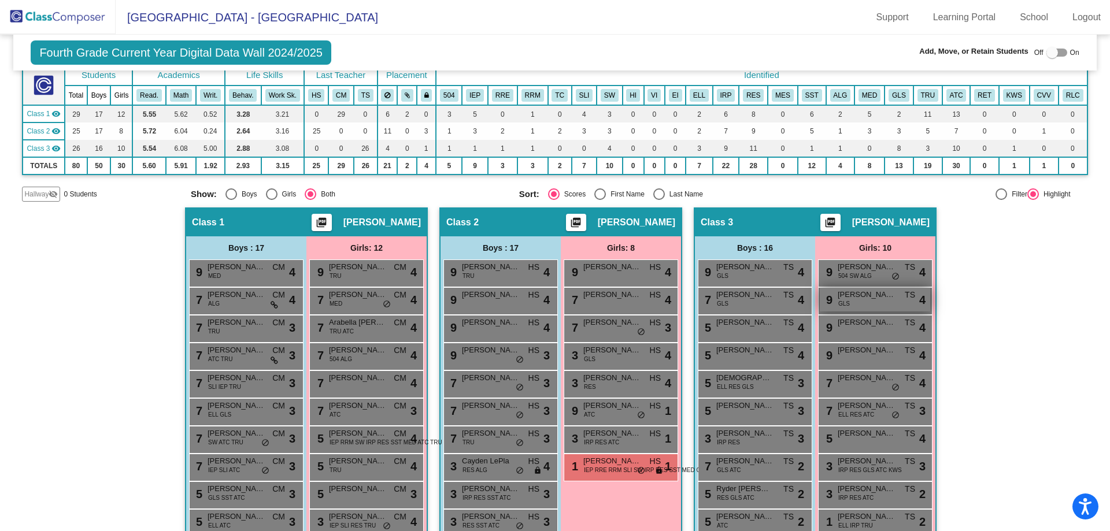
scroll to position [30, 0]
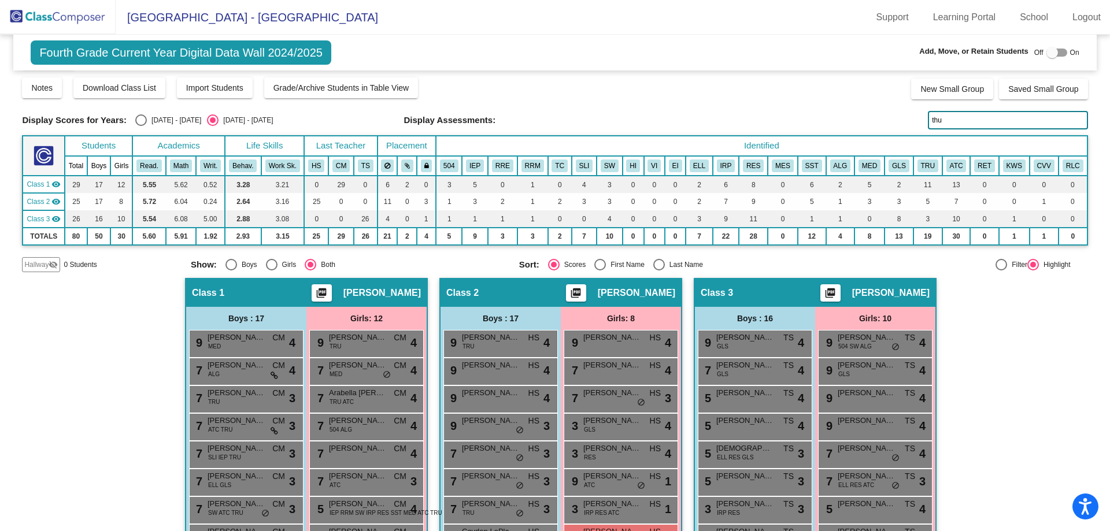
click at [945, 116] on input "thu" at bounding box center [1008, 120] width 160 height 18
click at [861, 348] on span "504 SW ALG" at bounding box center [855, 346] width 34 height 9
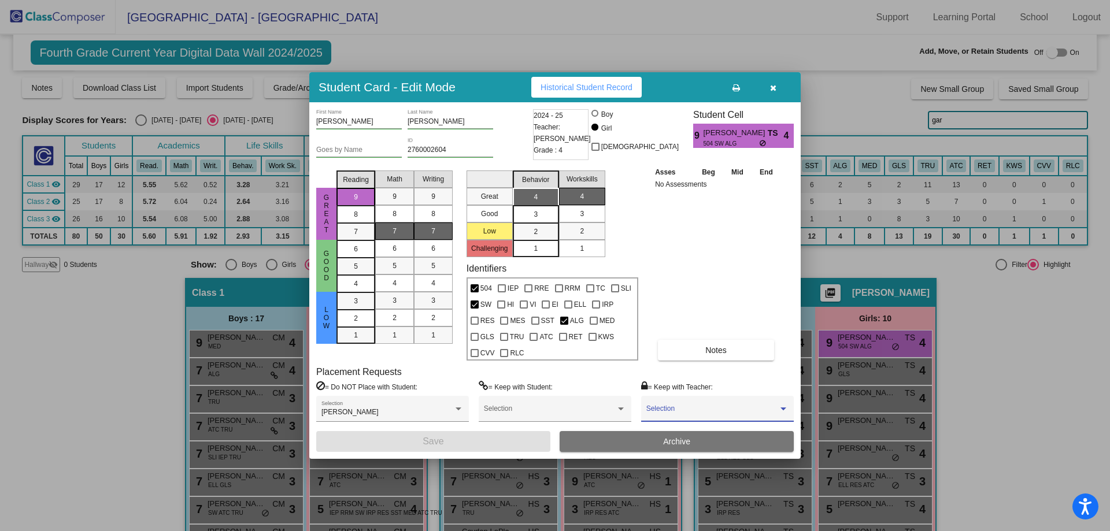
click at [712, 412] on span at bounding box center [712, 413] width 132 height 8
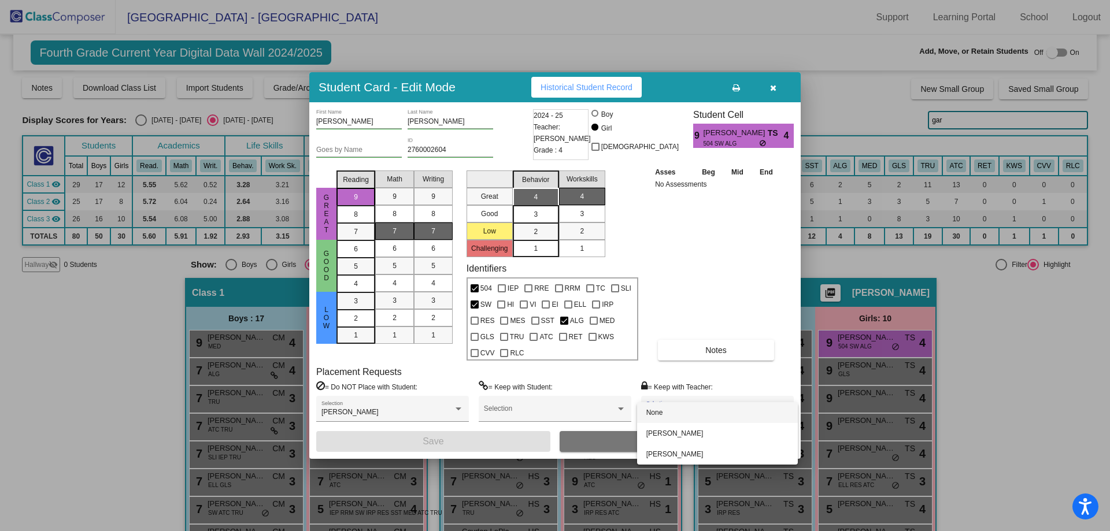
click at [712, 412] on span "None" at bounding box center [717, 412] width 142 height 21
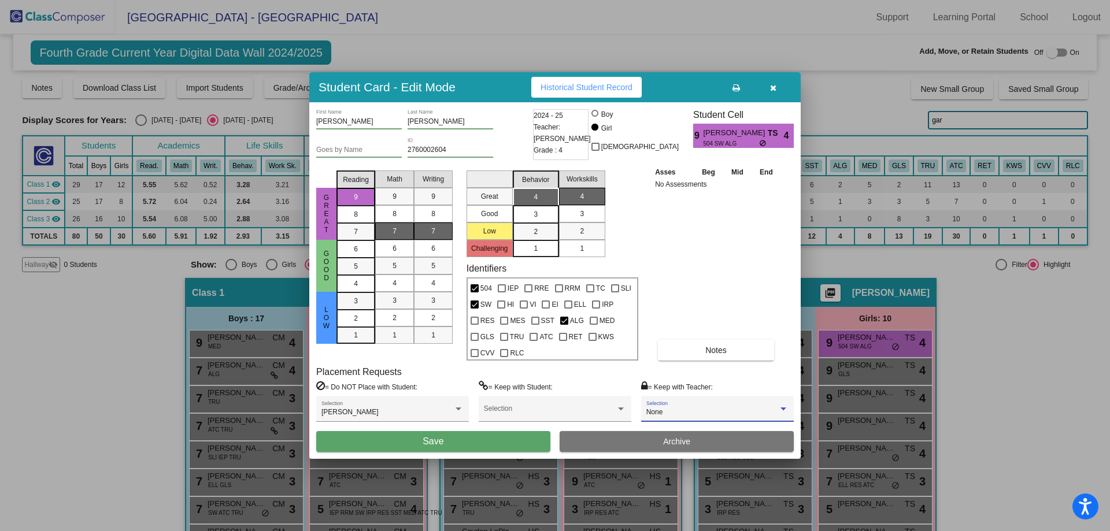
click at [770, 88] on icon "button" at bounding box center [773, 88] width 6 height 8
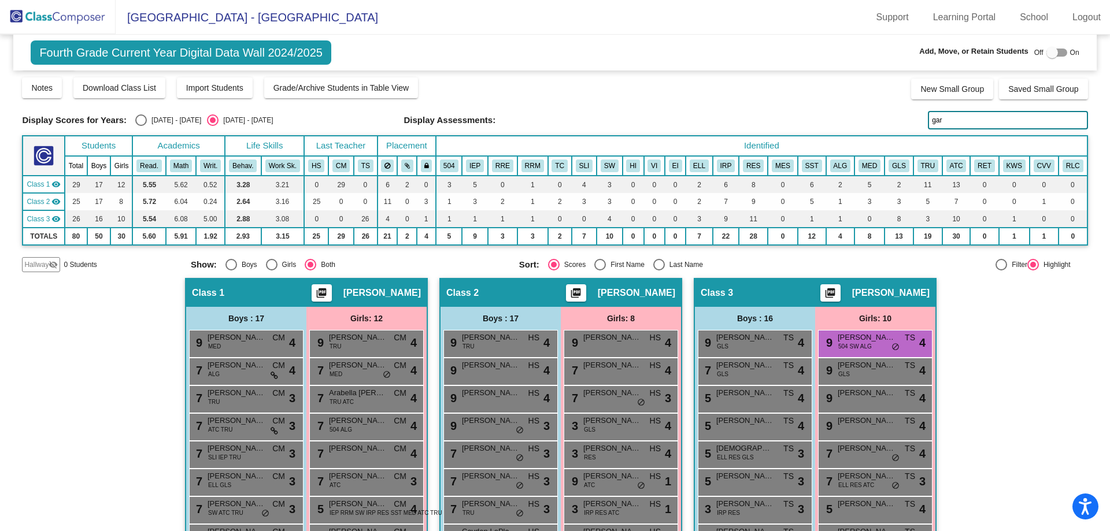
click at [986, 117] on input "gar" at bounding box center [1008, 120] width 160 height 18
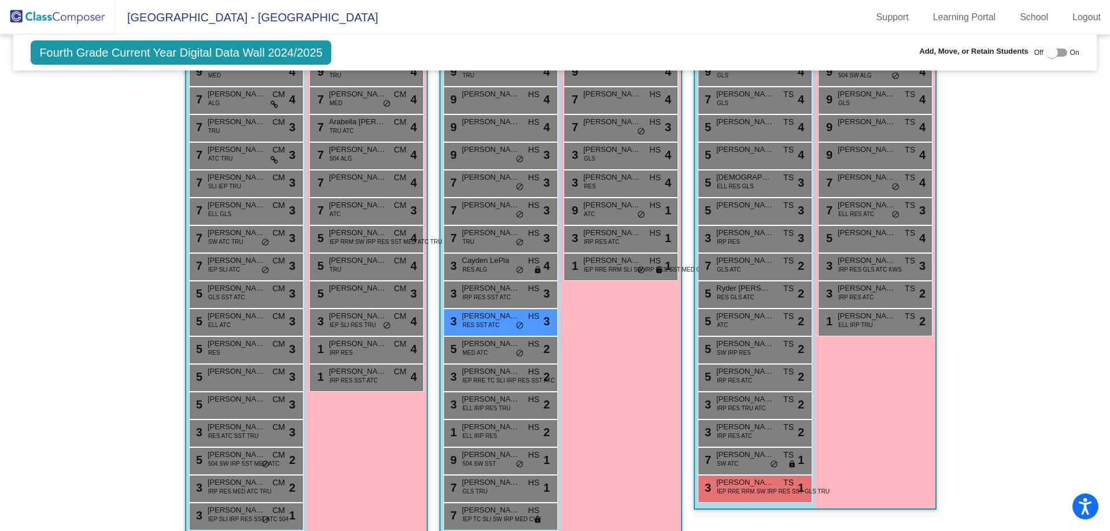
scroll to position [319, 0]
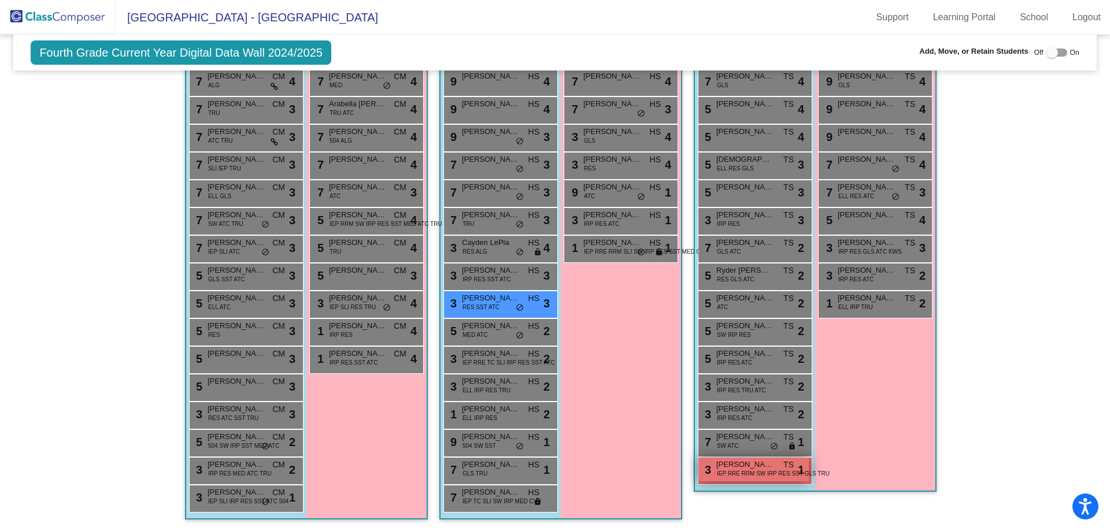
type input "mor"
click at [740, 473] on span "IEP RRE RRM SW IRP RES SST GLS TRU" at bounding box center [773, 473] width 113 height 9
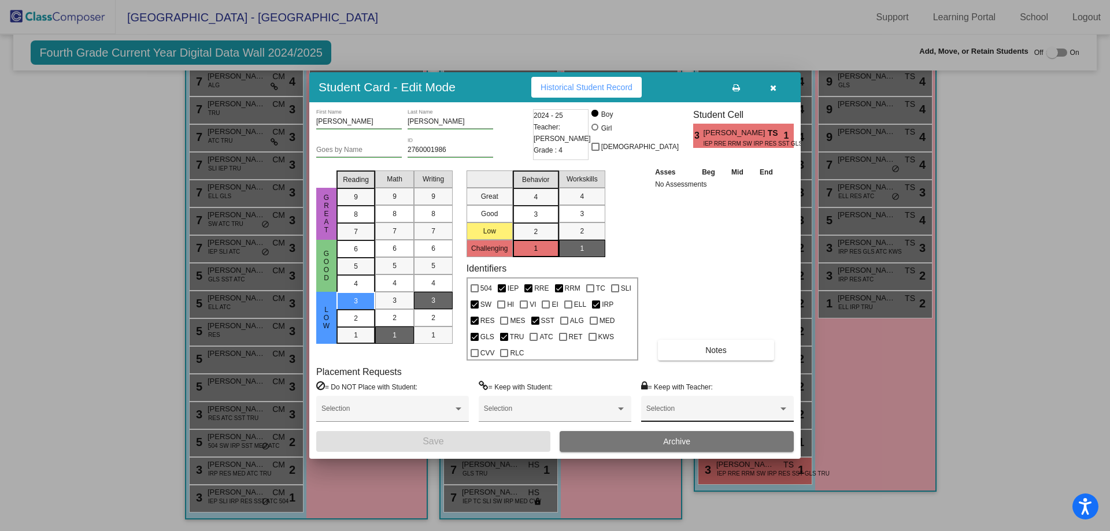
click at [683, 403] on div "Selection" at bounding box center [717, 411] width 142 height 21
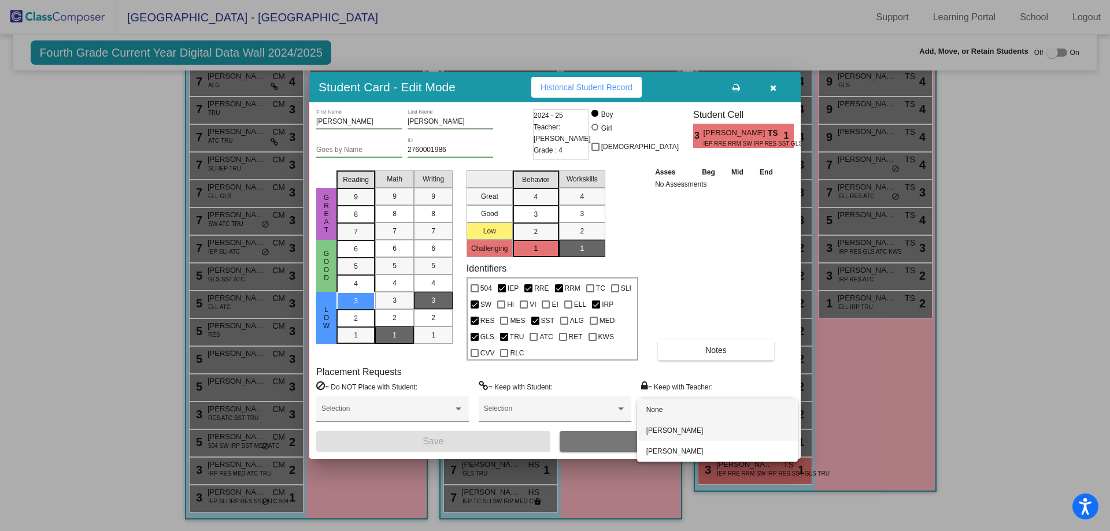
drag, startPoint x: 680, startPoint y: 433, endPoint x: 620, endPoint y: 433, distance: 60.1
click at [679, 433] on span "[PERSON_NAME]" at bounding box center [717, 430] width 142 height 21
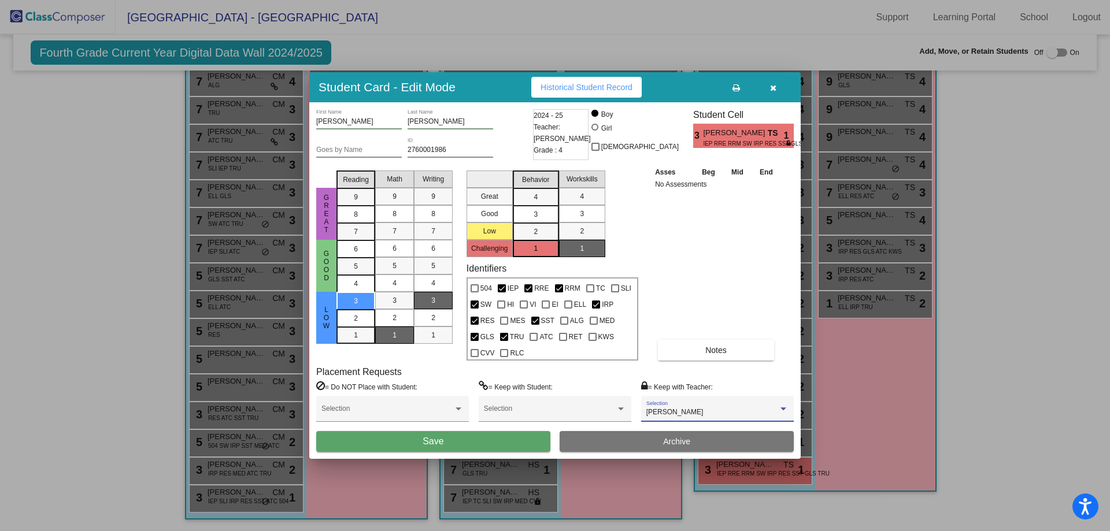
click at [516, 447] on button "Save" at bounding box center [433, 441] width 234 height 21
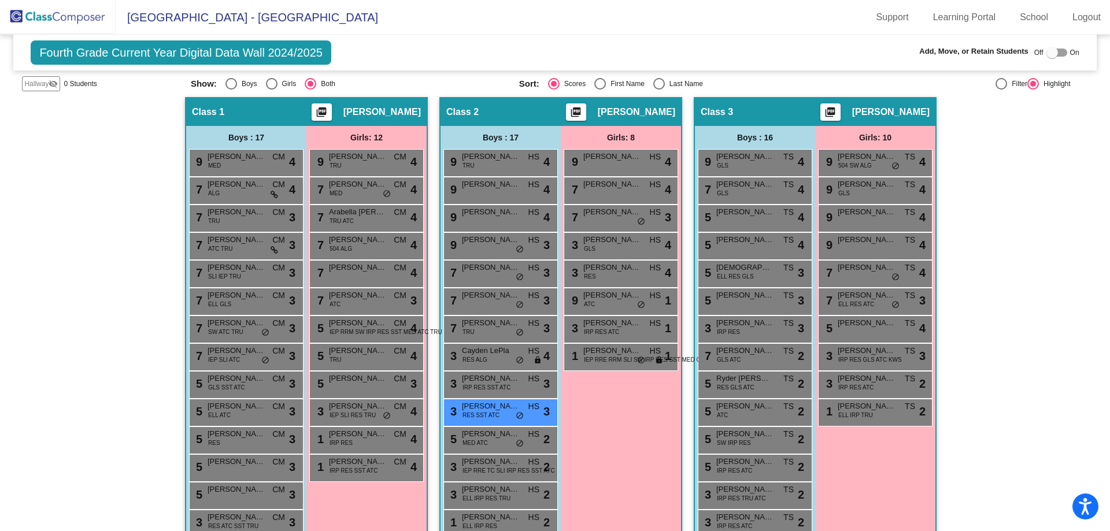
scroll to position [0, 0]
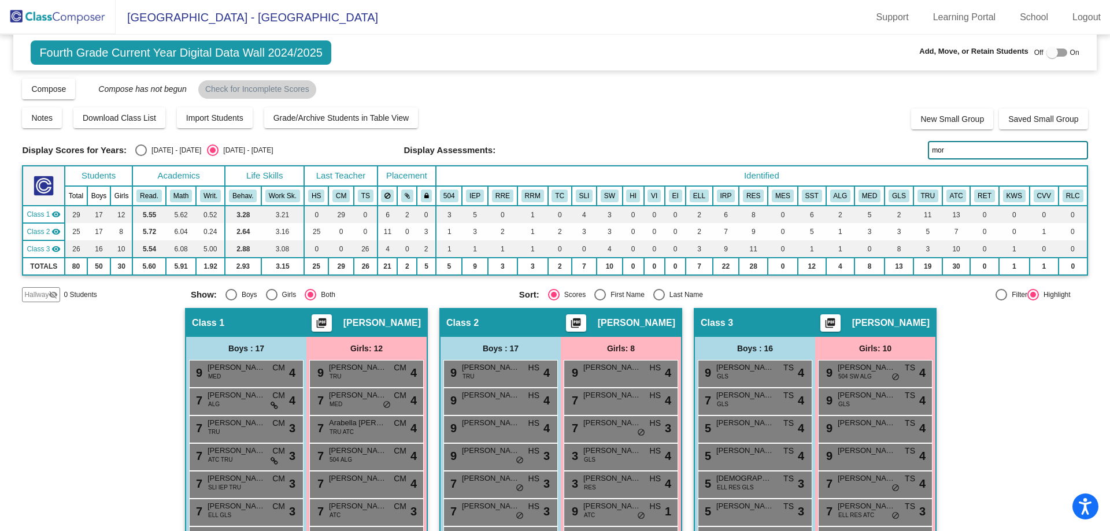
click at [19, 2] on img at bounding box center [58, 17] width 116 height 34
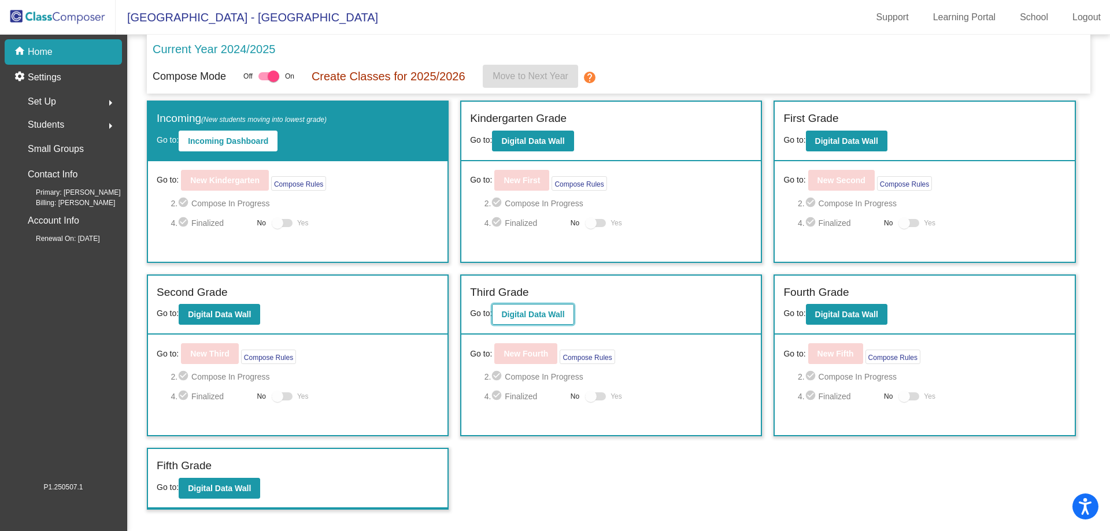
click at [541, 321] on button "Digital Data Wall" at bounding box center [532, 314] width 81 height 21
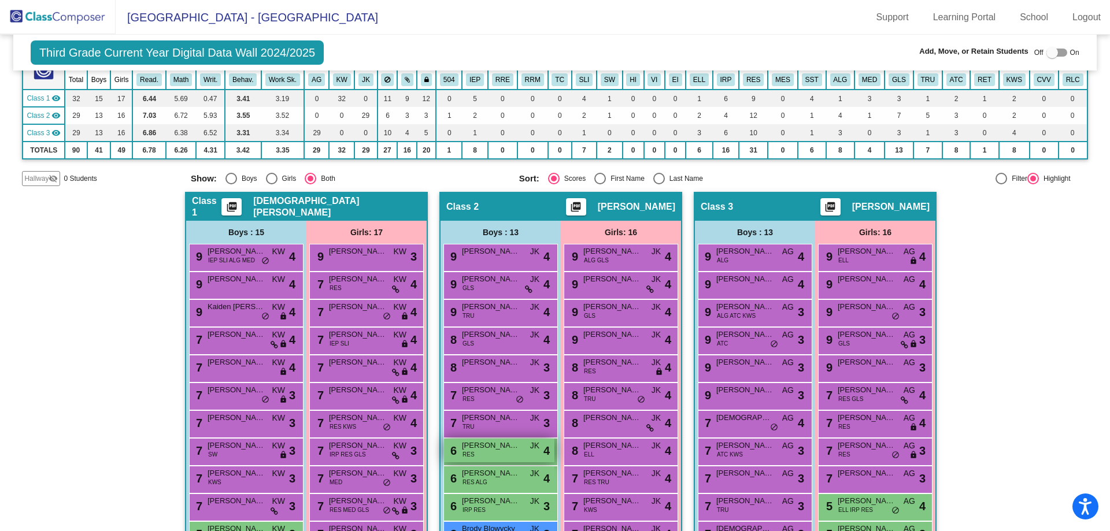
scroll to position [319, 0]
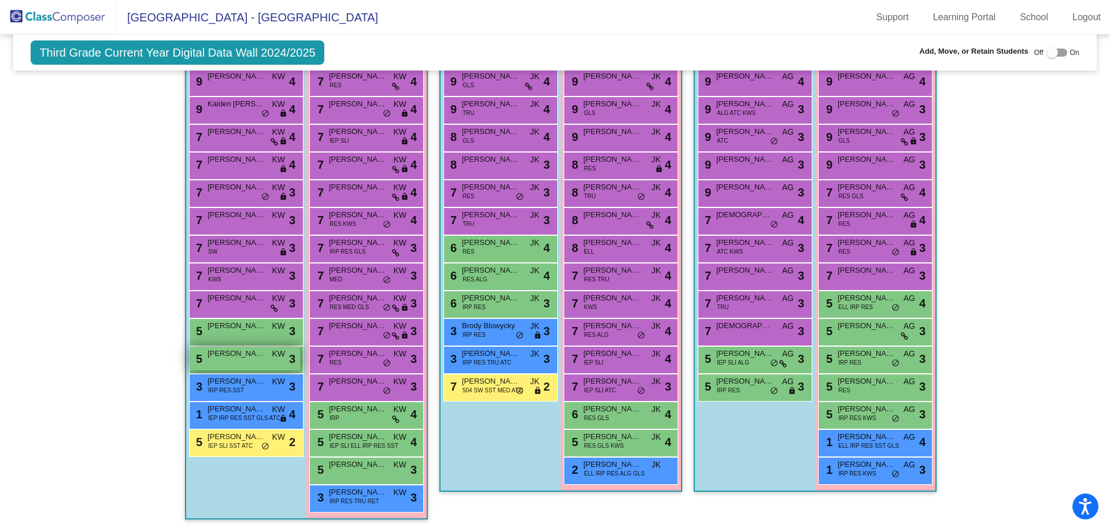
click at [243, 362] on div "5 [PERSON_NAME] KW lock do_not_disturb_alt 3" at bounding box center [245, 359] width 110 height 24
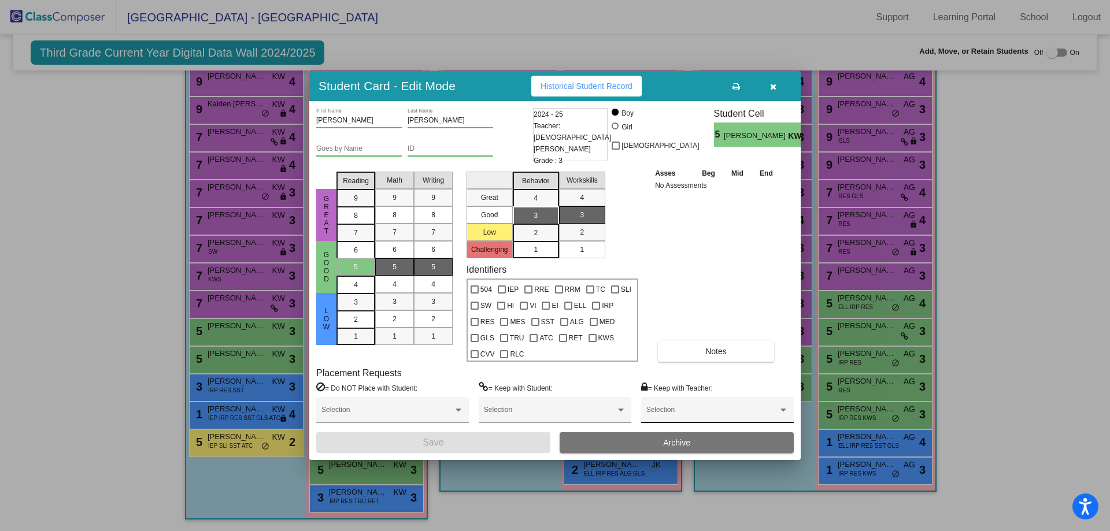
click at [680, 413] on span at bounding box center [712, 414] width 132 height 8
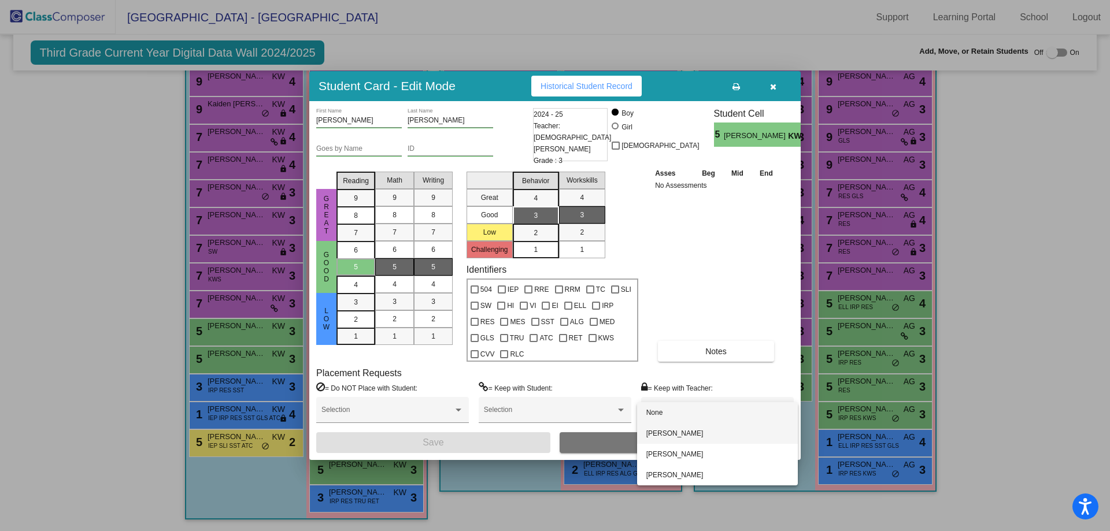
click at [665, 436] on span "[PERSON_NAME]" at bounding box center [717, 433] width 142 height 21
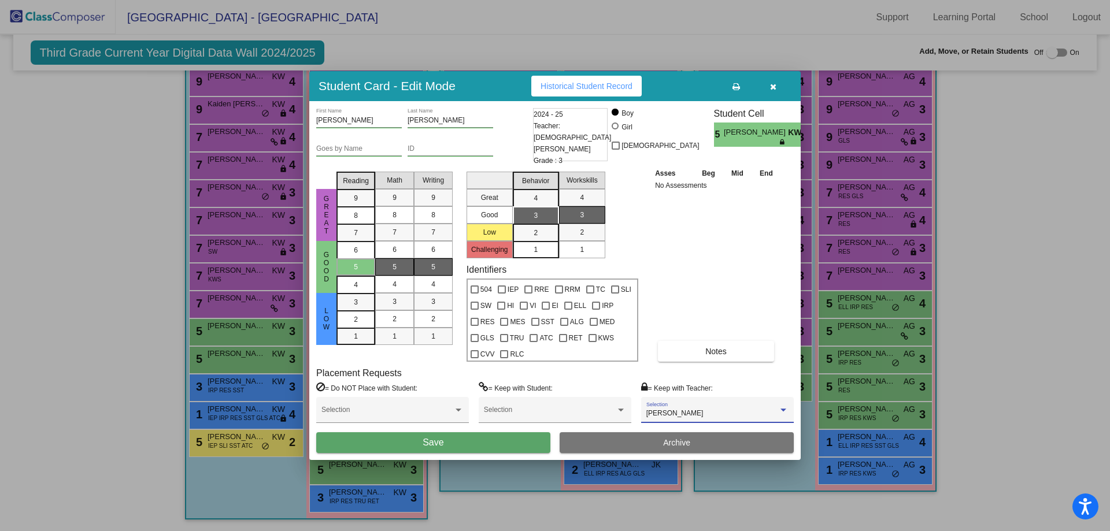
click at [483, 438] on button "Save" at bounding box center [433, 442] width 234 height 21
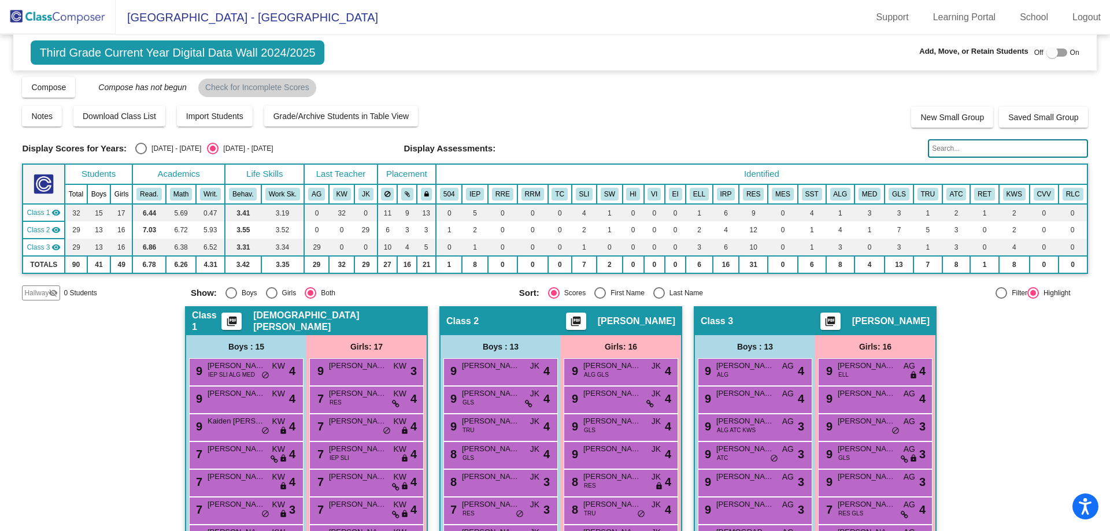
scroll to position [0, 0]
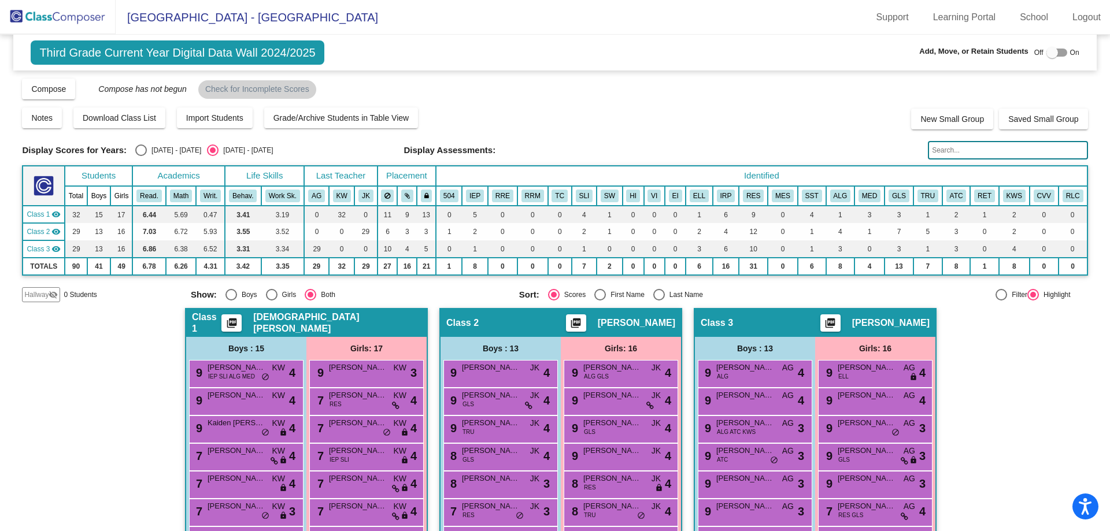
click at [963, 151] on input "text" at bounding box center [1008, 150] width 160 height 18
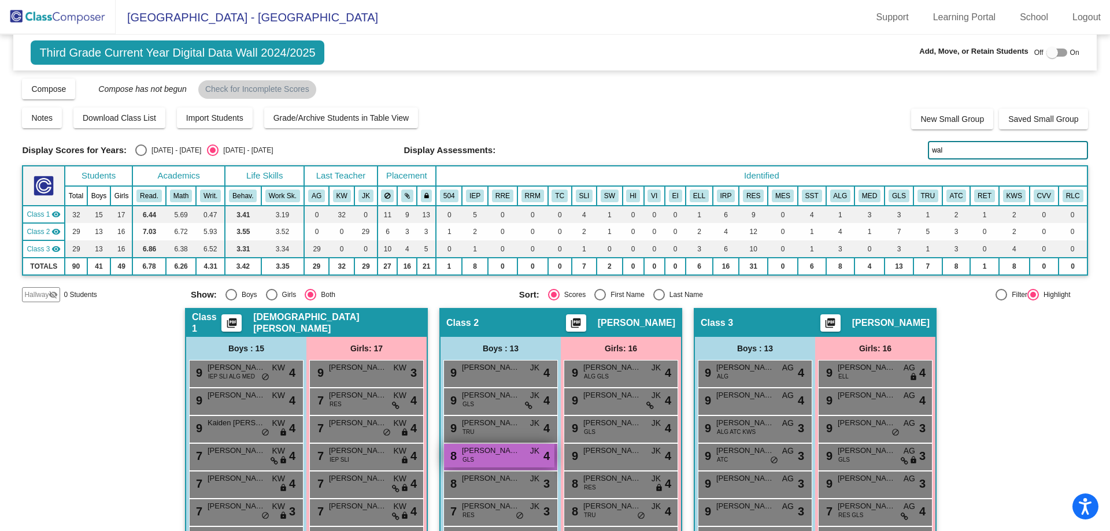
click at [496, 457] on div "8 [PERSON_NAME] GLS JK lock do_not_disturb_alt 4" at bounding box center [499, 456] width 110 height 24
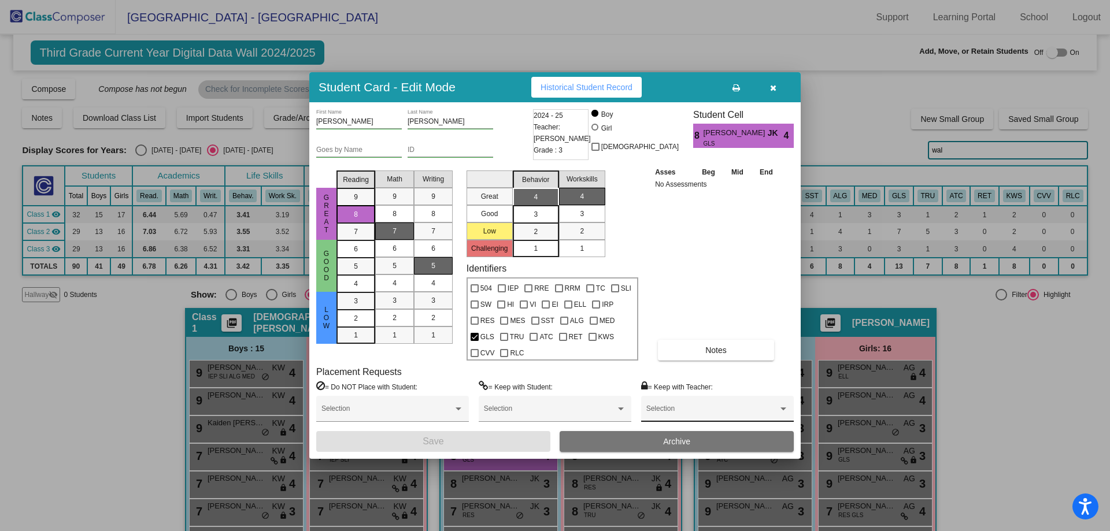
click at [665, 405] on div "Selection" at bounding box center [717, 411] width 142 height 21
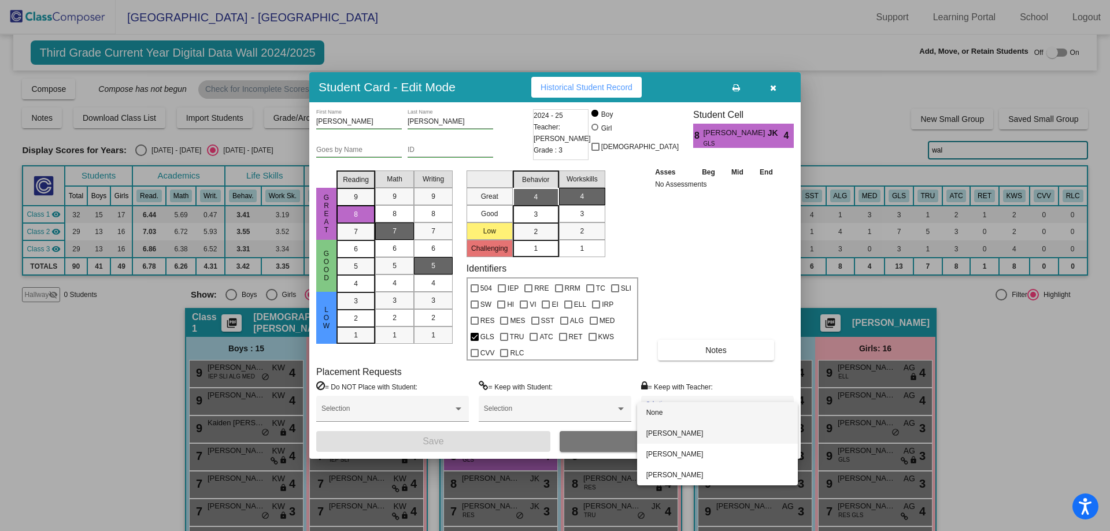
click at [669, 434] on span "[PERSON_NAME]" at bounding box center [717, 433] width 142 height 21
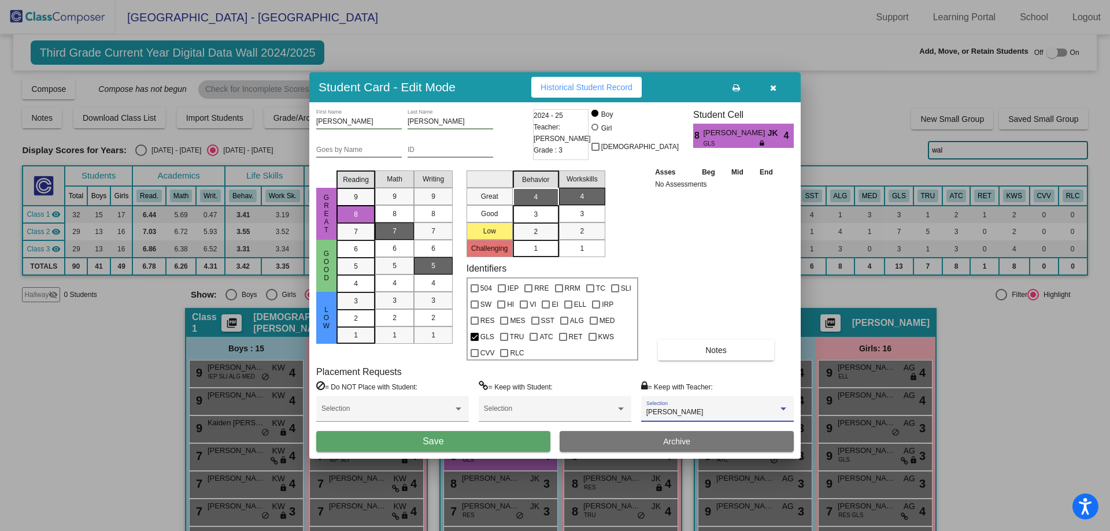
click at [500, 440] on button "Save" at bounding box center [433, 441] width 234 height 21
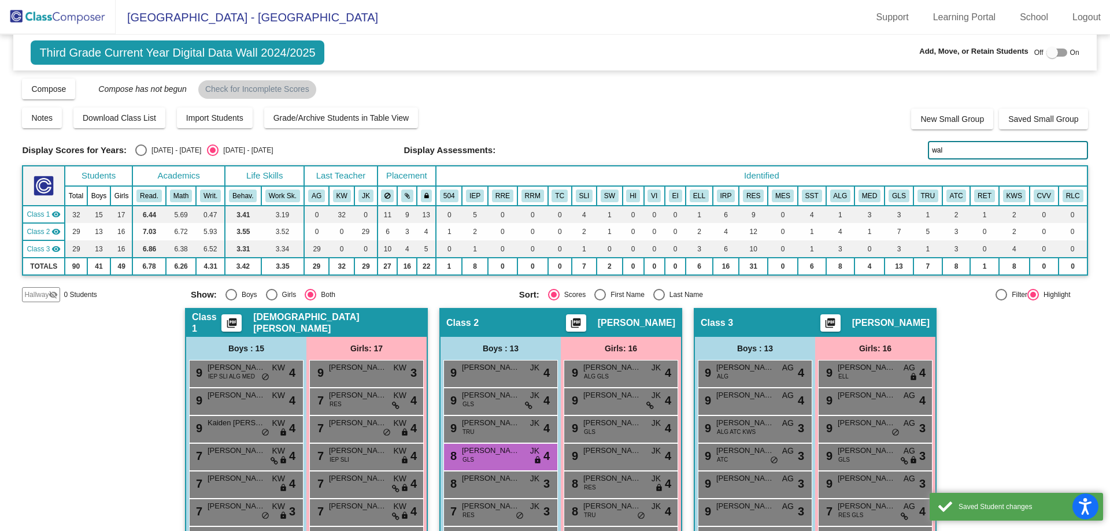
click at [946, 147] on input "wal" at bounding box center [1008, 150] width 160 height 18
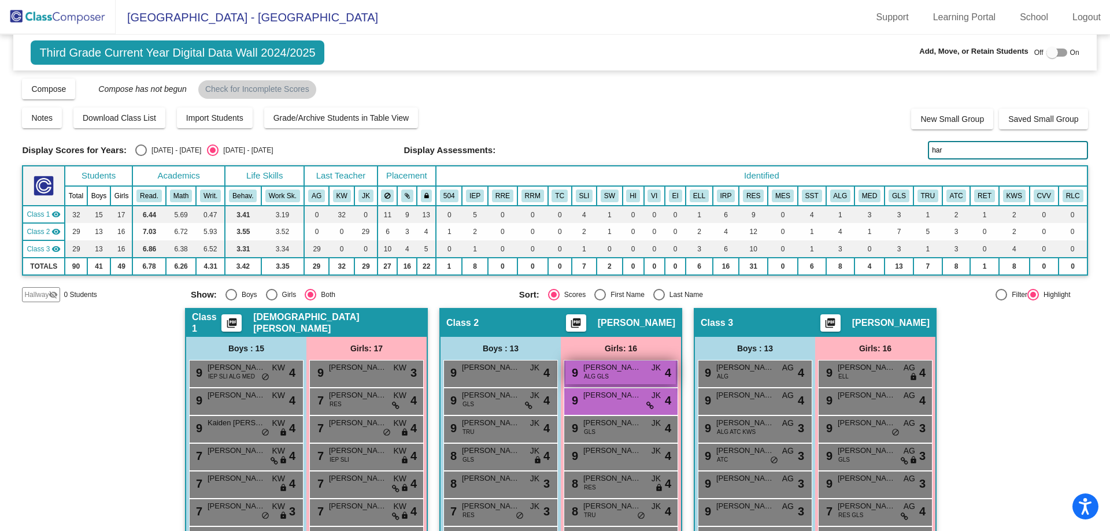
type input "har"
click at [616, 377] on div "9 [PERSON_NAME] ALG GLS JK lock do_not_disturb_alt 4" at bounding box center [620, 373] width 110 height 24
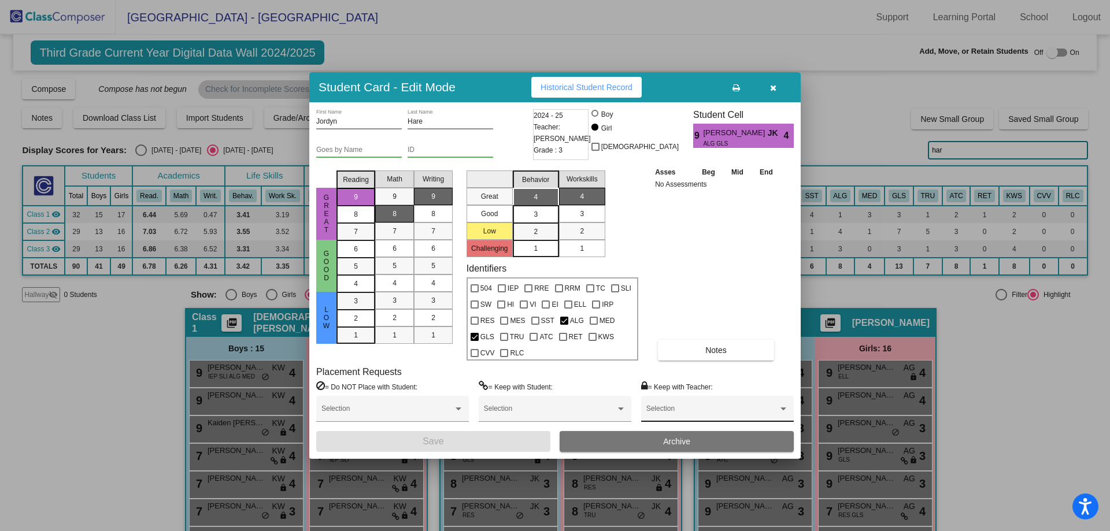
click at [661, 407] on div "Selection" at bounding box center [717, 411] width 142 height 21
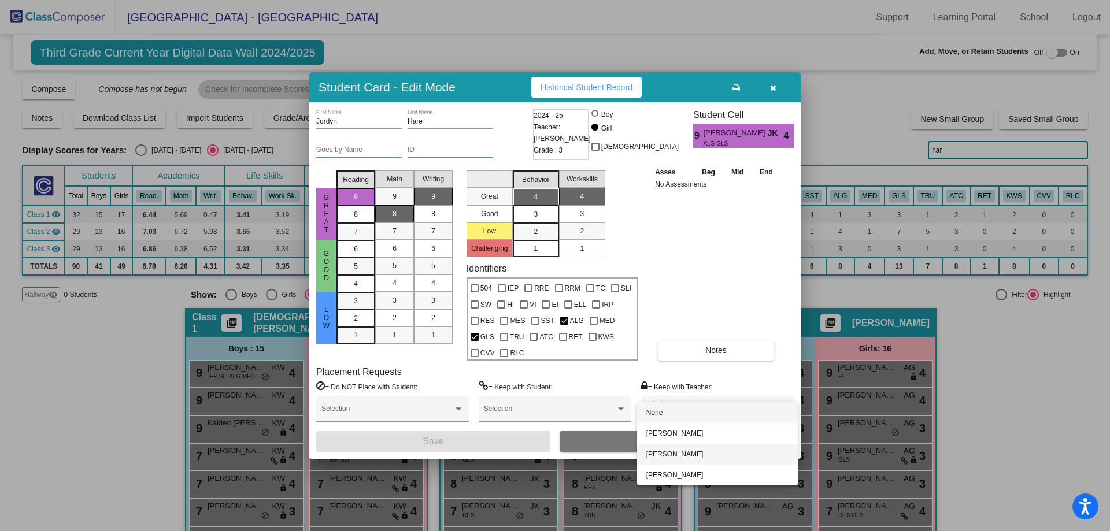
click at [665, 454] on span "[PERSON_NAME]" at bounding box center [717, 454] width 142 height 21
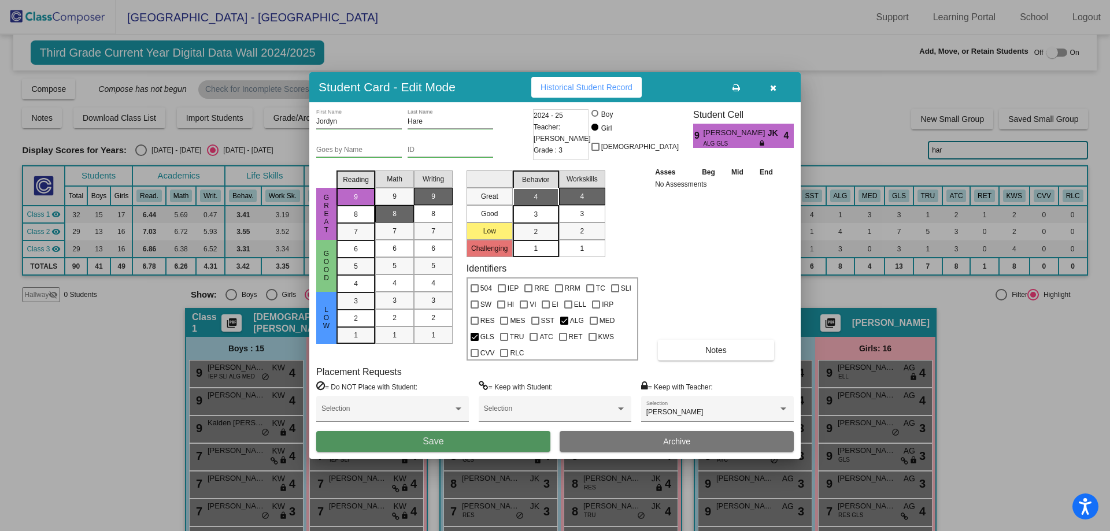
click at [502, 439] on button "Save" at bounding box center [433, 441] width 234 height 21
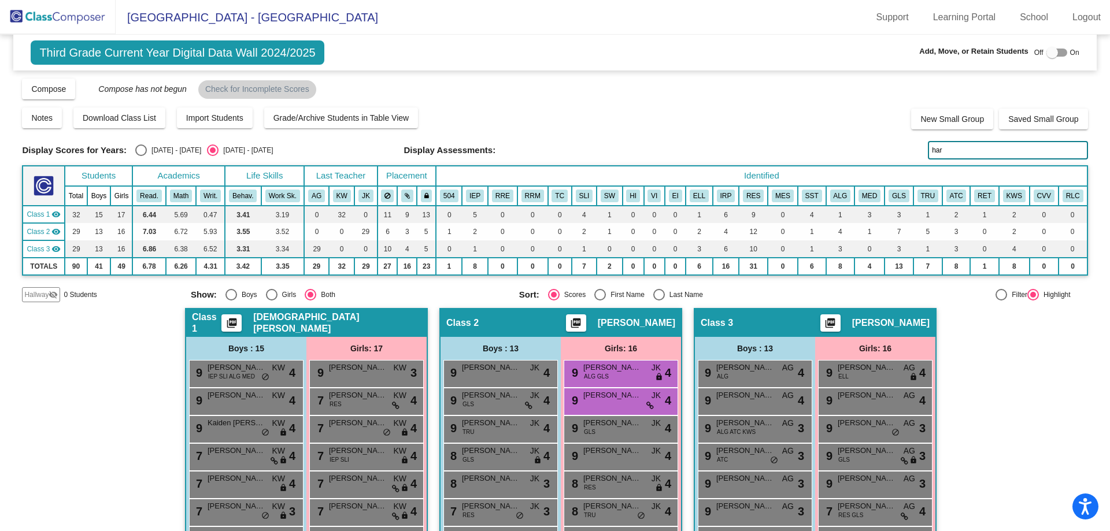
click at [42, 18] on img at bounding box center [58, 17] width 116 height 34
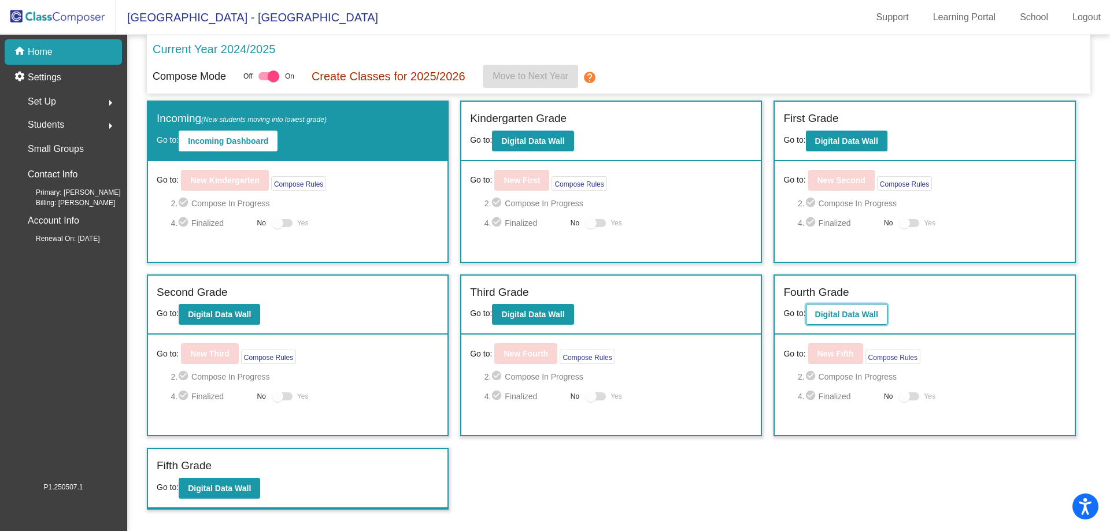
click at [855, 310] on b "Digital Data Wall" at bounding box center [846, 314] width 63 height 9
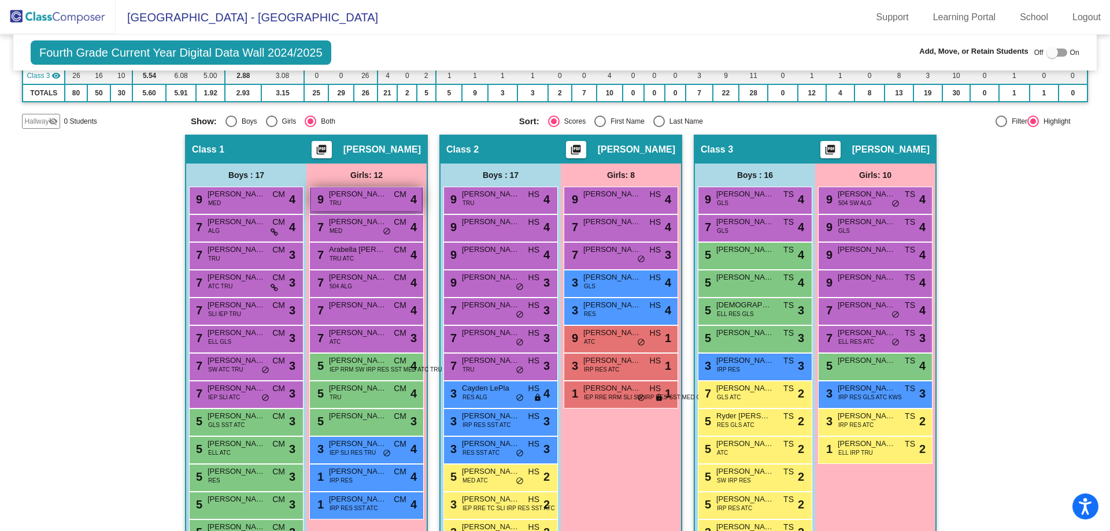
scroll to position [231, 0]
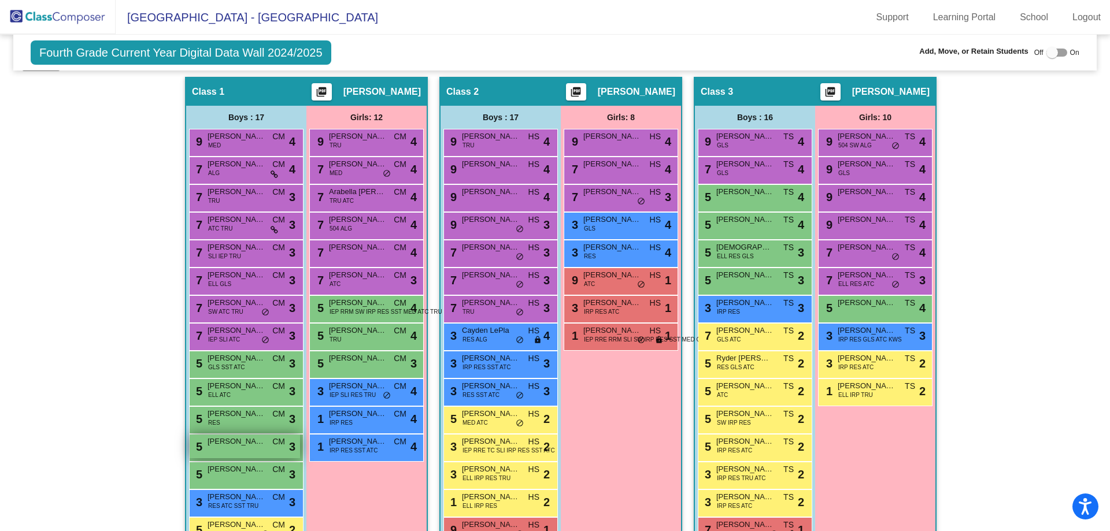
click at [203, 447] on div "5 [PERSON_NAME] CM lock do_not_disturb_alt 3" at bounding box center [245, 447] width 110 height 24
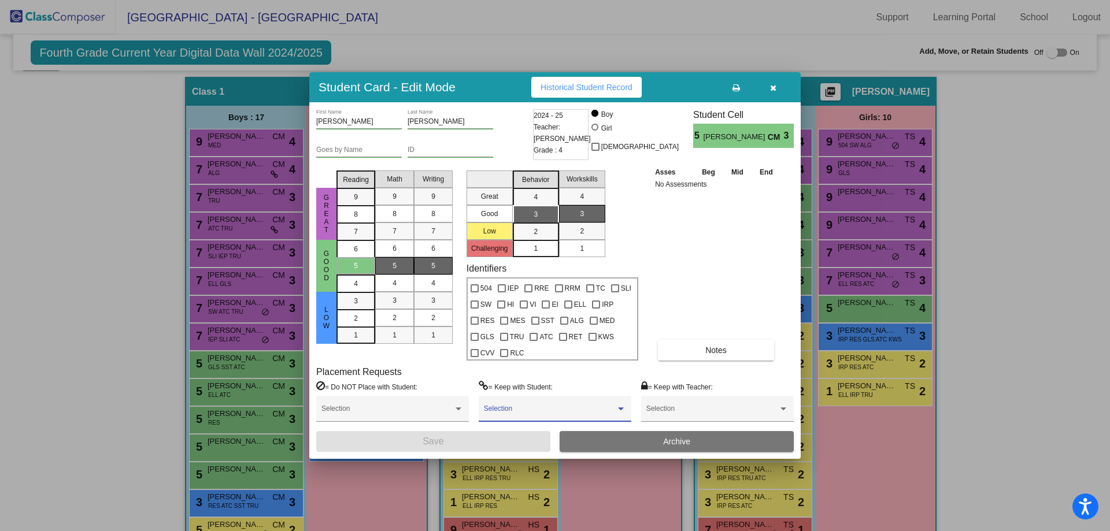
click at [512, 409] on span at bounding box center [550, 413] width 132 height 8
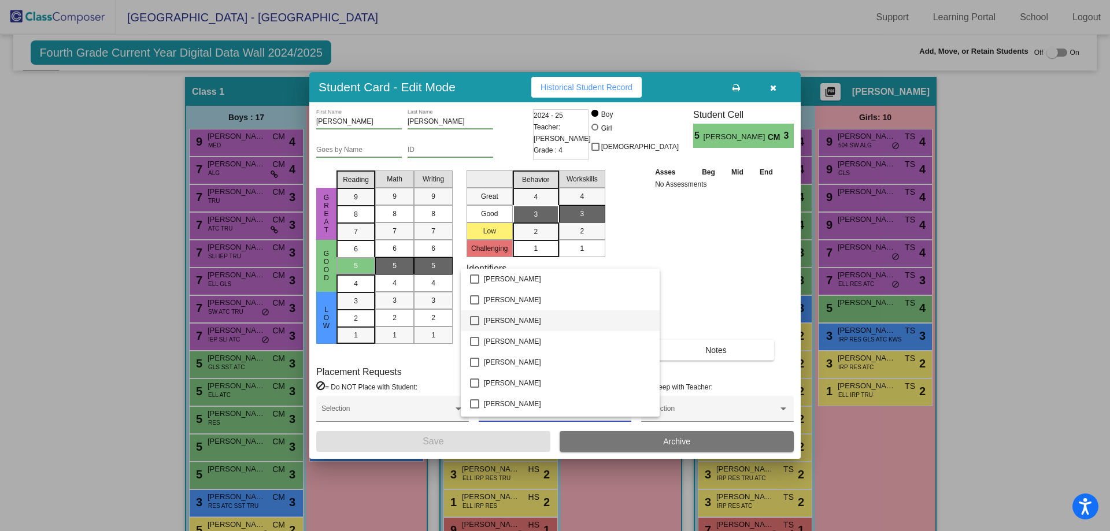
scroll to position [1098, 0]
click at [496, 403] on span "[PERSON_NAME]" at bounding box center [567, 408] width 166 height 21
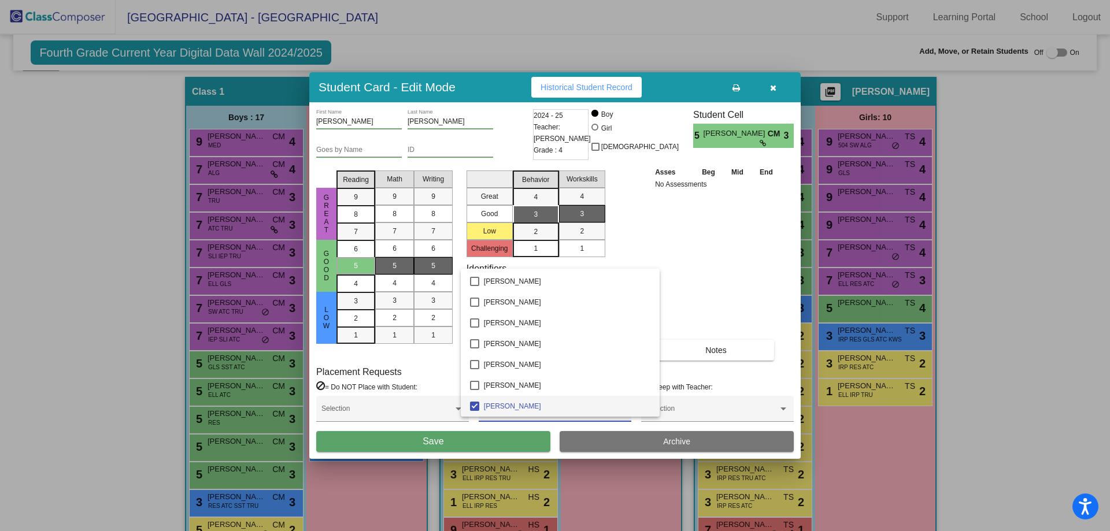
click at [497, 442] on div at bounding box center [555, 265] width 1110 height 531
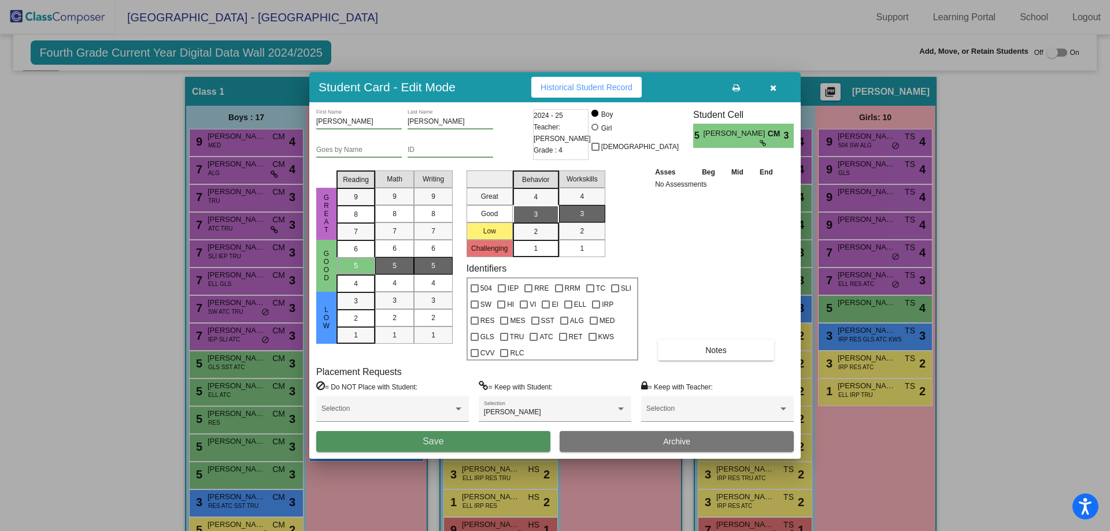
click at [497, 442] on button "Save" at bounding box center [433, 441] width 234 height 21
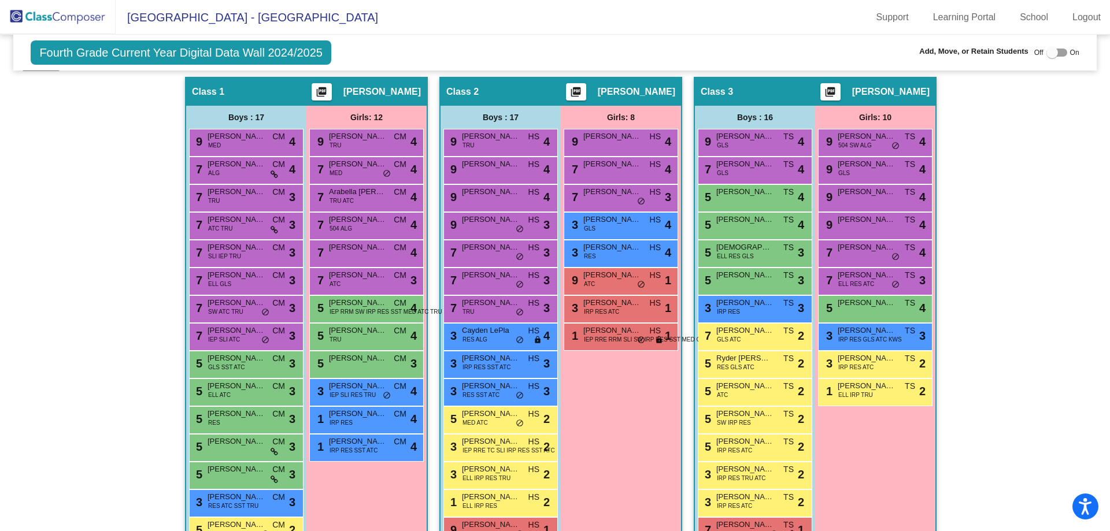
scroll to position [0, 0]
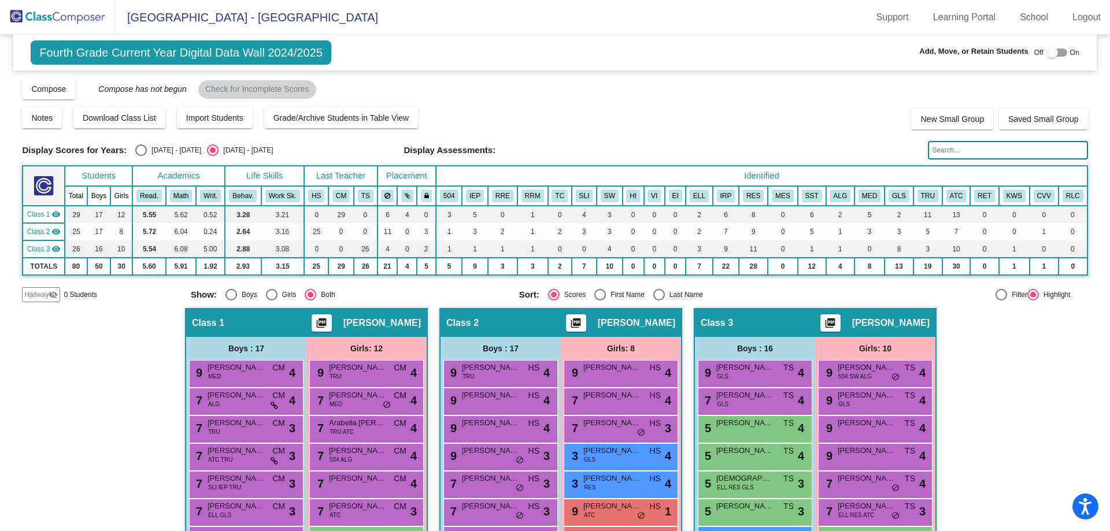
click at [36, 17] on img at bounding box center [58, 17] width 116 height 34
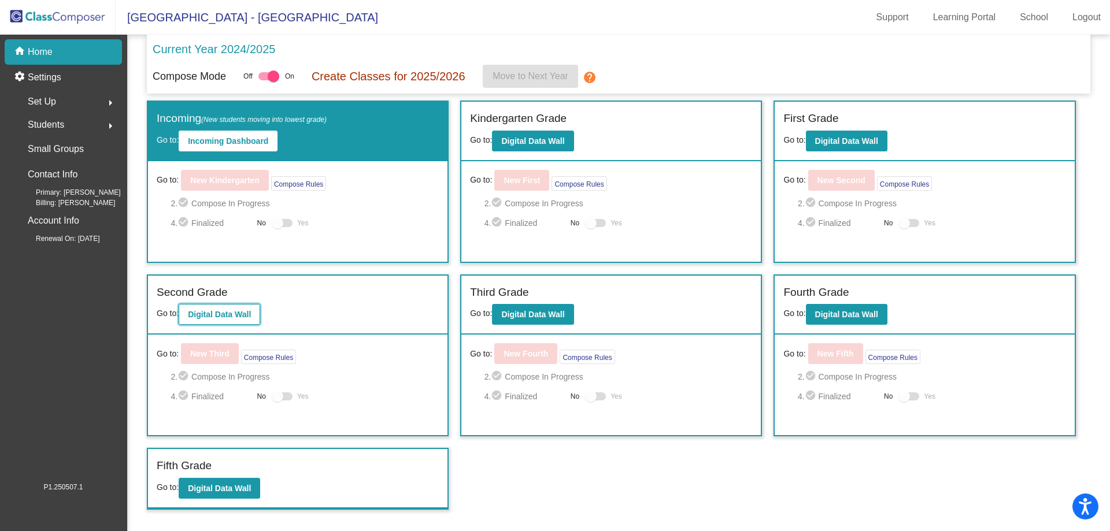
click at [223, 317] on b "Digital Data Wall" at bounding box center [219, 314] width 63 height 9
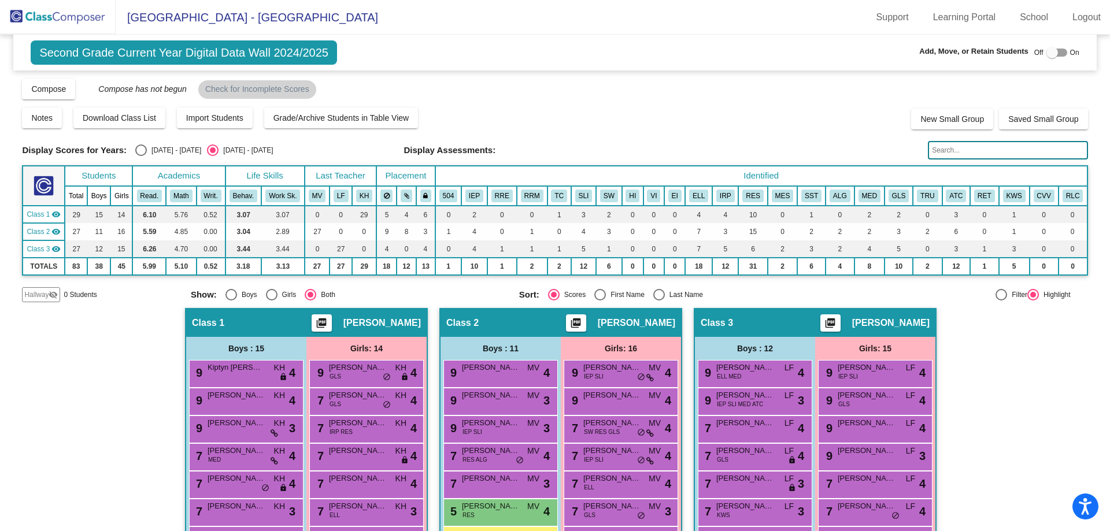
click at [42, 22] on img at bounding box center [58, 17] width 116 height 34
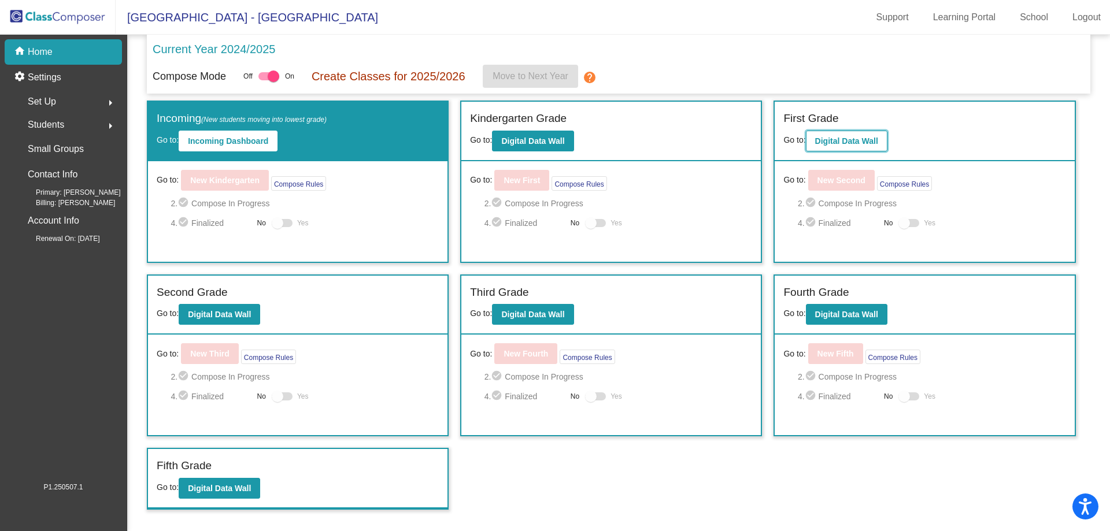
click at [822, 143] on b "Digital Data Wall" at bounding box center [846, 140] width 63 height 9
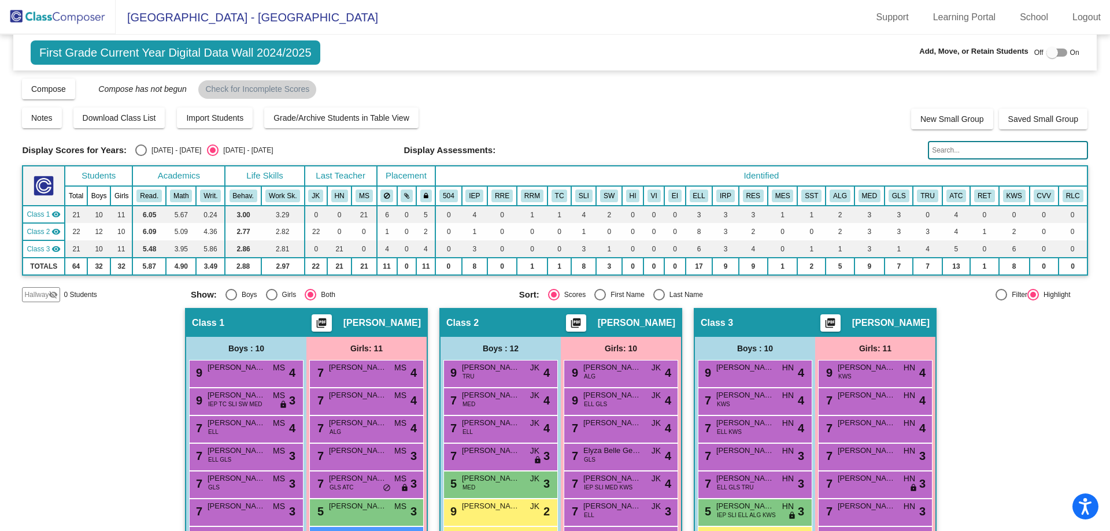
click at [976, 149] on input "text" at bounding box center [1008, 150] width 160 height 18
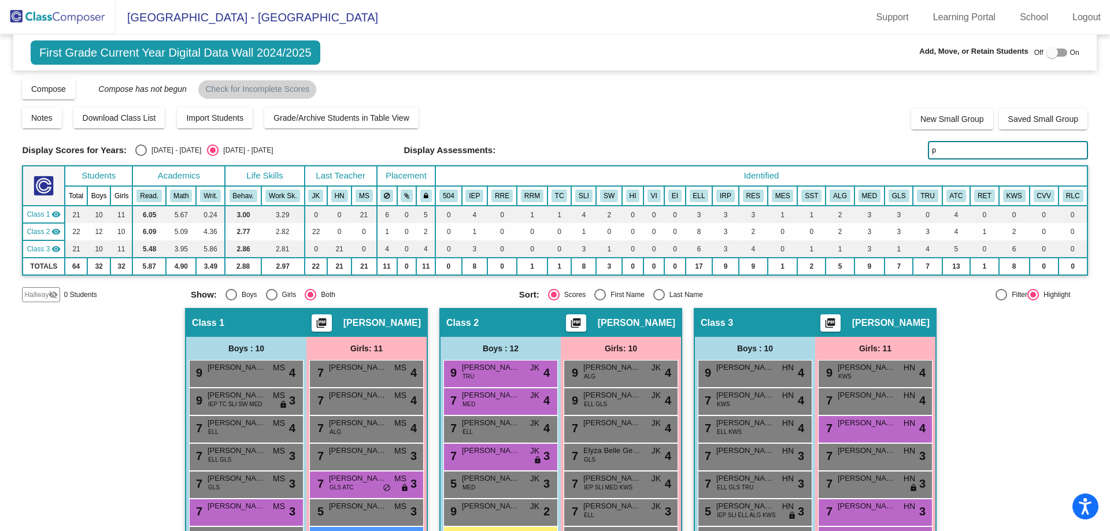
type input "pr"
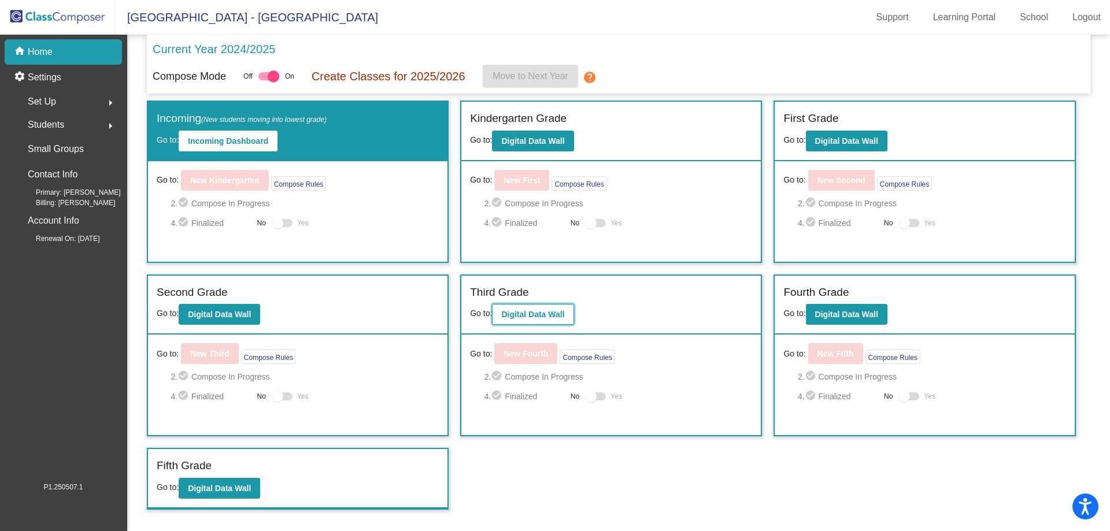
click at [536, 317] on b "Digital Data Wall" at bounding box center [532, 314] width 63 height 9
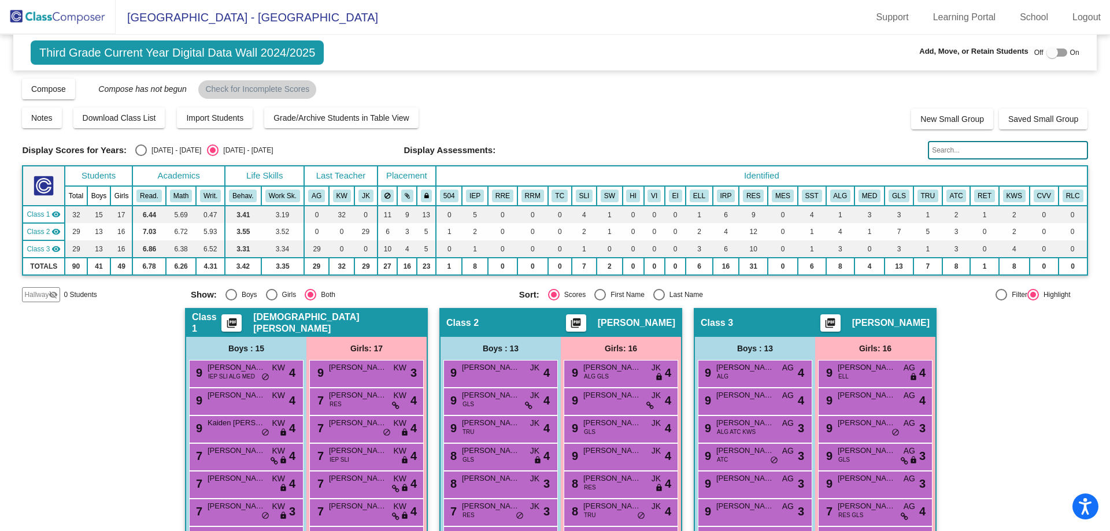
click at [943, 148] on input "text" at bounding box center [1008, 150] width 160 height 18
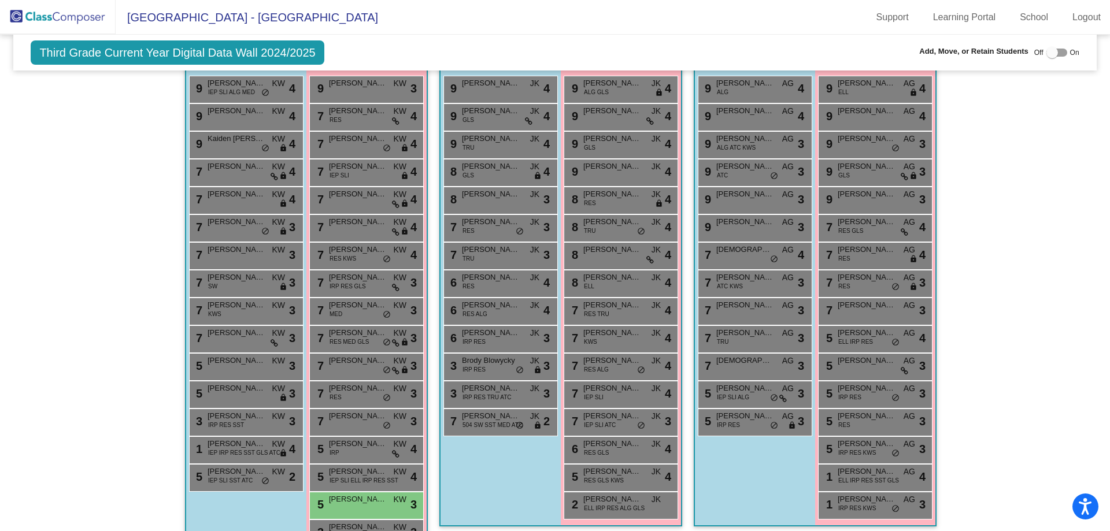
scroll to position [319, 0]
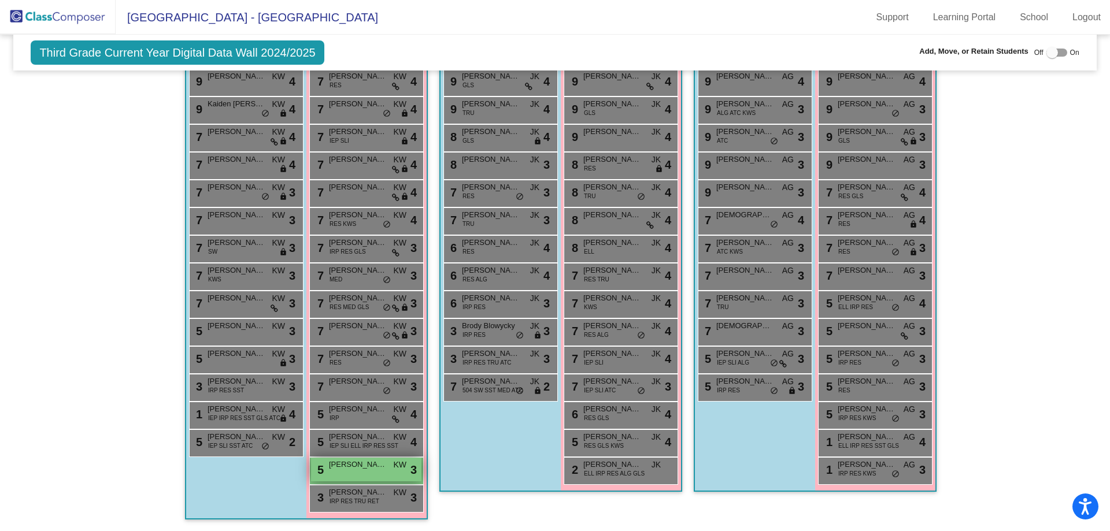
type input "pr"
click at [337, 474] on div "5 [PERSON_NAME] KW lock do_not_disturb_alt 3" at bounding box center [366, 470] width 110 height 24
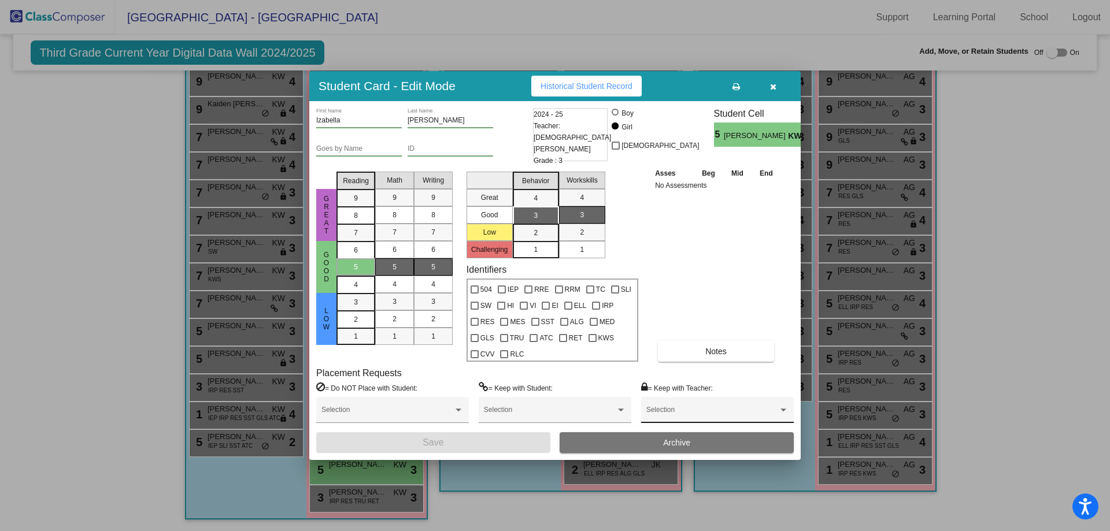
click at [691, 403] on div "Selection" at bounding box center [717, 412] width 142 height 21
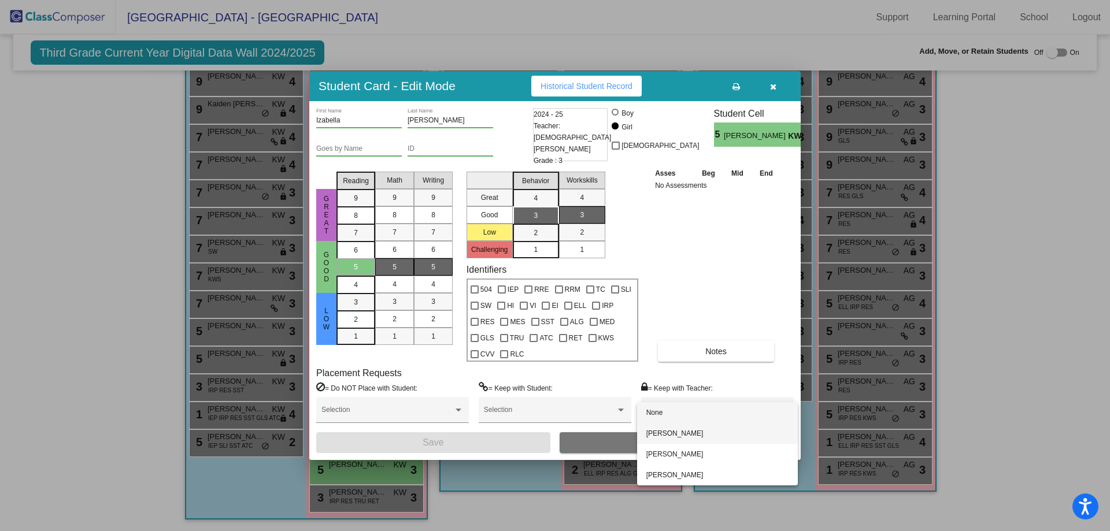
click at [693, 437] on span "[PERSON_NAME]" at bounding box center [717, 433] width 142 height 21
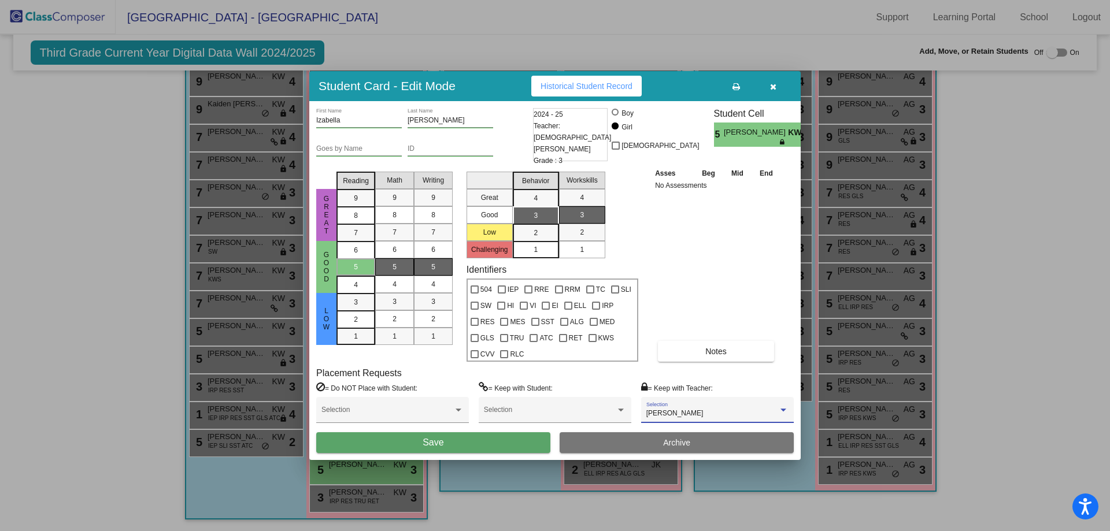
click at [491, 441] on button "Save" at bounding box center [433, 442] width 234 height 21
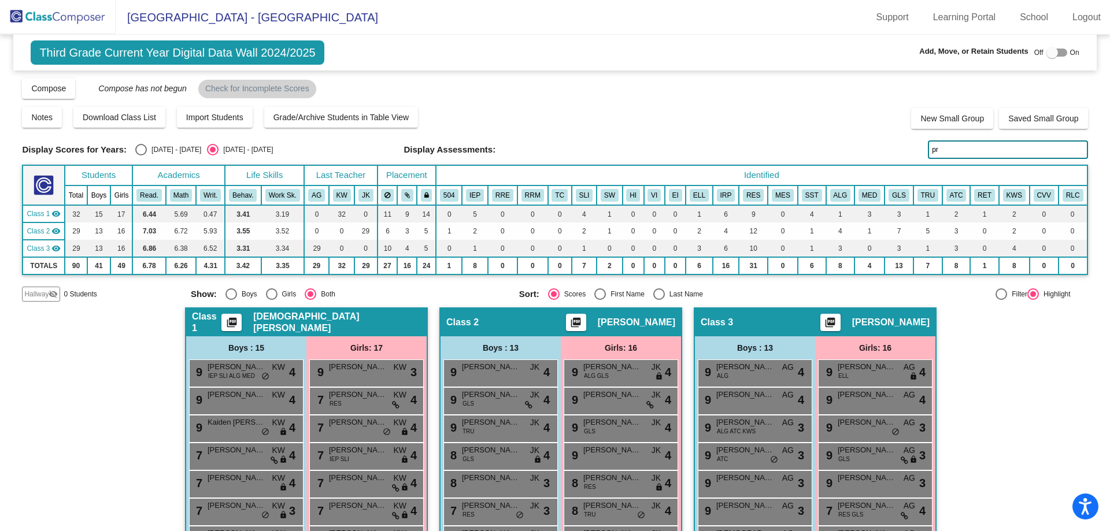
scroll to position [0, 0]
